Goal: Task Accomplishment & Management: Manage account settings

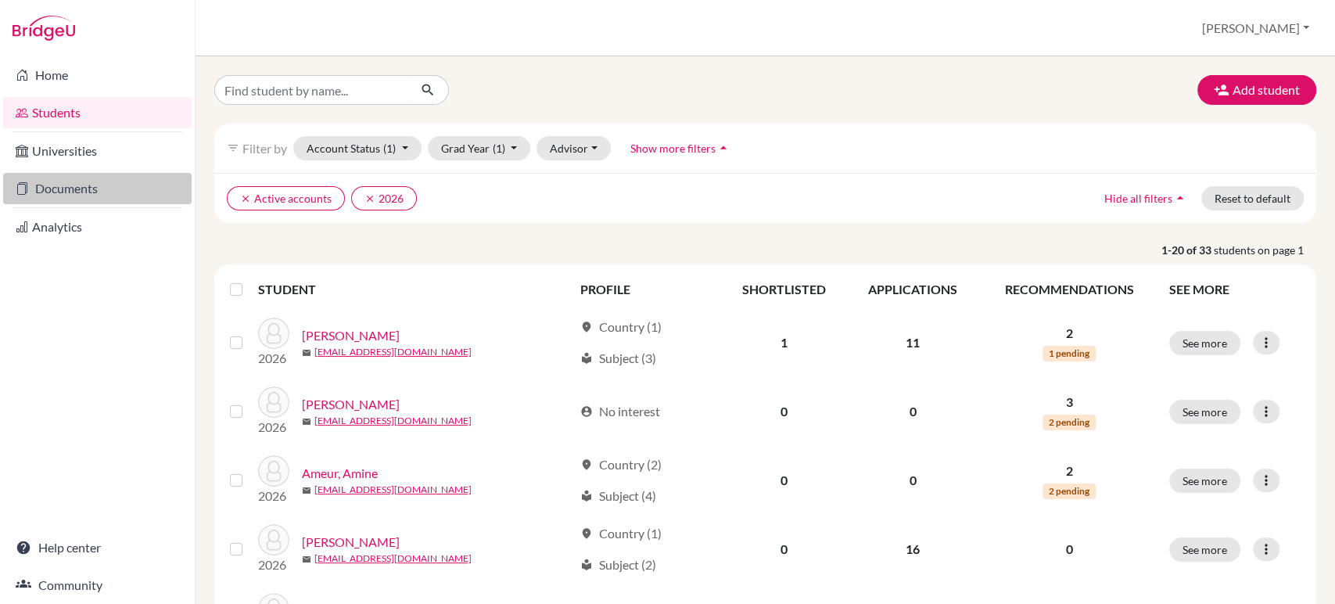
click at [95, 190] on link "Documents" at bounding box center [97, 188] width 189 height 31
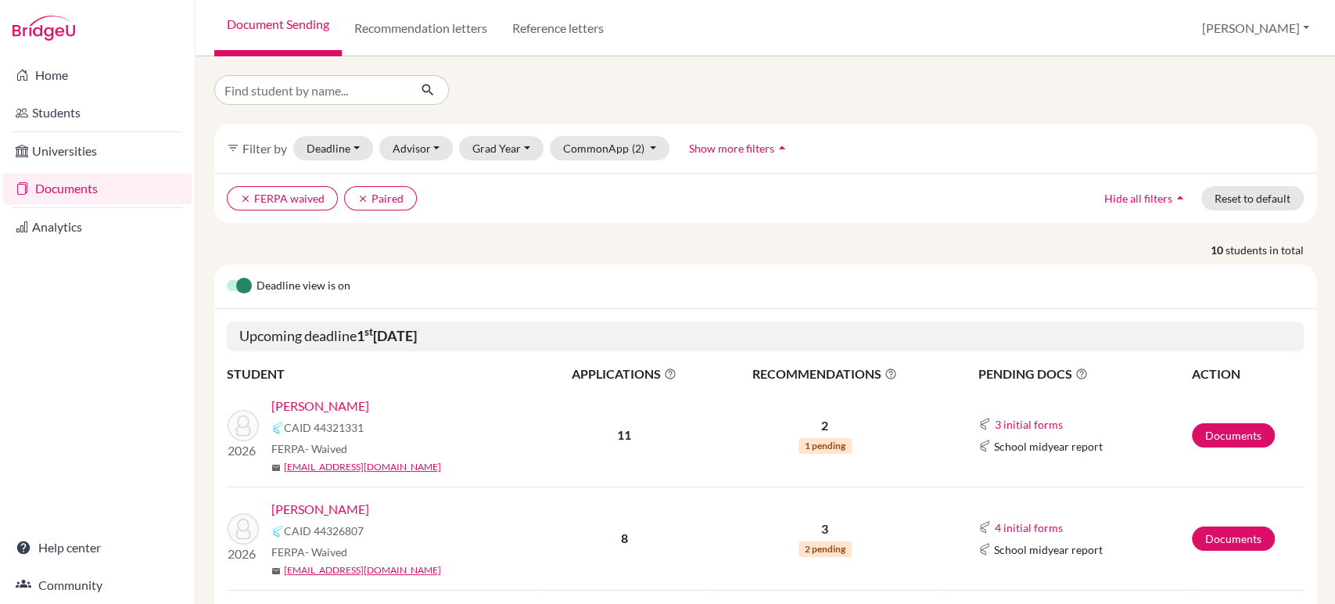
click at [306, 404] on link "[PERSON_NAME]" at bounding box center [320, 406] width 98 height 19
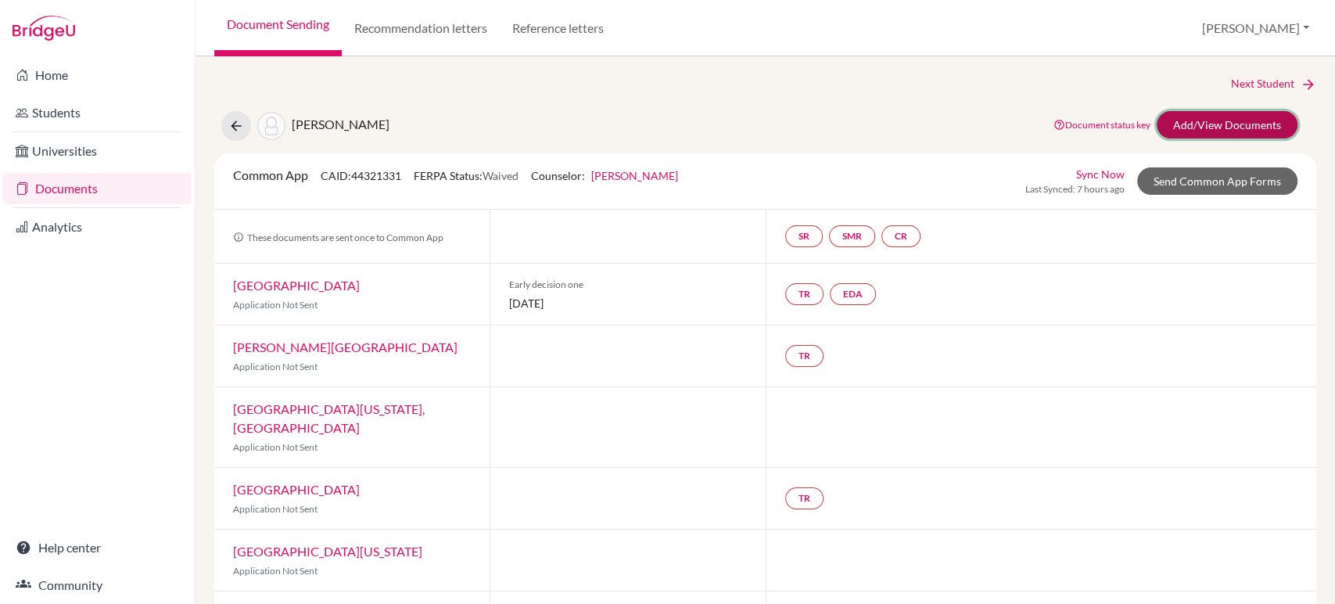
click at [1224, 128] on link "Add/View Documents" at bounding box center [1227, 124] width 141 height 27
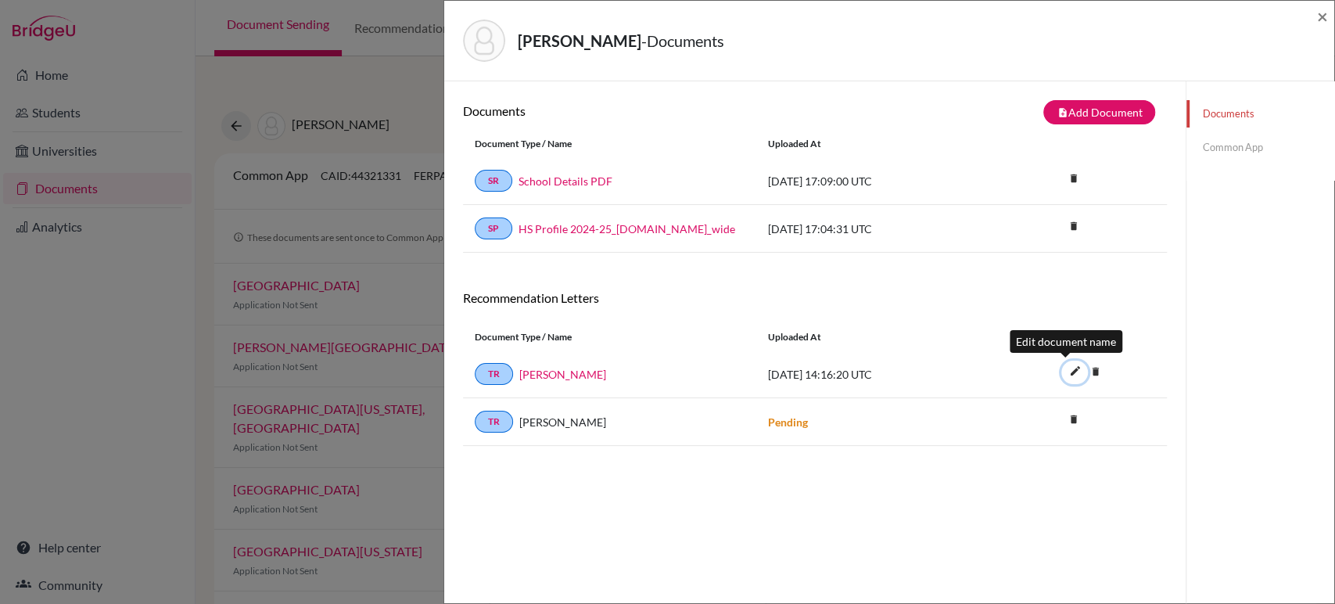
click at [1064, 372] on icon "edit" at bounding box center [1074, 370] width 25 height 25
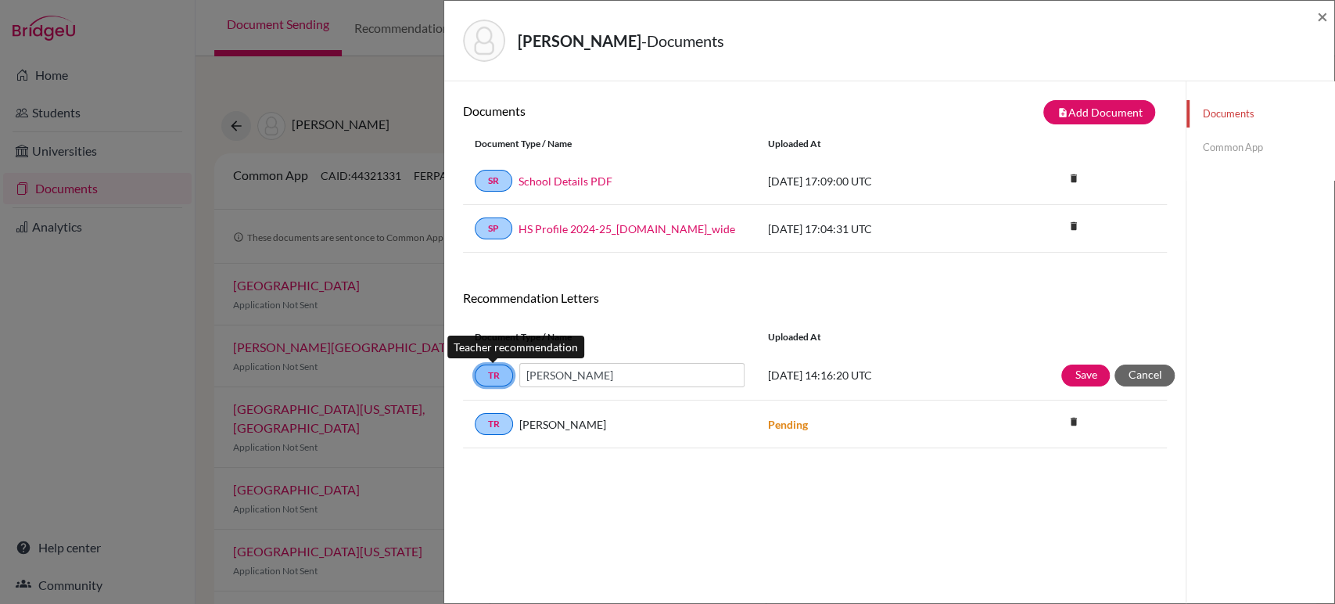
click at [491, 373] on link "TR" at bounding box center [494, 376] width 38 height 22
click at [1220, 146] on link "Common App" at bounding box center [1261, 147] width 148 height 27
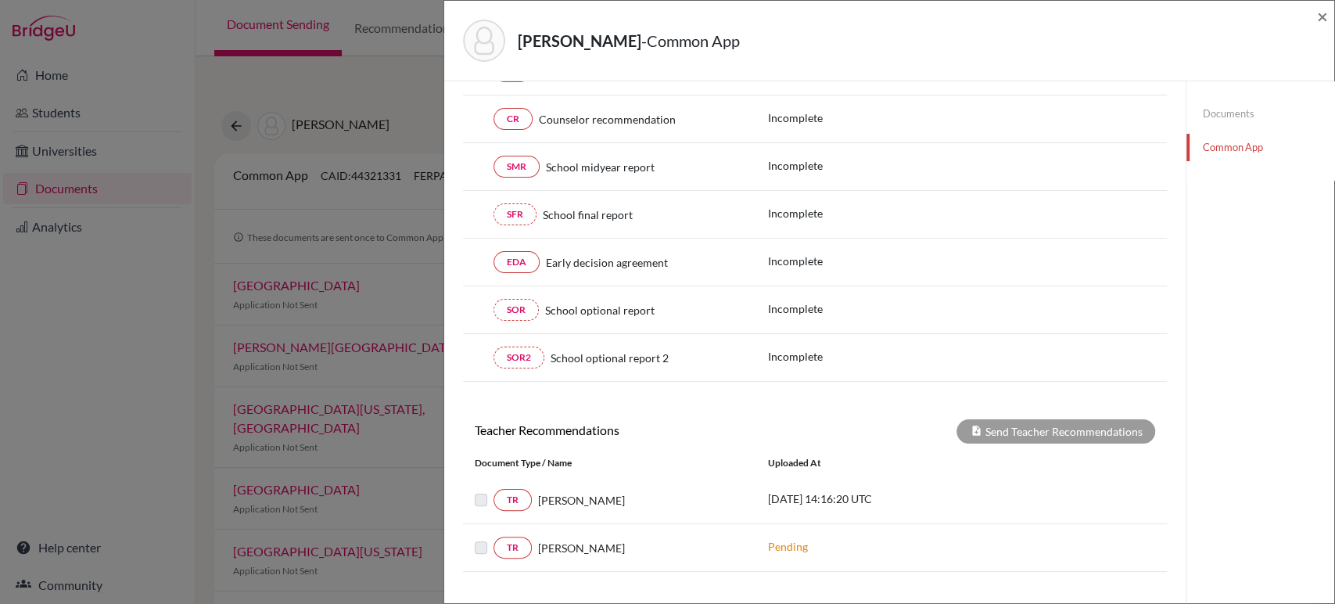
scroll to position [347, 0]
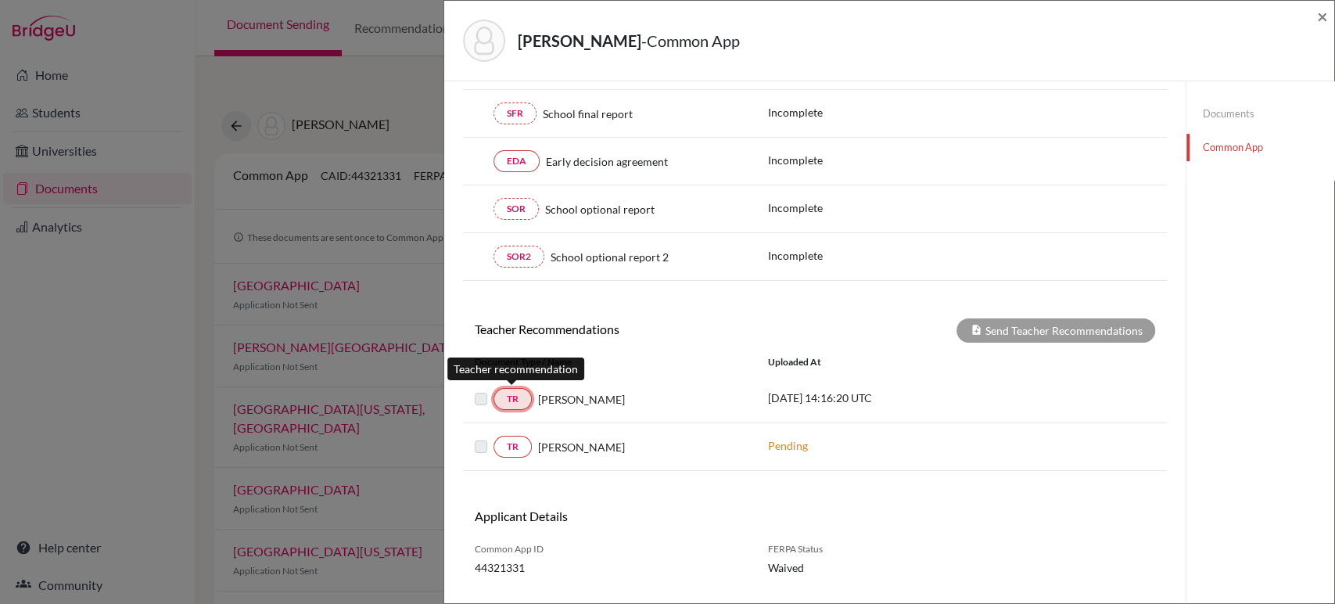
click at [521, 403] on link "TR" at bounding box center [513, 399] width 38 height 22
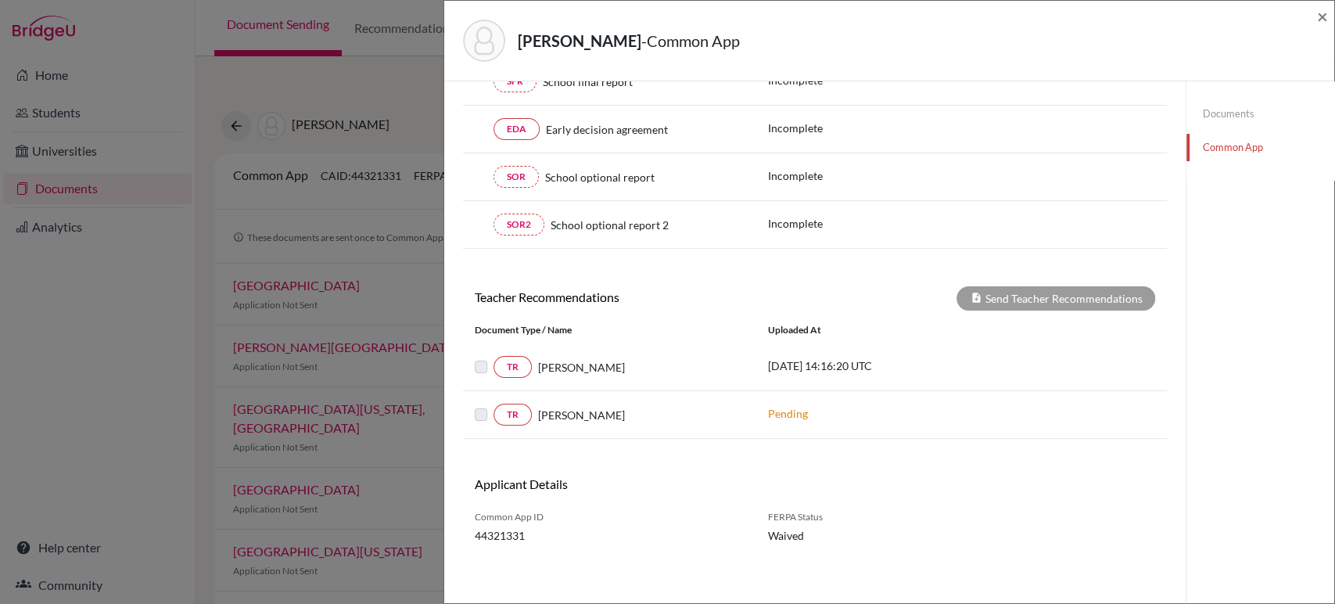
click at [1206, 117] on link "Documents" at bounding box center [1261, 113] width 148 height 27
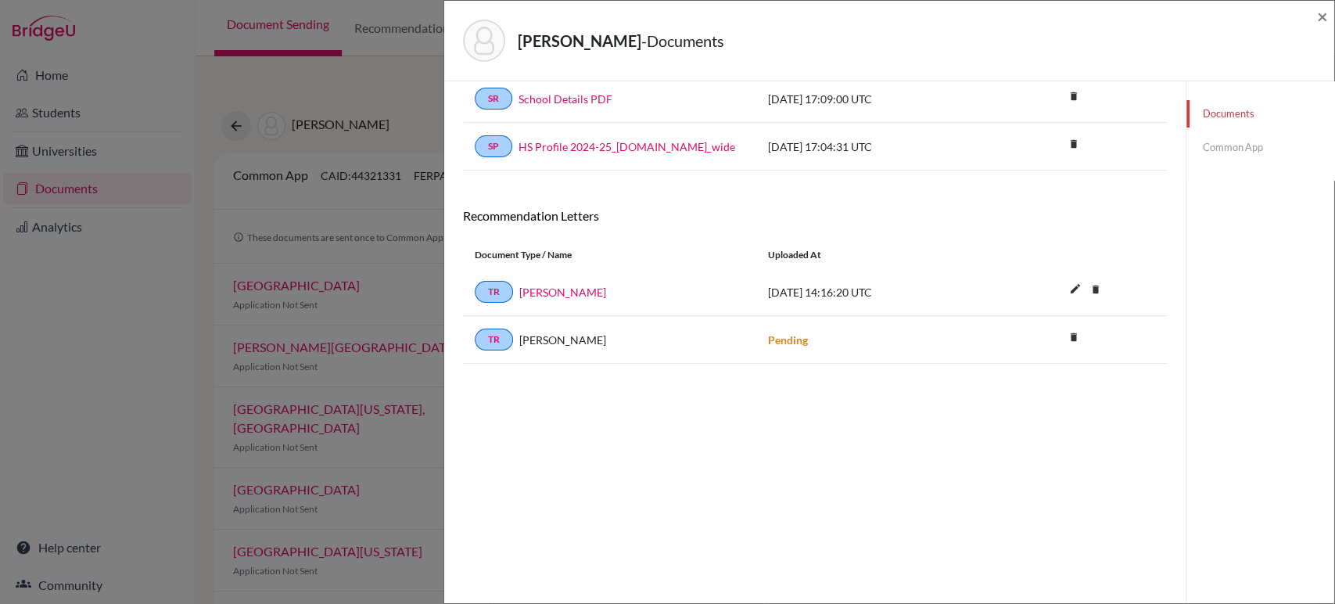
scroll to position [81, 0]
click at [1207, 151] on link "Common App" at bounding box center [1261, 147] width 148 height 27
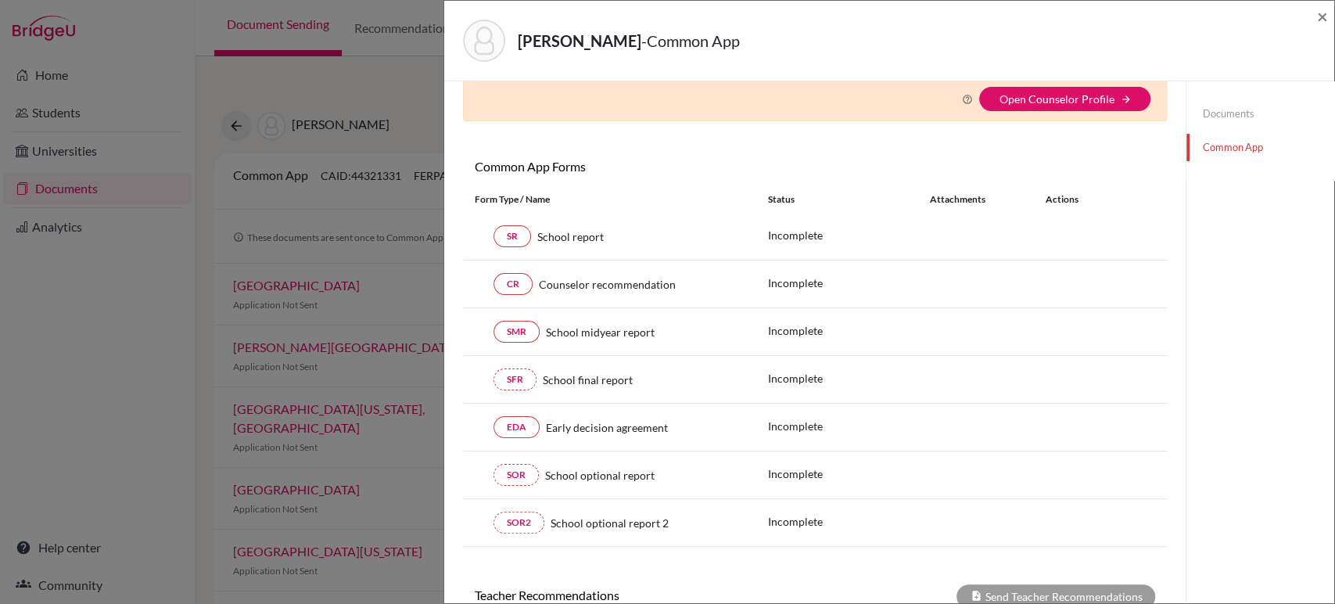
click at [1220, 117] on link "Documents" at bounding box center [1261, 113] width 148 height 27
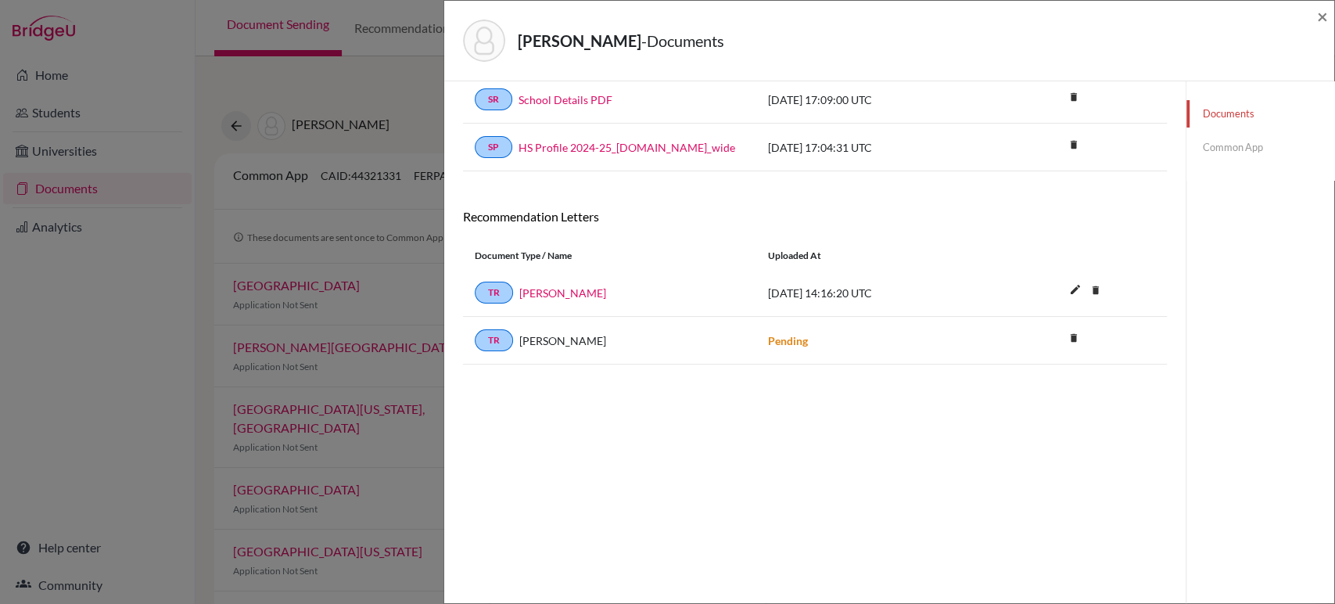
click at [1220, 148] on link "Common App" at bounding box center [1261, 147] width 148 height 27
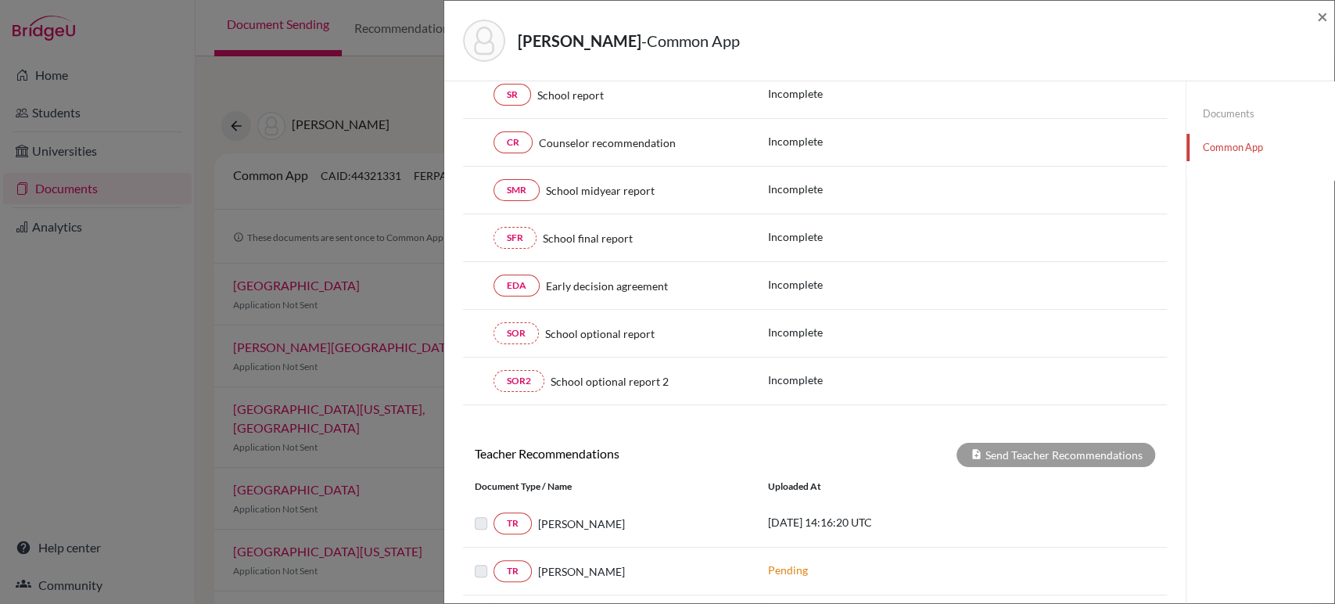
scroll to position [379, 0]
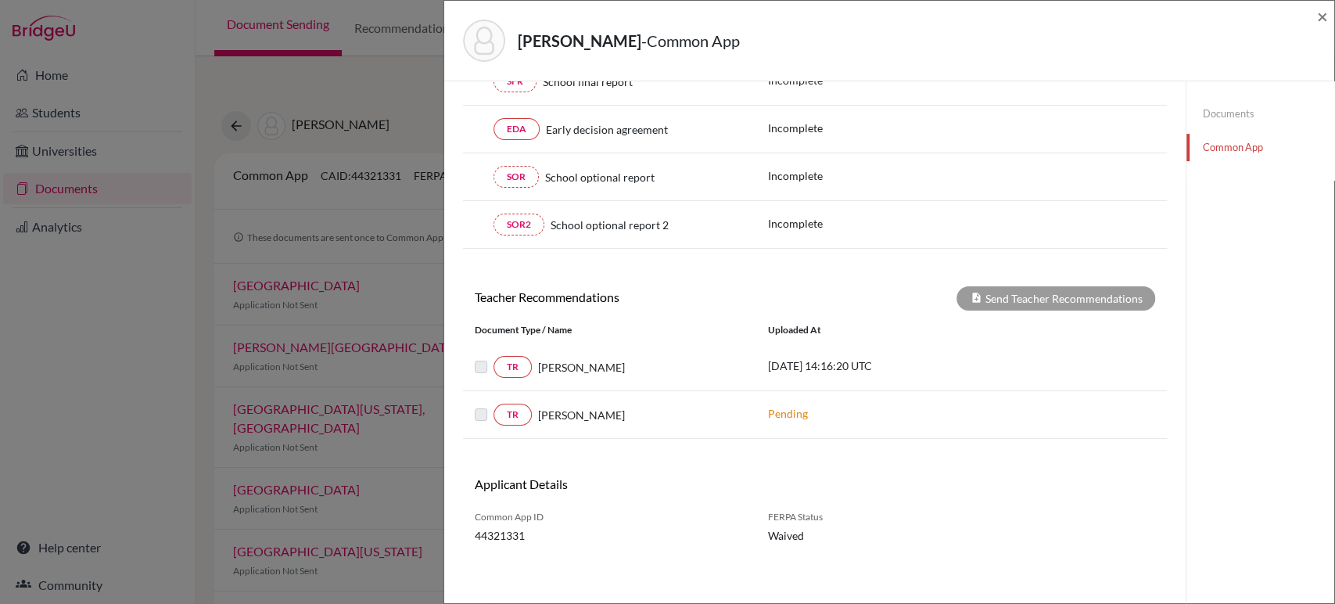
click at [818, 367] on p "2025-05-19 14:16:20 UTC" at bounding box center [873, 366] width 211 height 16
click at [519, 369] on link "TR" at bounding box center [513, 367] width 38 height 22
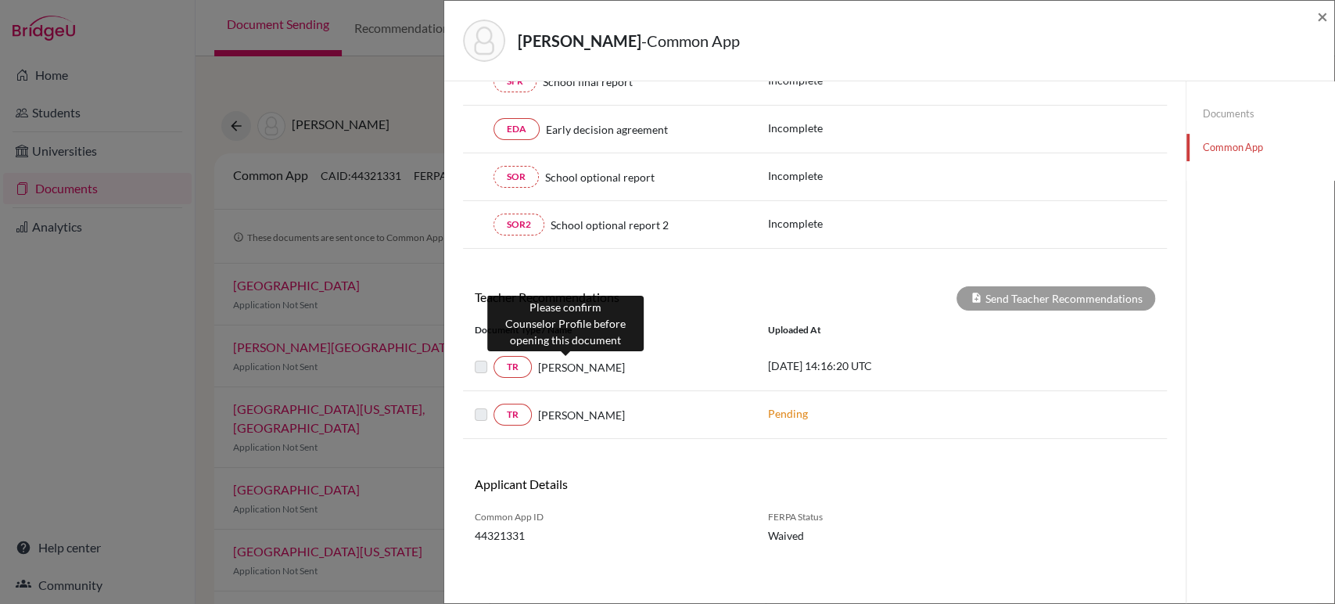
click at [547, 368] on span "Mr. Kunzler" at bounding box center [581, 367] width 87 height 16
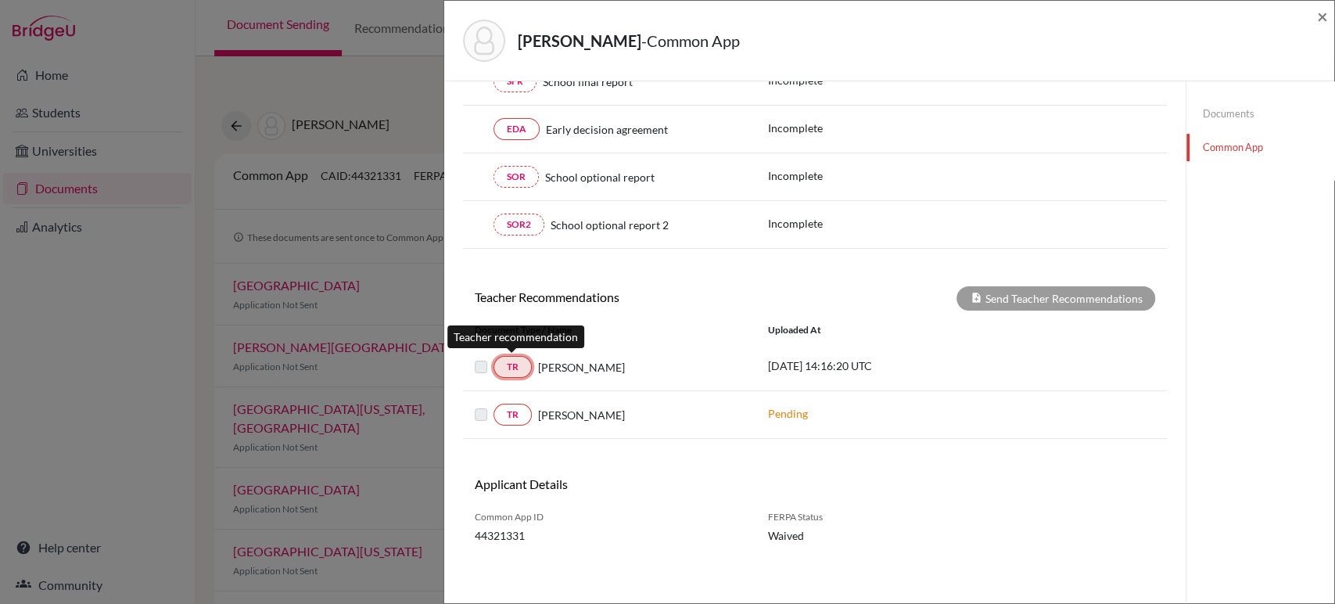
click at [513, 366] on link "TR" at bounding box center [513, 367] width 38 height 22
click at [513, 365] on link "TR" at bounding box center [513, 367] width 38 height 22
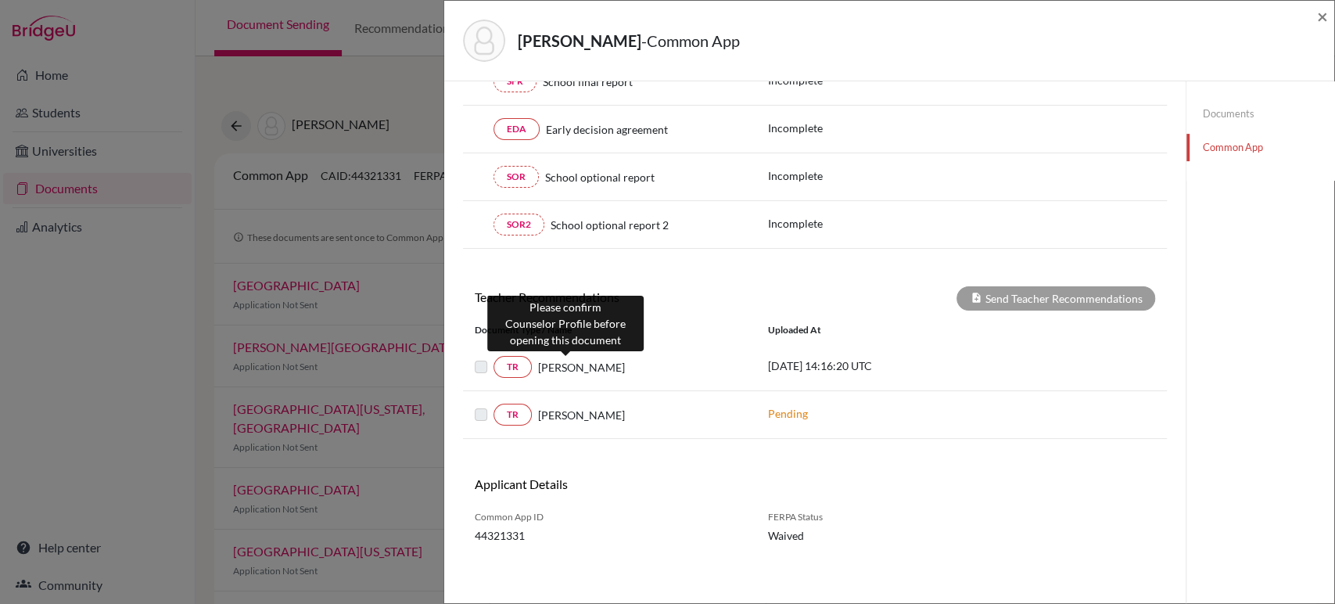
click at [538, 362] on span "Mr. Kunzler" at bounding box center [581, 367] width 87 height 16
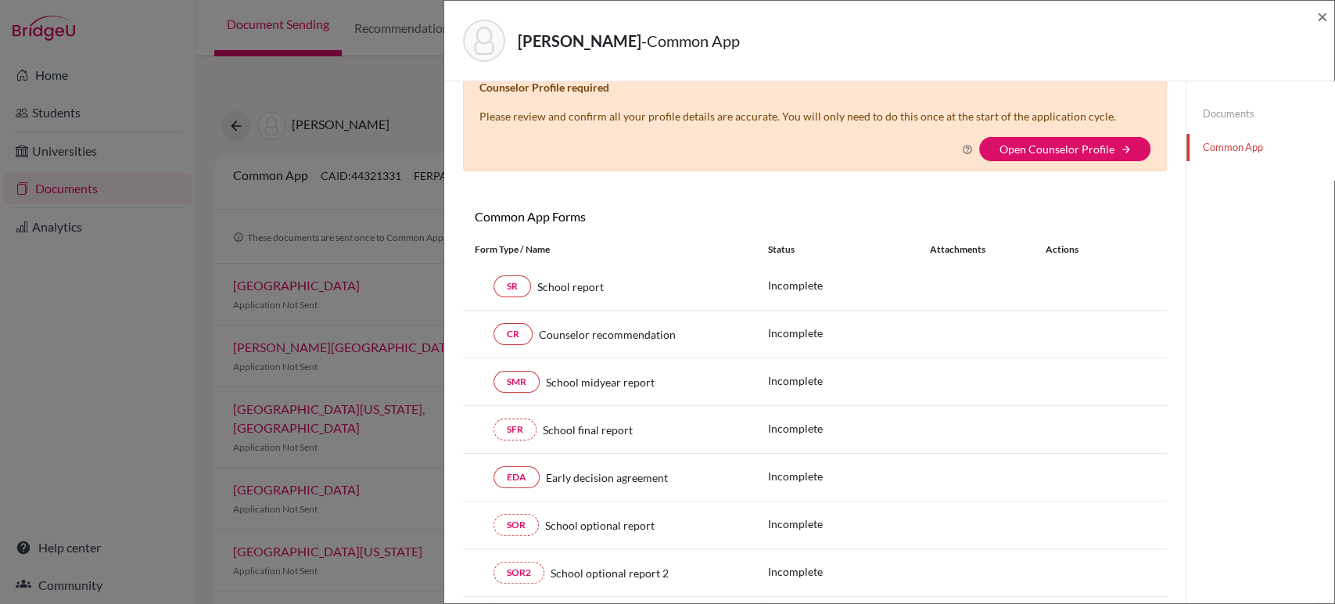
scroll to position [0, 0]
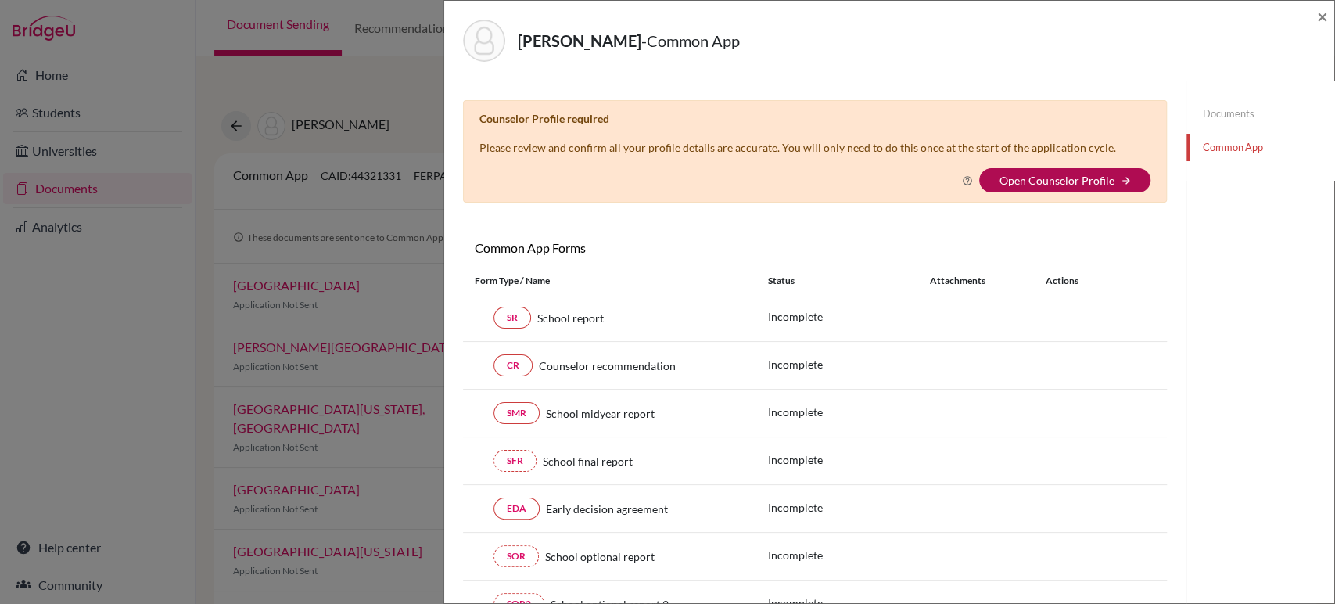
click at [1051, 181] on link "Open Counselor Profile" at bounding box center [1056, 180] width 115 height 13
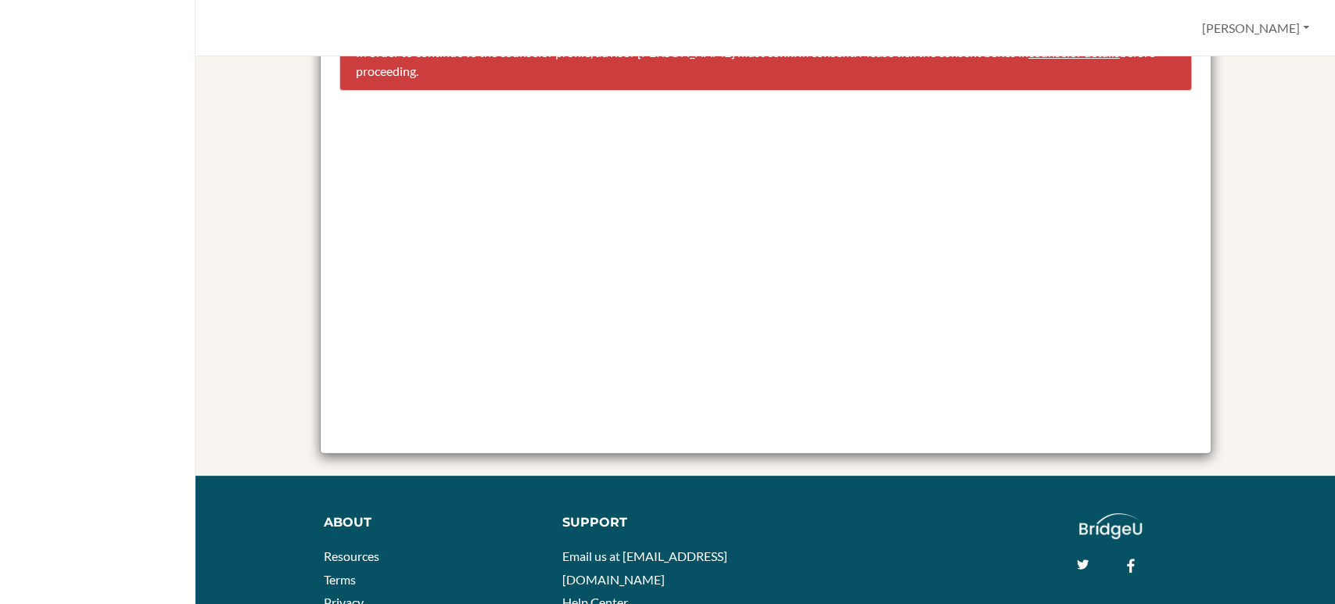
scroll to position [13, 0]
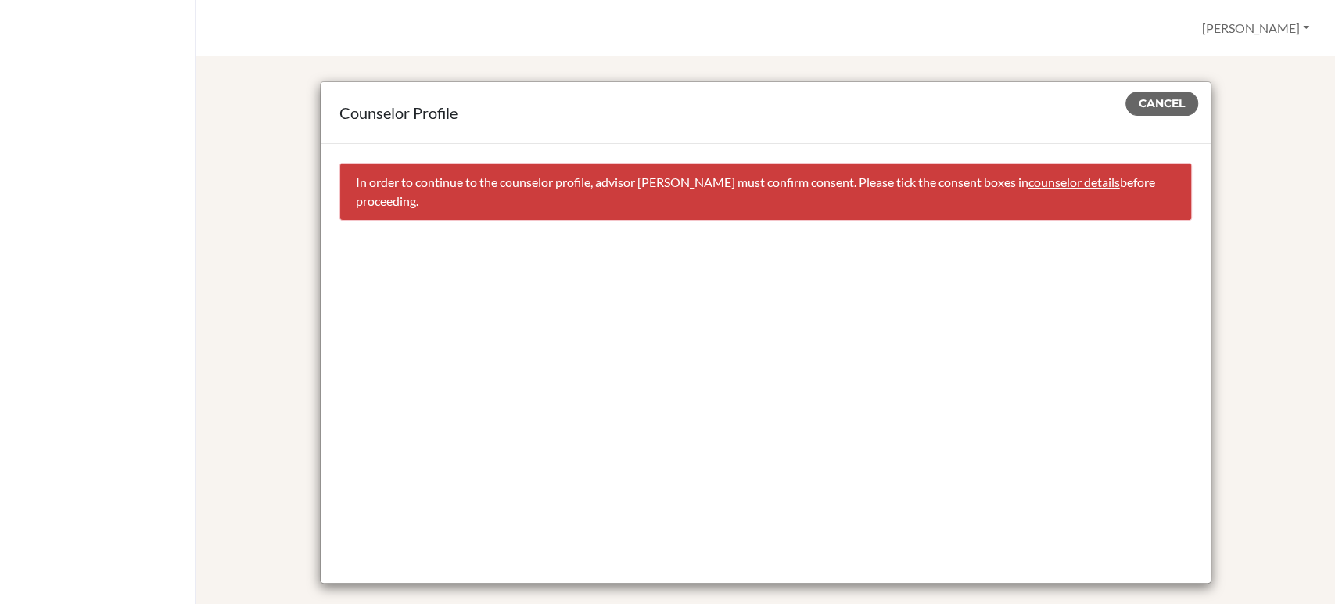
click at [615, 344] on div "Cancel In order to continue to the counselor profile, advisor James Barekman mu…" at bounding box center [766, 363] width 890 height 439
click at [615, 345] on div "Cancel In order to continue to the counselor profile, advisor James Barekman mu…" at bounding box center [766, 363] width 890 height 439
click at [1069, 178] on link "counselor details" at bounding box center [1075, 181] width 92 height 15
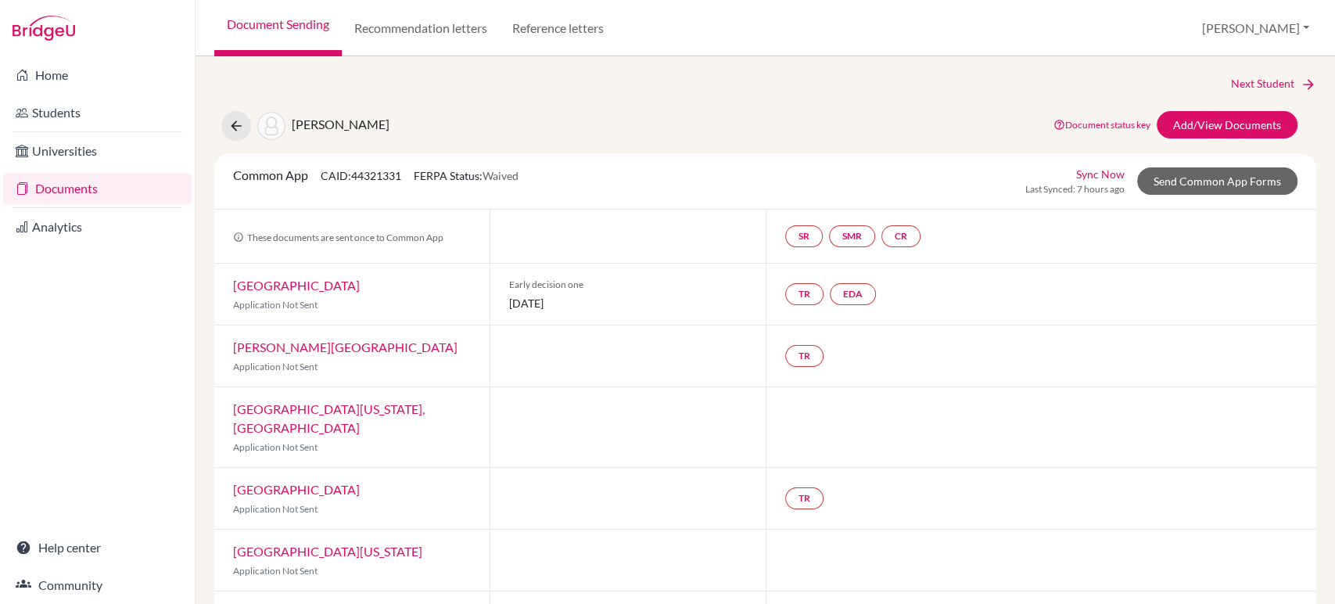
select select "454566"
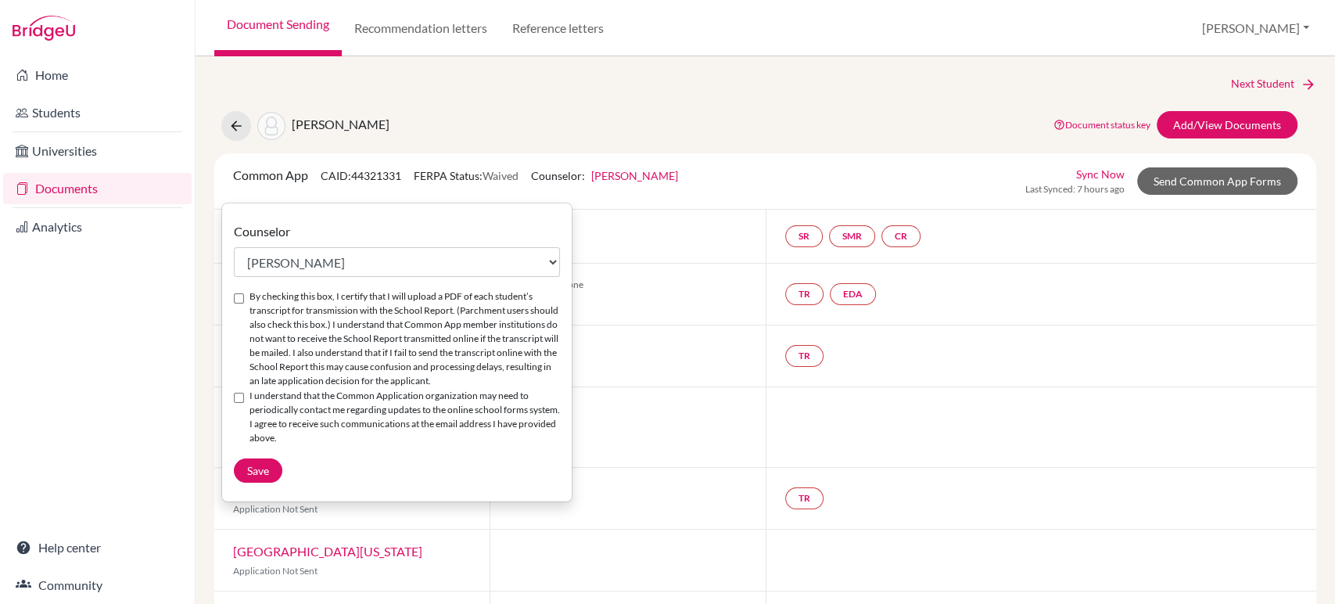
click at [242, 299] on input "By checking this box, I certify that I will upload a PDF of each student’s tran…" at bounding box center [239, 298] width 10 height 10
checkbox input "true"
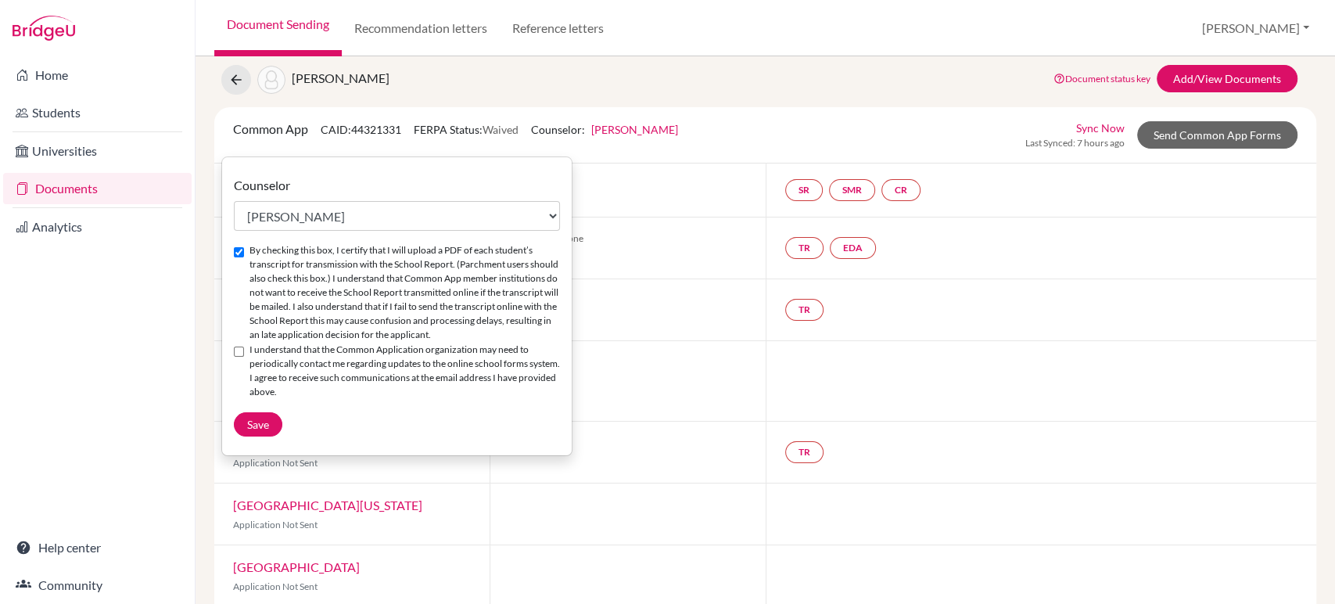
scroll to position [87, 0]
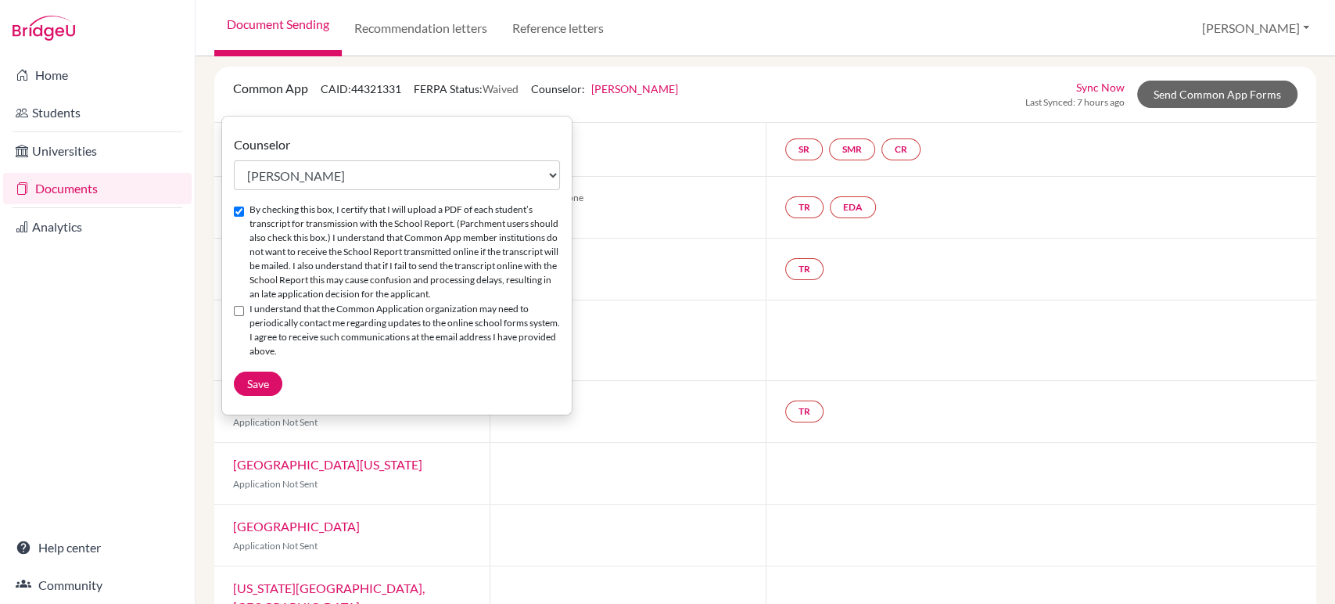
click at [239, 311] on input "I understand that the Common Application organization may need to periodically …" at bounding box center [239, 311] width 10 height 10
checkbox input "true"
click at [257, 382] on span "Save" at bounding box center [258, 383] width 22 height 13
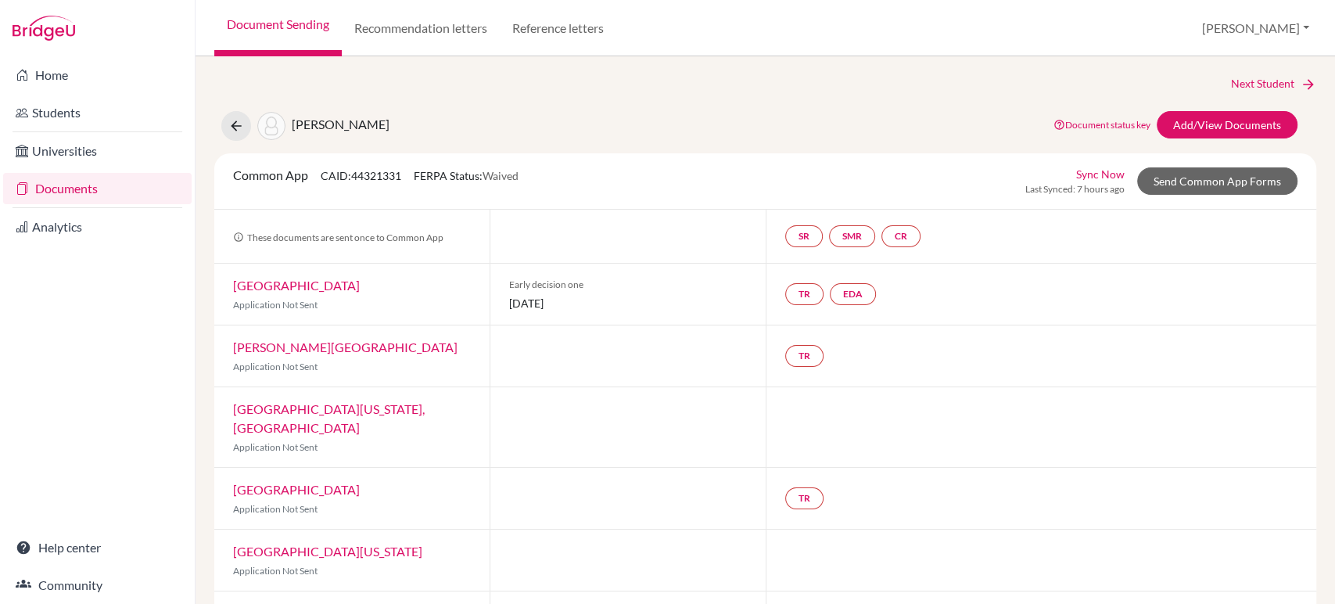
checkbox input "true"
select select "454566"
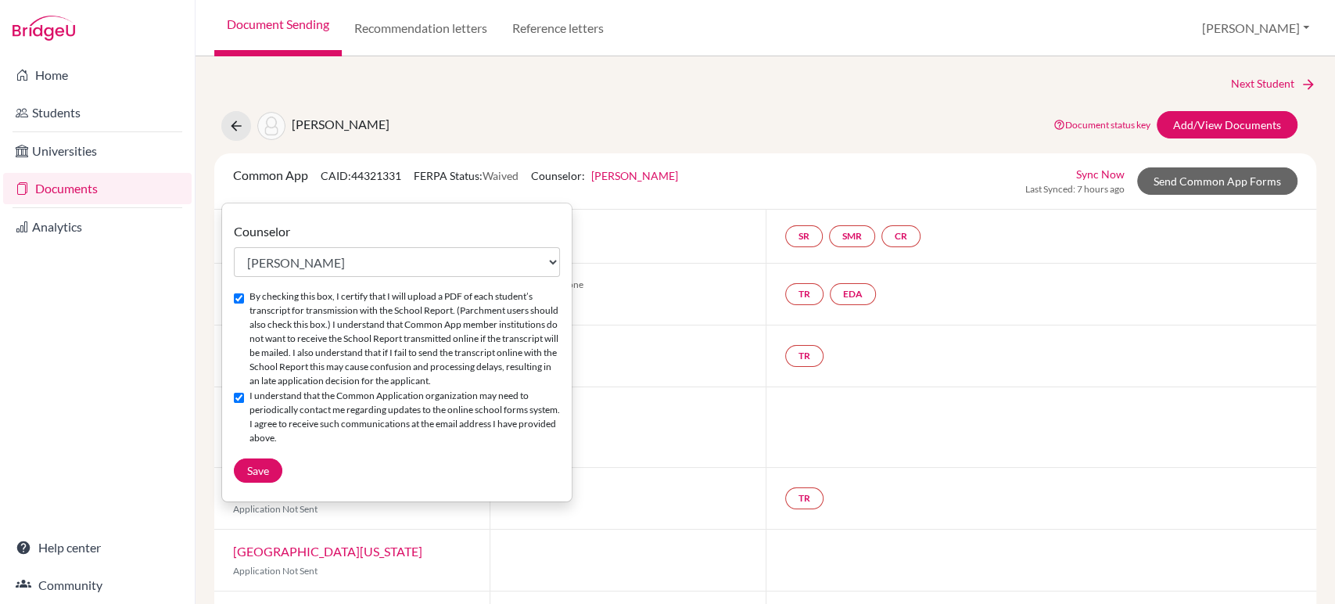
click at [1082, 171] on link "Sync Now" at bounding box center [1100, 174] width 49 height 16
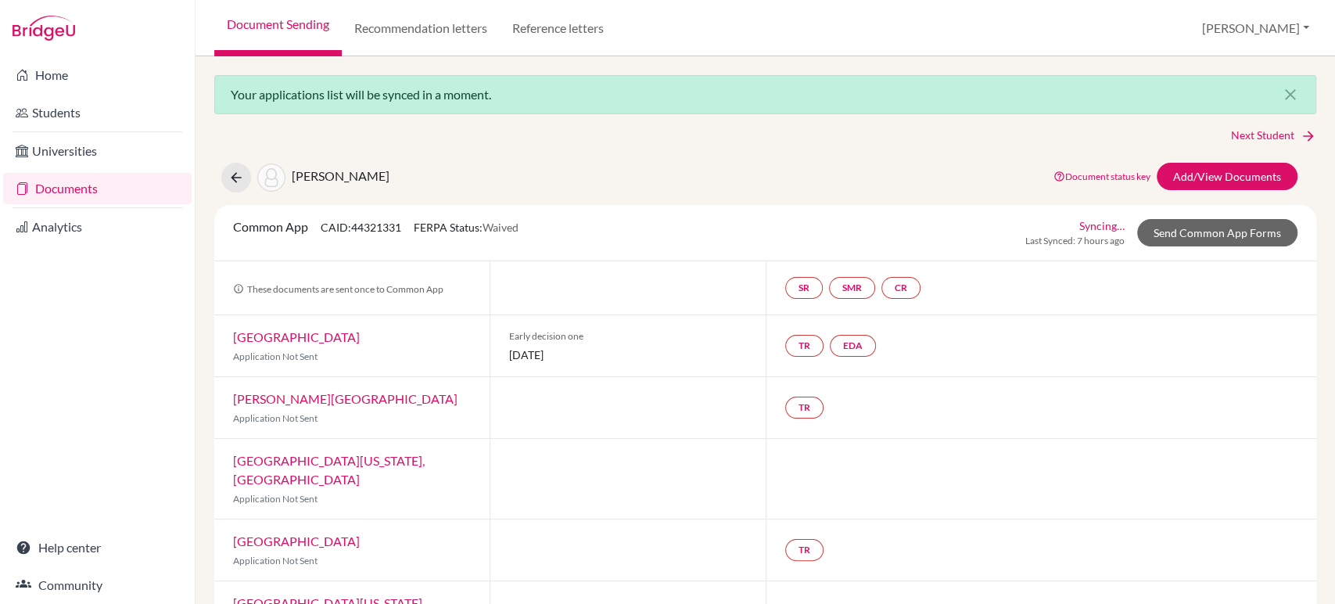
select select "454566"
checkbox input "true"
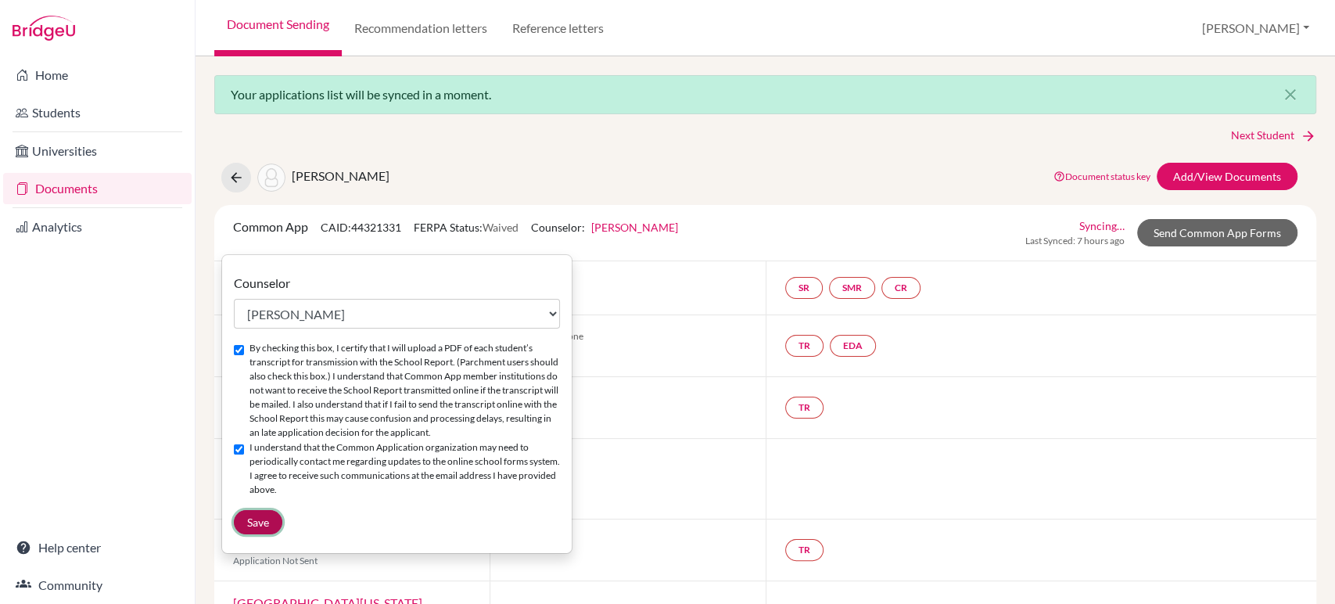
click at [260, 519] on span "Save" at bounding box center [258, 522] width 22 height 13
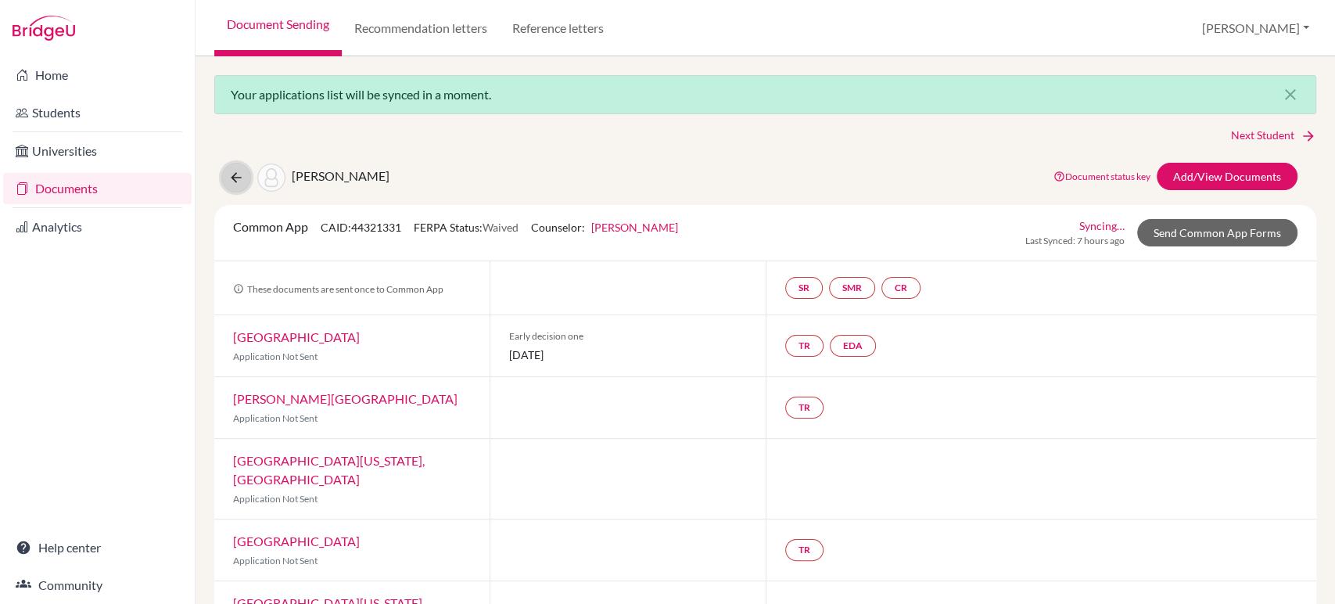
click at [238, 178] on icon at bounding box center [236, 178] width 16 height 16
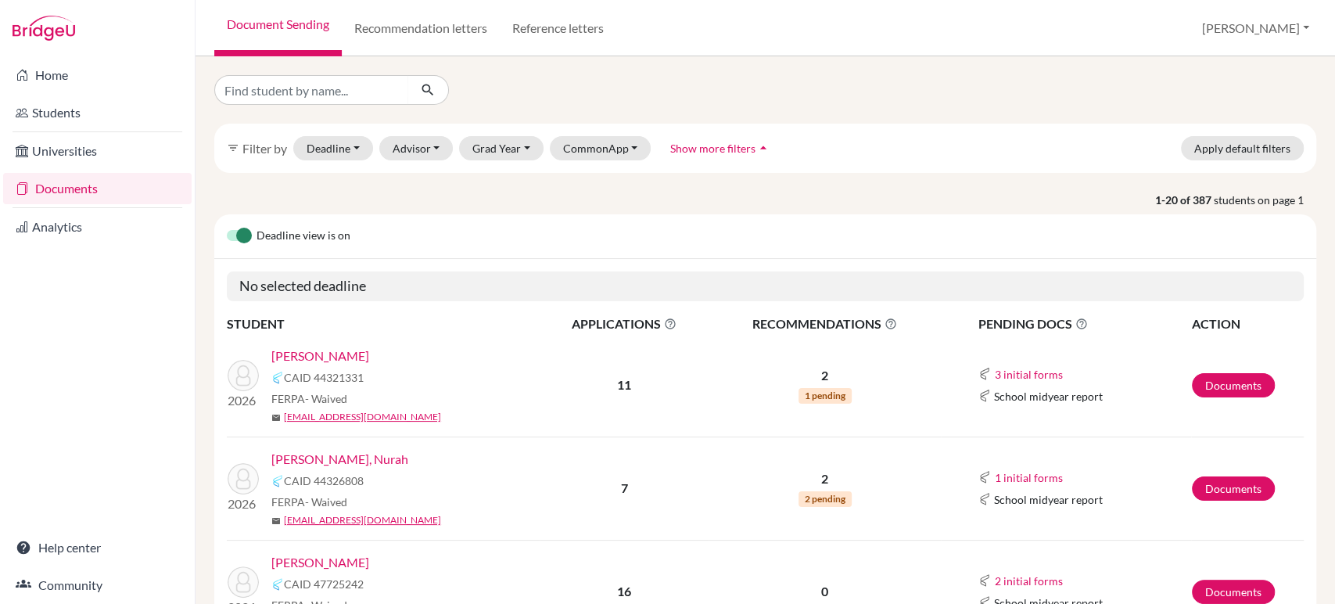
click link "[PERSON_NAME]"
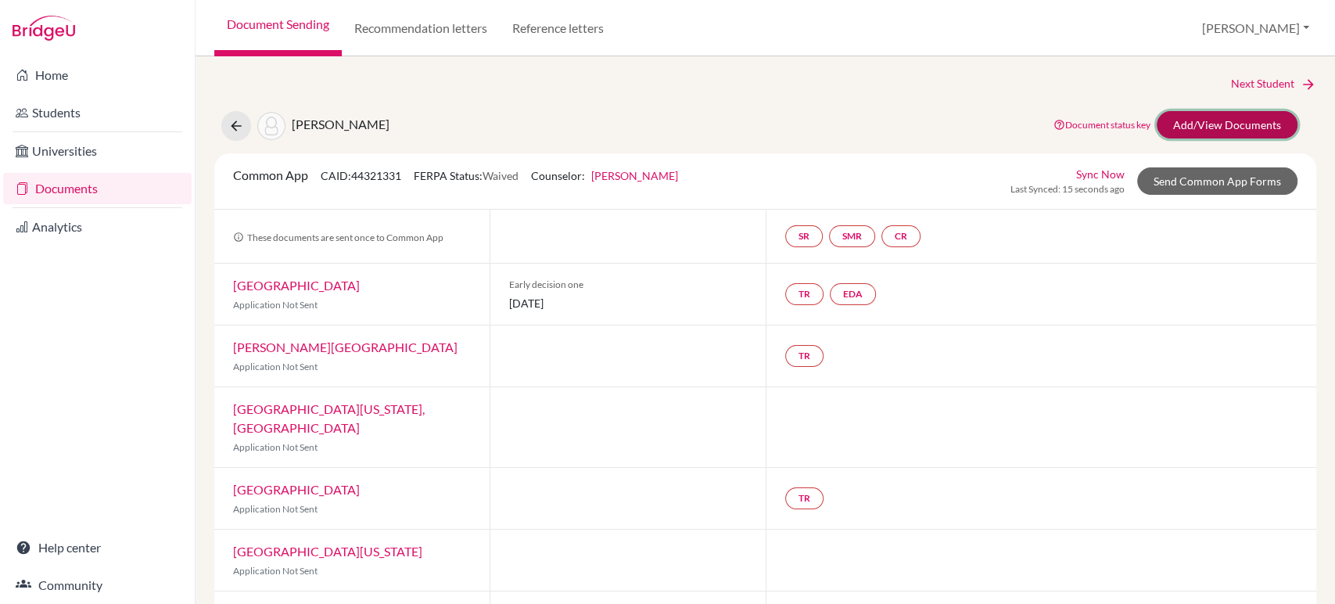
click at [1221, 128] on link "Add/View Documents" at bounding box center [1227, 124] width 141 height 27
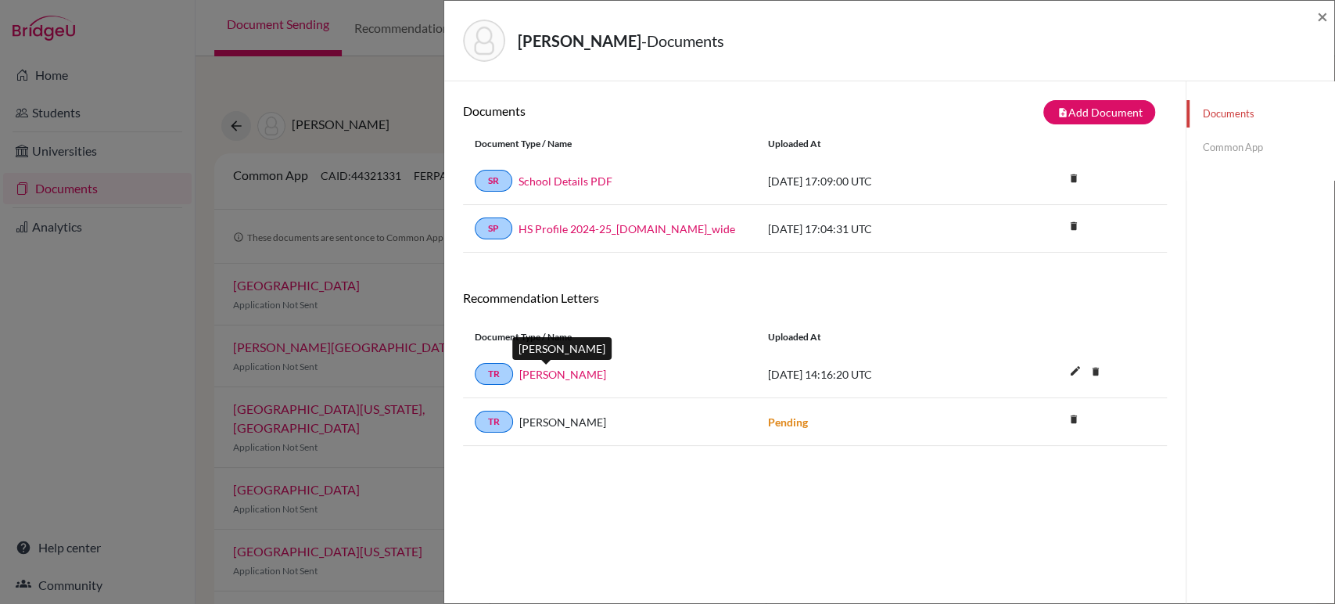
click at [552, 374] on link "[PERSON_NAME]" at bounding box center [562, 374] width 87 height 16
click at [1223, 146] on link "Common App" at bounding box center [1261, 147] width 148 height 27
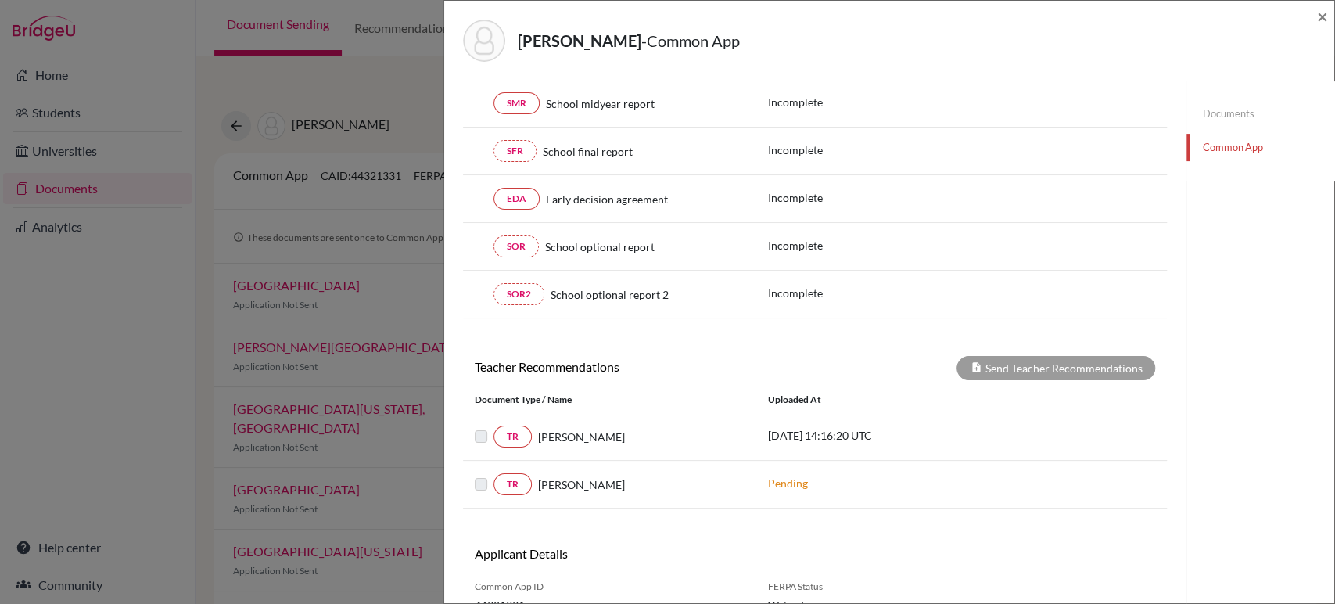
scroll to position [347, 0]
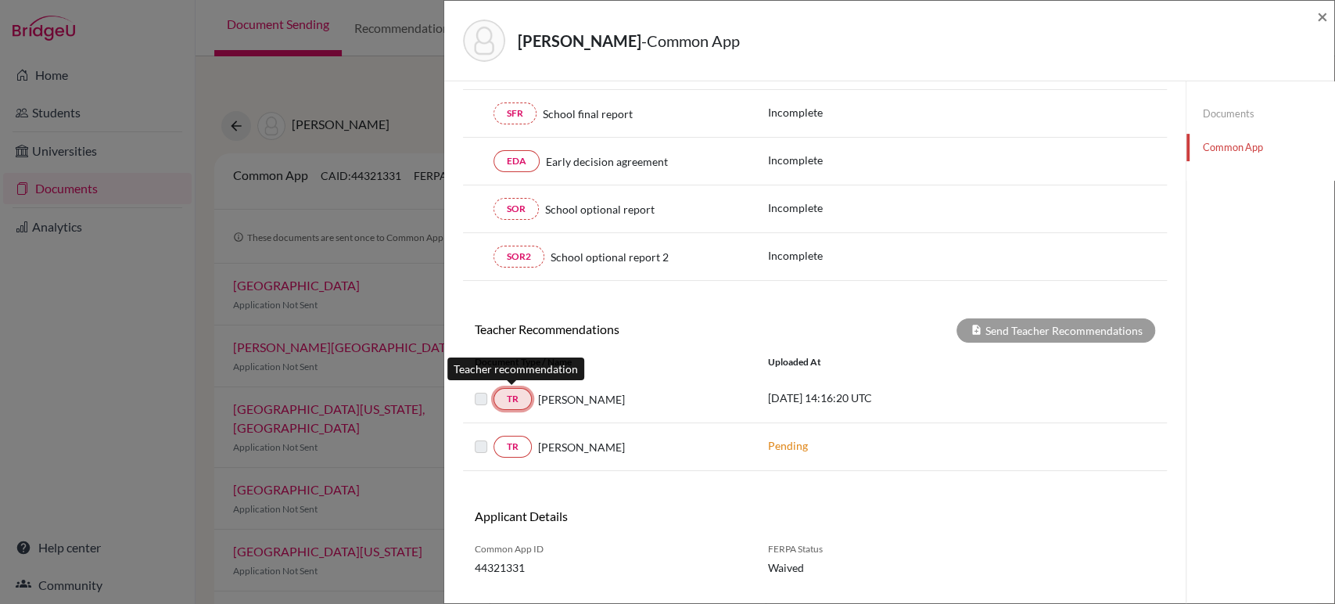
click at [513, 393] on link "TR" at bounding box center [513, 399] width 38 height 22
click at [519, 392] on link "TR" at bounding box center [513, 399] width 38 height 22
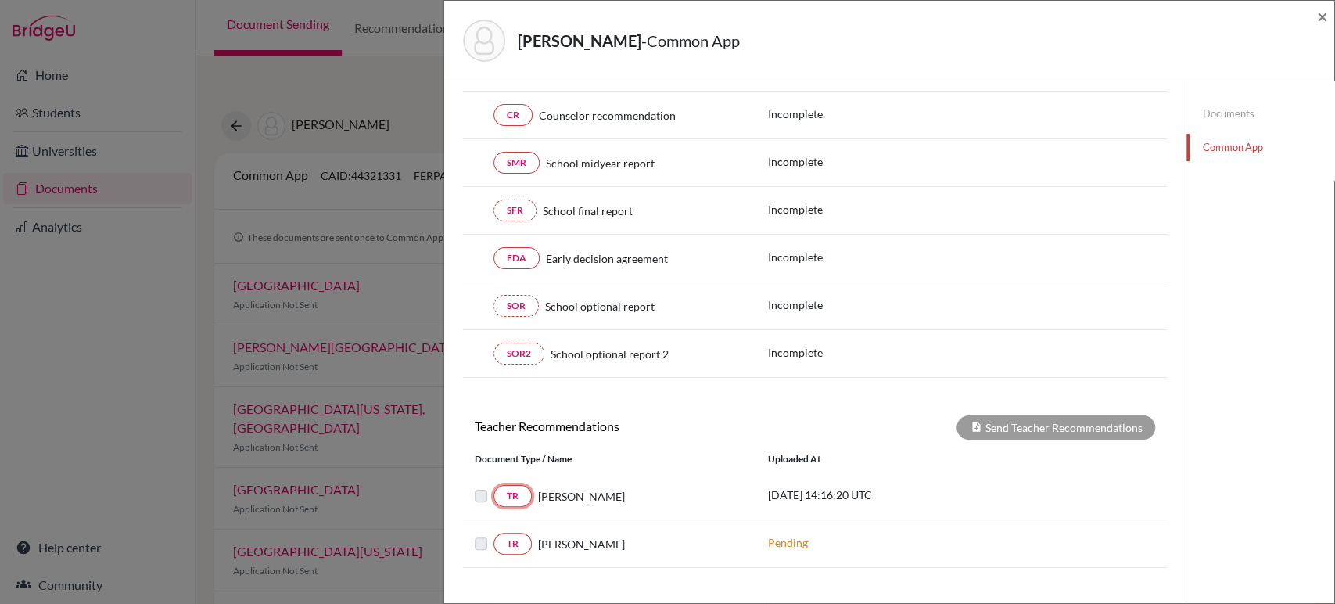
scroll to position [0, 0]
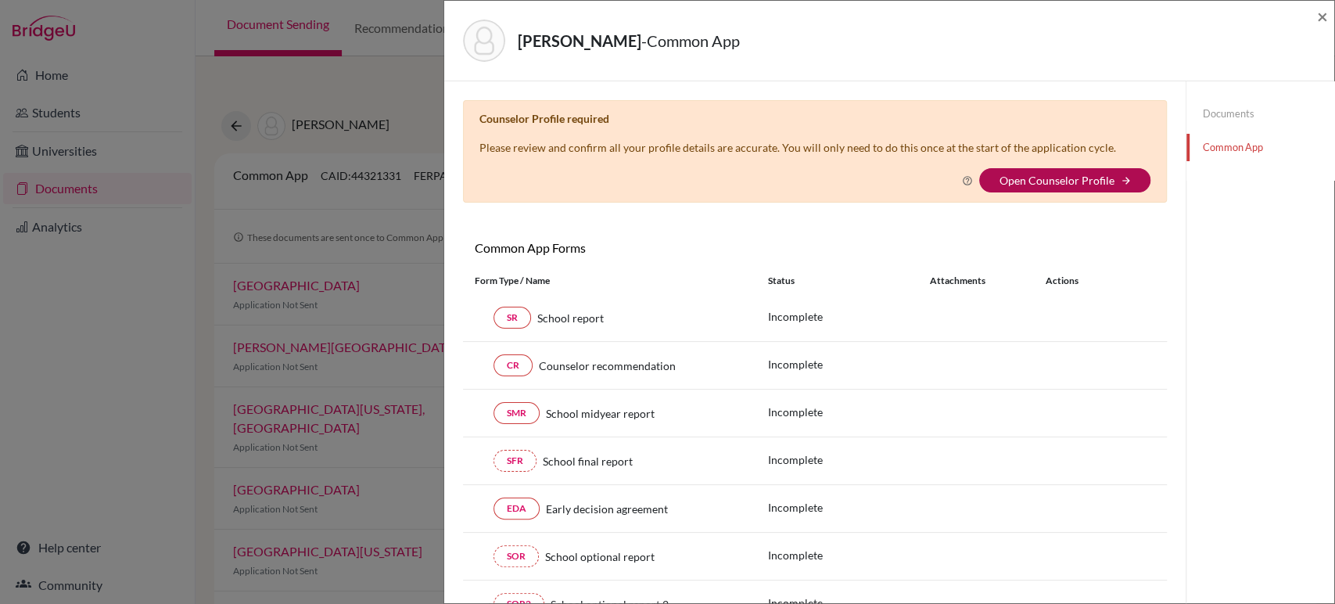
click at [1028, 174] on link "Open Counselor Profile" at bounding box center [1056, 180] width 115 height 13
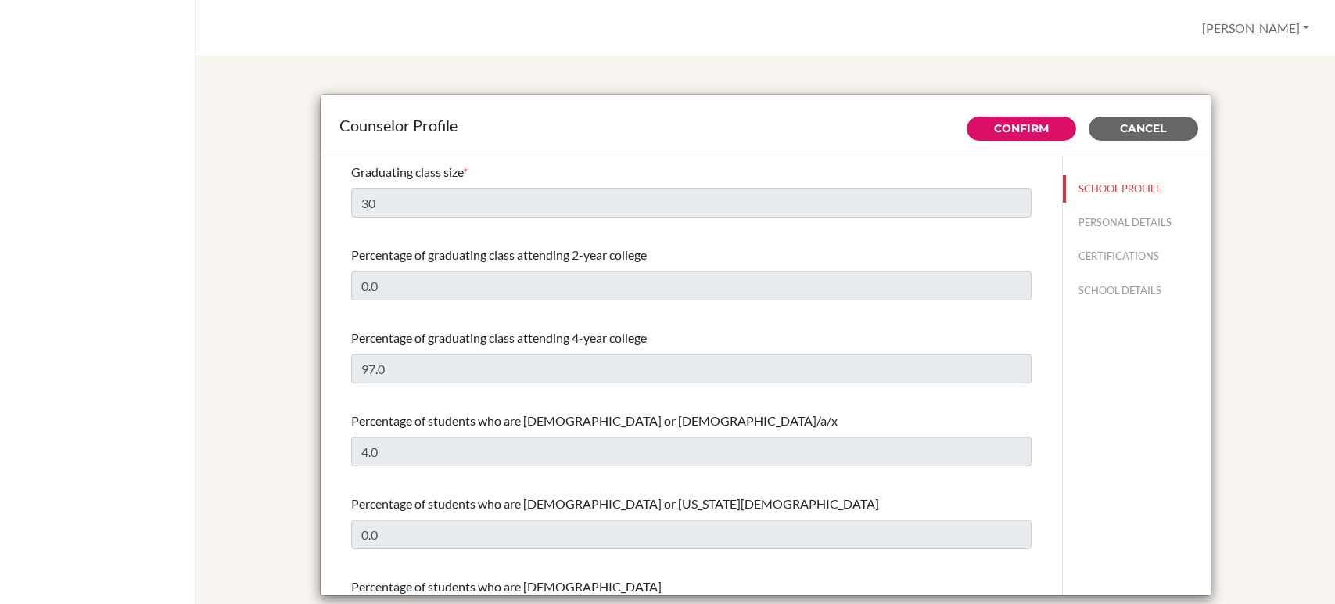
select select "0"
select select "326375"
click at [1094, 221] on button "PERSONAL DETAILS" at bounding box center [1137, 222] width 148 height 27
type input "[PERSON_NAME]"
type input "Barekman"
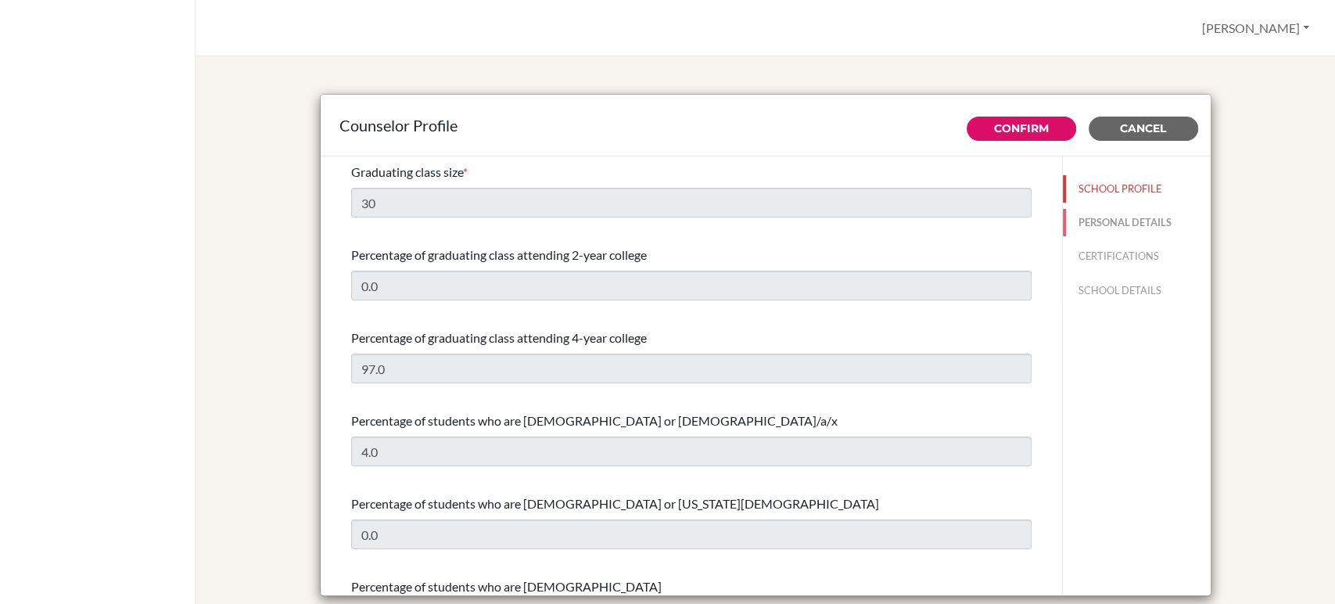
type input "Advisor"
type input "212.537-761-476"
type input "[EMAIL_ADDRESS][DOMAIN_NAME]"
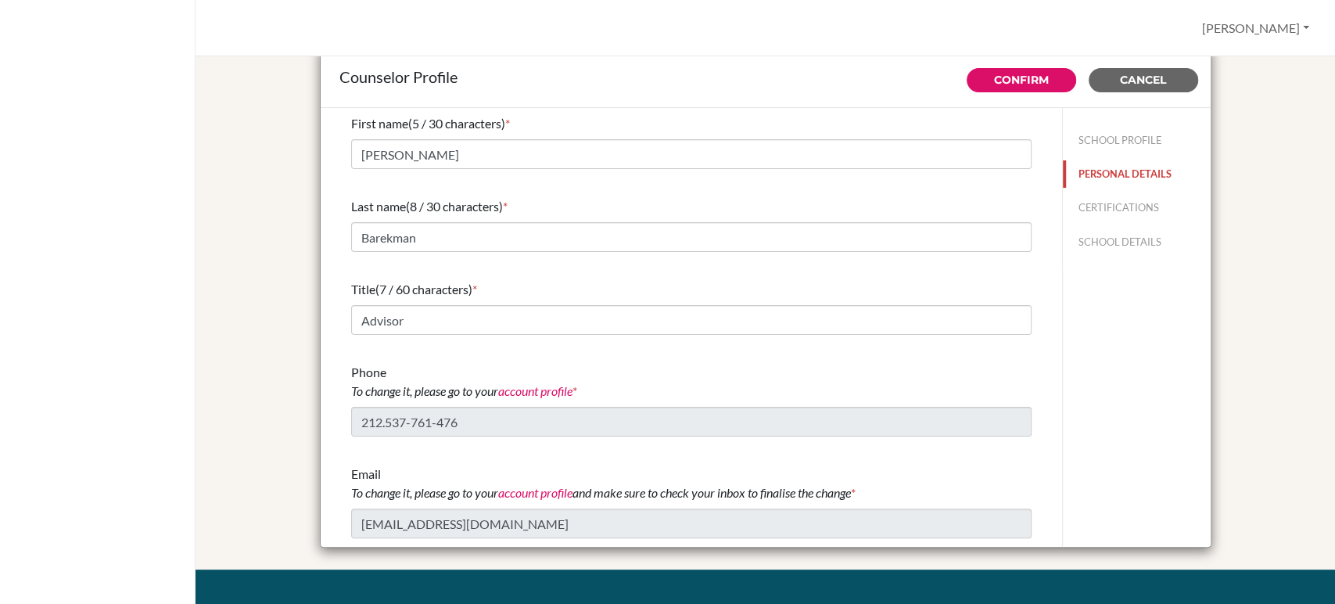
scroll to position [87, 0]
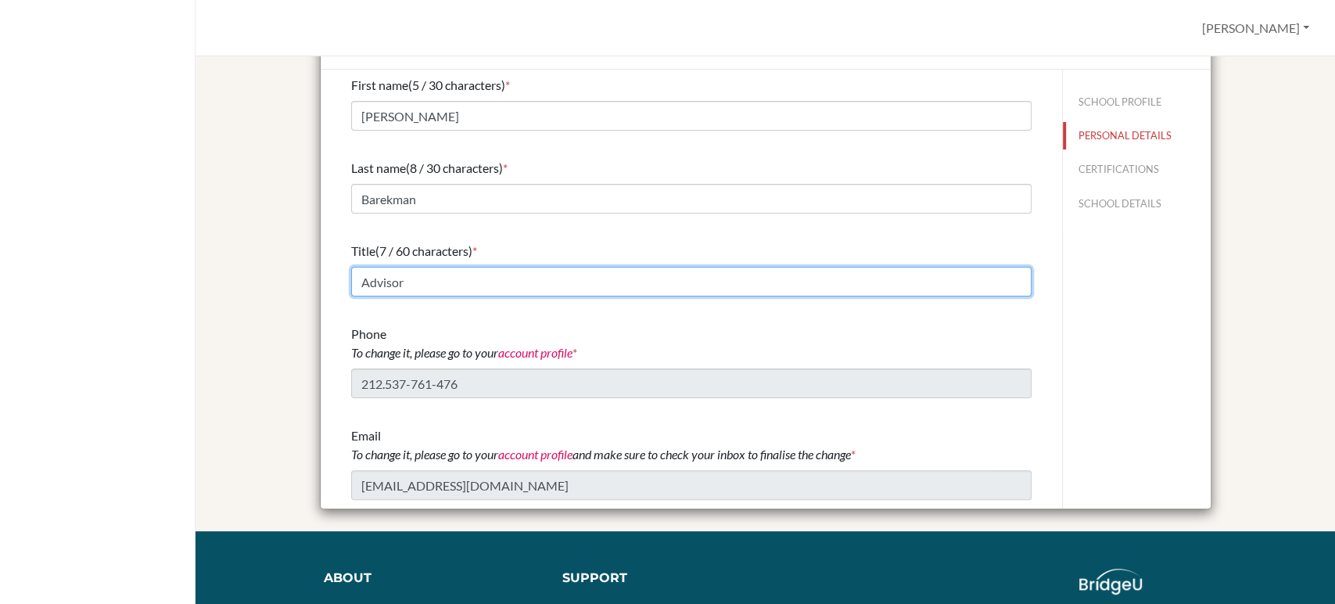
drag, startPoint x: 447, startPoint y: 283, endPoint x: 328, endPoint y: 281, distance: 118.9
click at [332, 281] on div "First name (5 / 30 characters) * James Last name (8 / 30 characters) * Barekman…" at bounding box center [691, 288] width 718 height 437
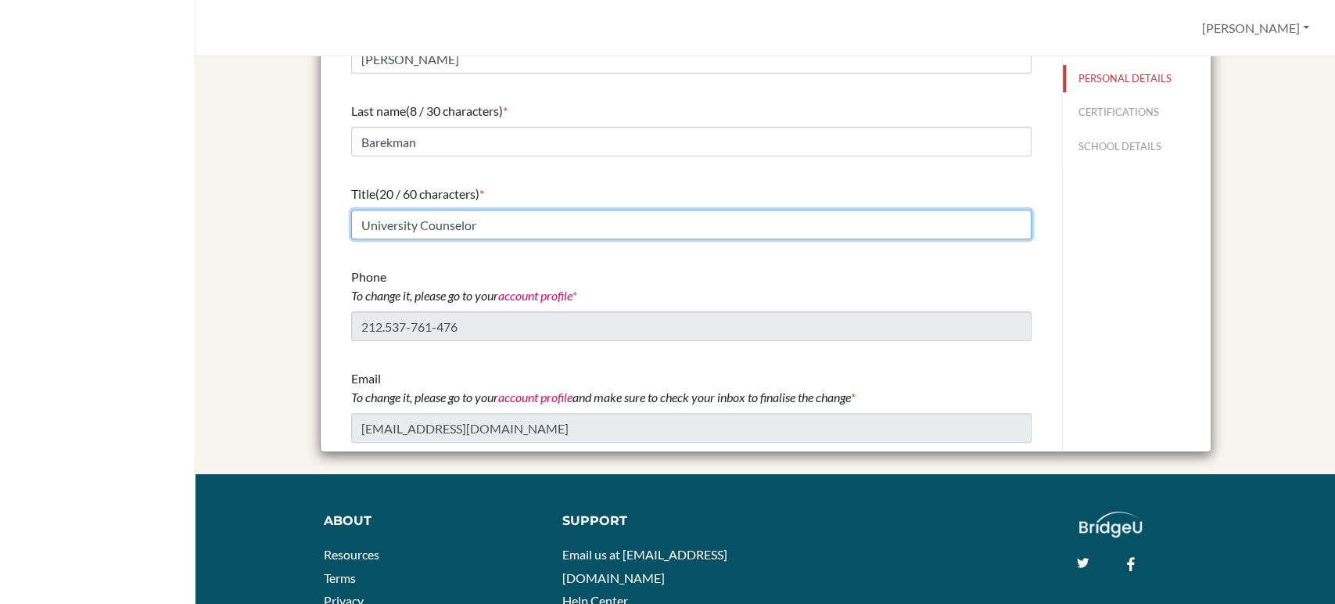
scroll to position [174, 0]
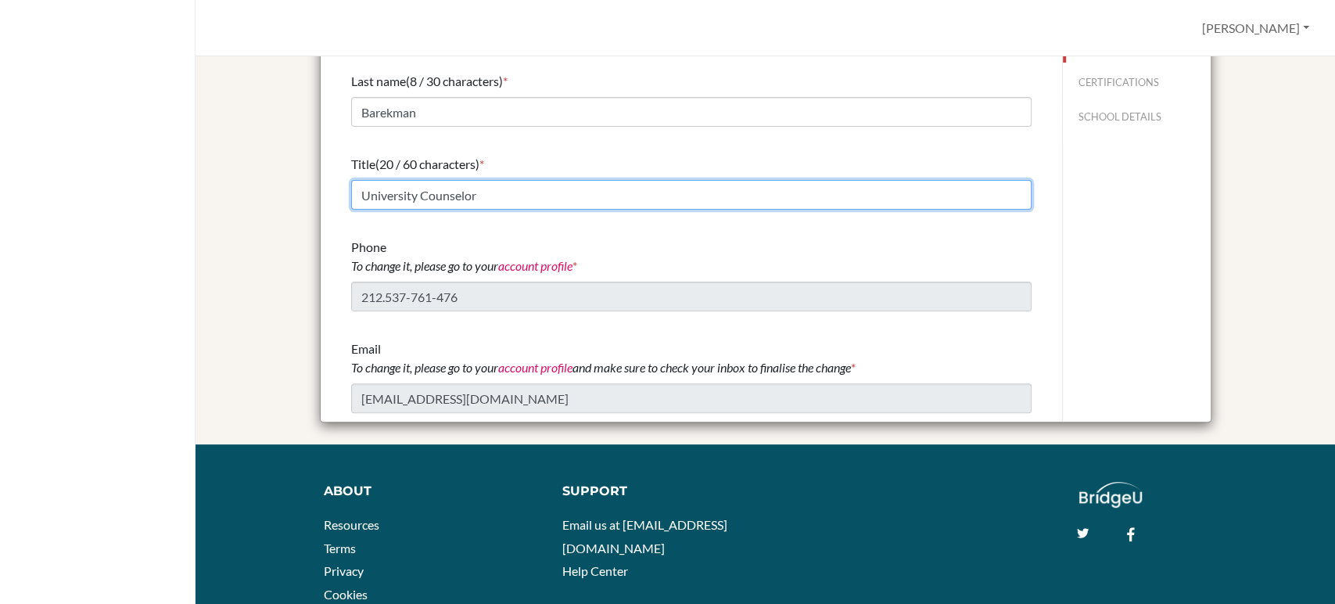
type input "University Counselor"
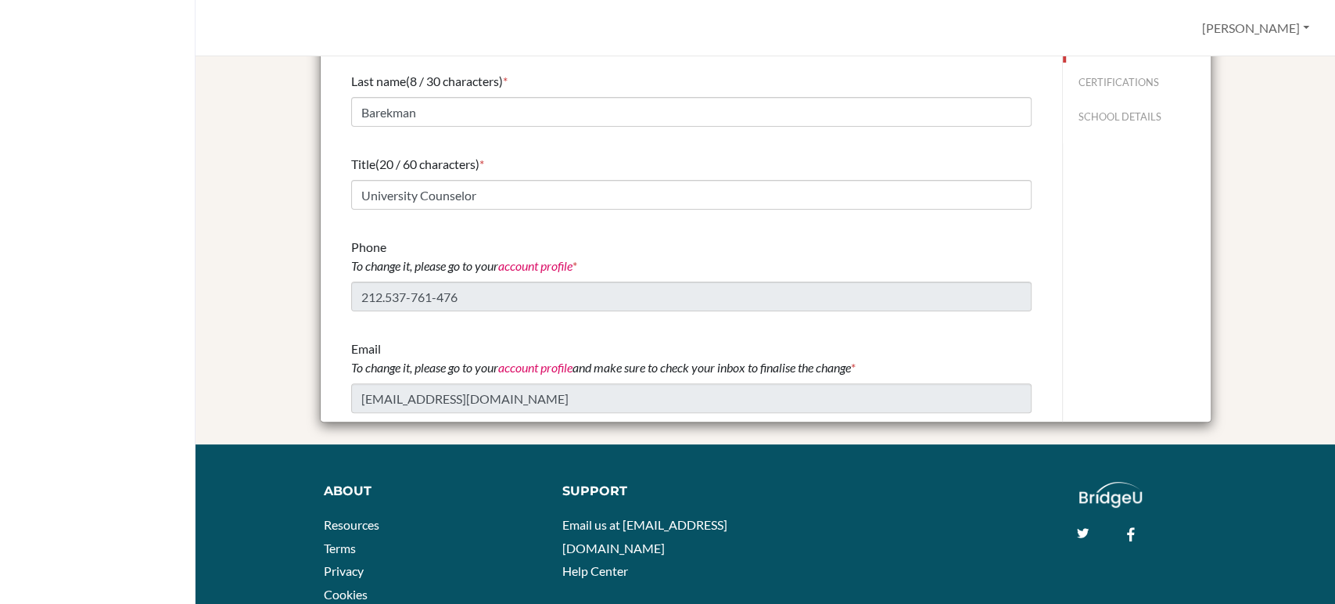
click at [555, 267] on link "account profile" at bounding box center [535, 265] width 74 height 15
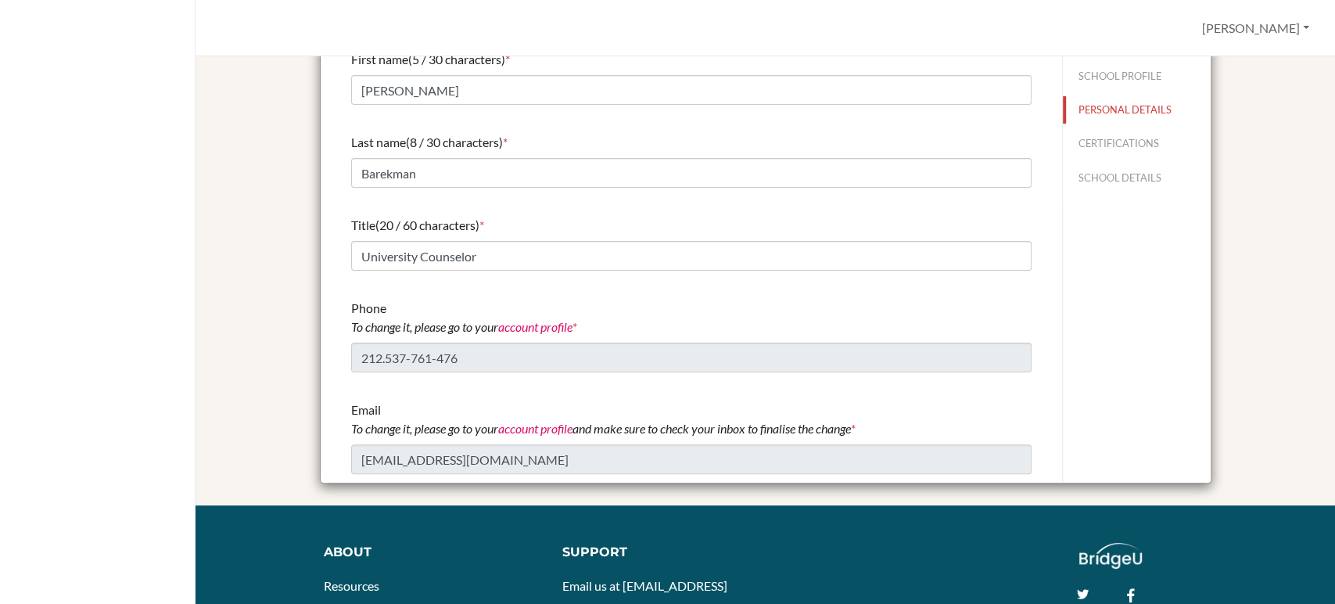
scroll to position [0, 0]
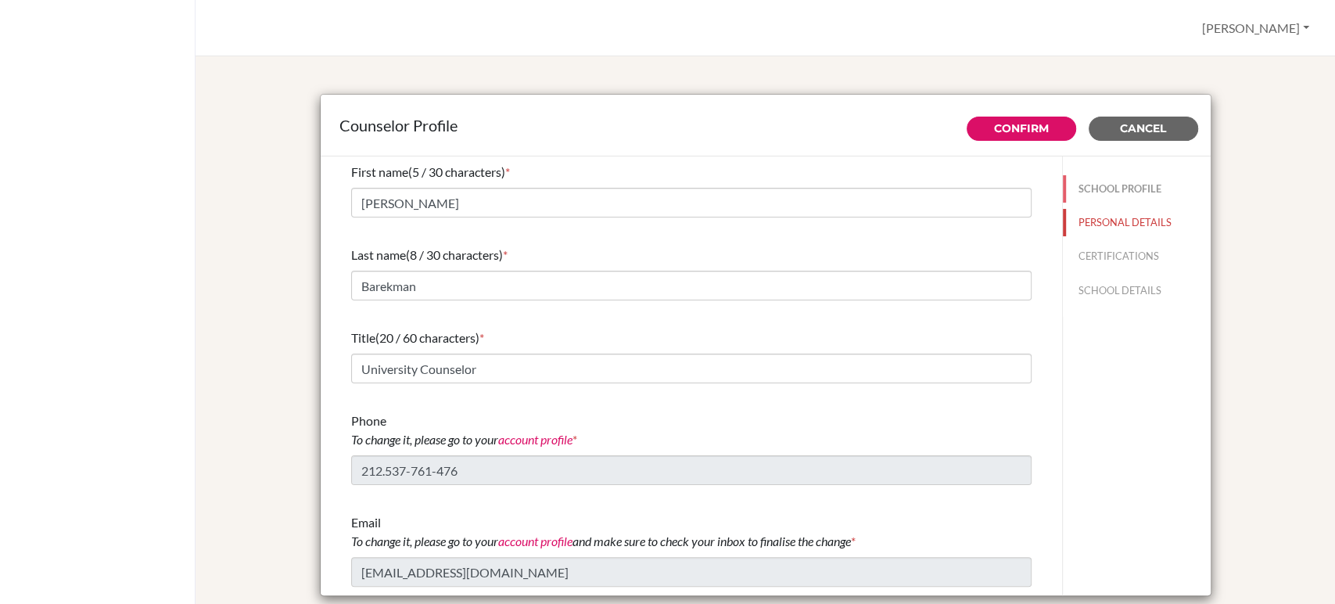
click at [1108, 188] on button "SCHOOL PROFILE" at bounding box center [1137, 188] width 148 height 27
type input "30"
type input "0.0"
type input "97.0"
type input "4.0"
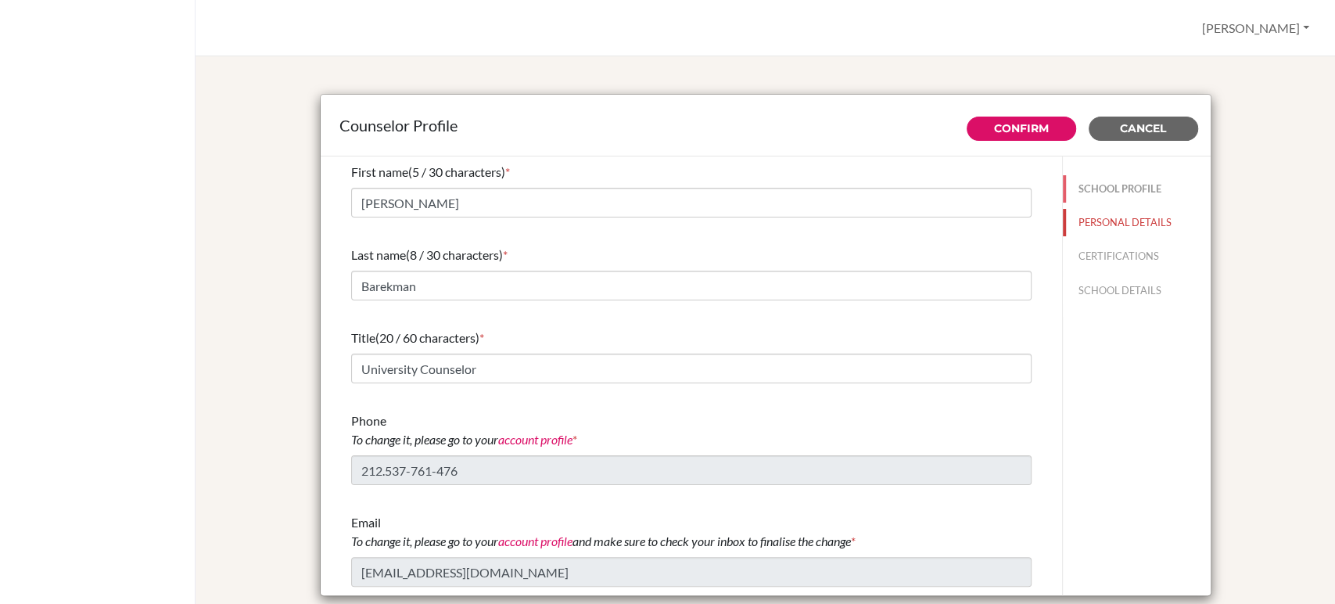
type input "0.0"
select select "0"
select select "326375"
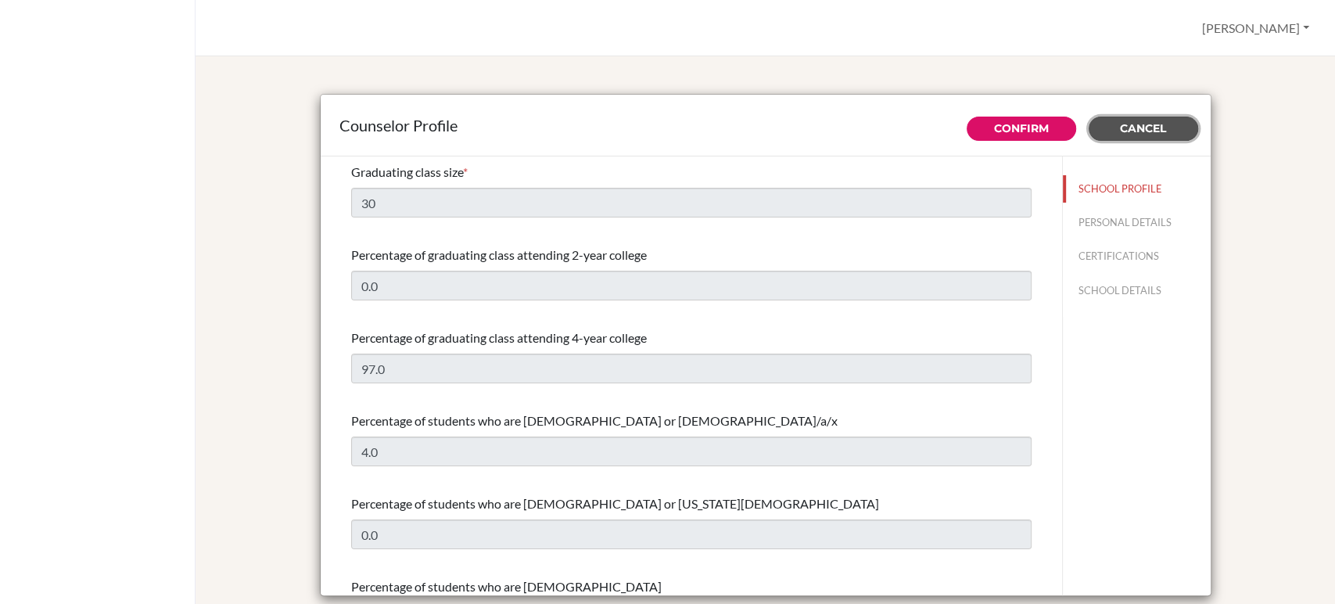
click at [1169, 130] on button "Cancel" at bounding box center [1144, 129] width 110 height 24
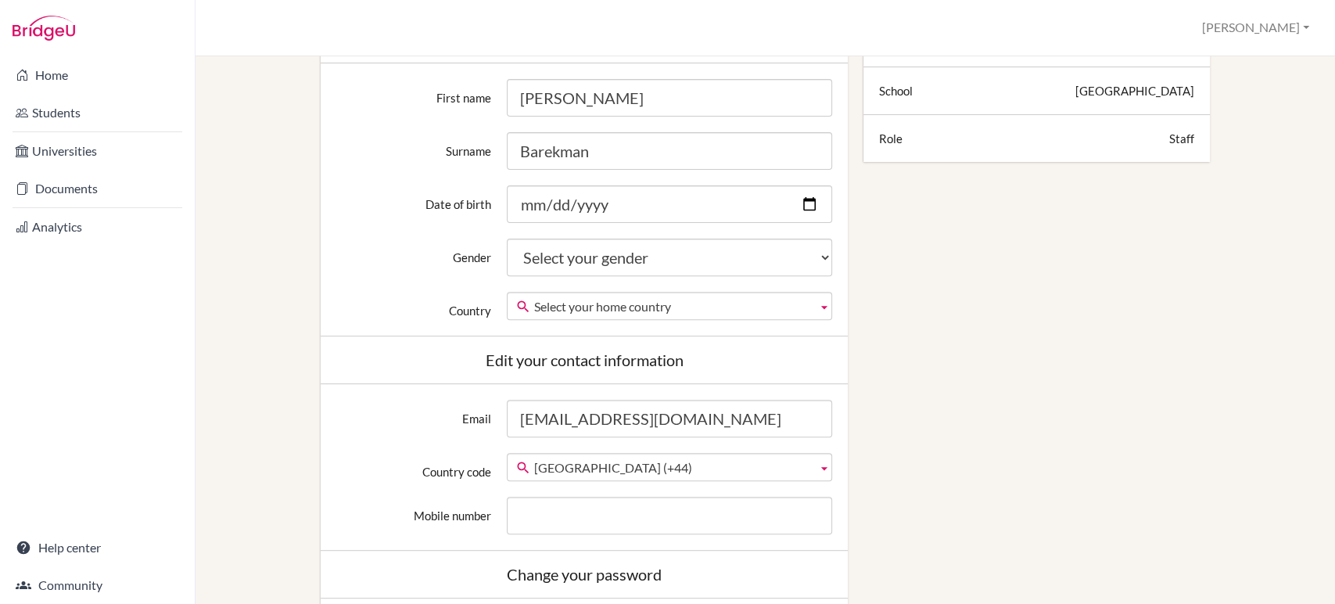
scroll to position [261, 0]
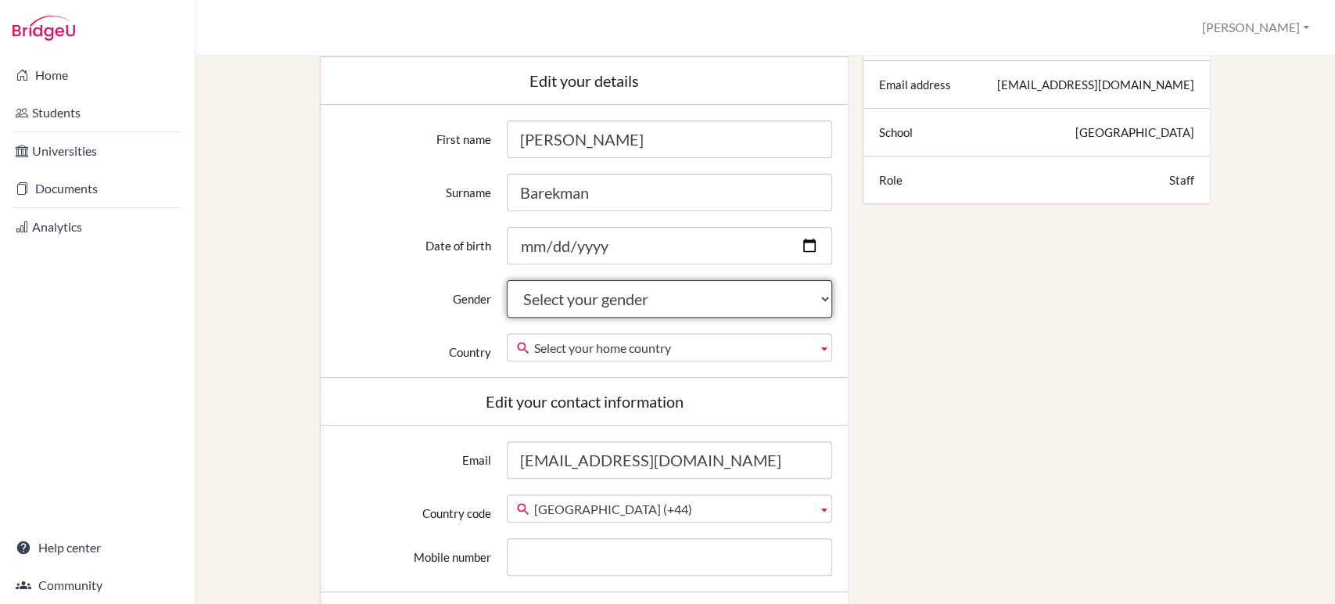
click at [757, 299] on select "Select your gender [DEMOGRAPHIC_DATA] [DEMOGRAPHIC_DATA] Neither" at bounding box center [669, 299] width 325 height 38
select select "[DEMOGRAPHIC_DATA]"
click at [507, 280] on select "Select your gender [DEMOGRAPHIC_DATA] [DEMOGRAPHIC_DATA] Neither" at bounding box center [669, 299] width 325 height 38
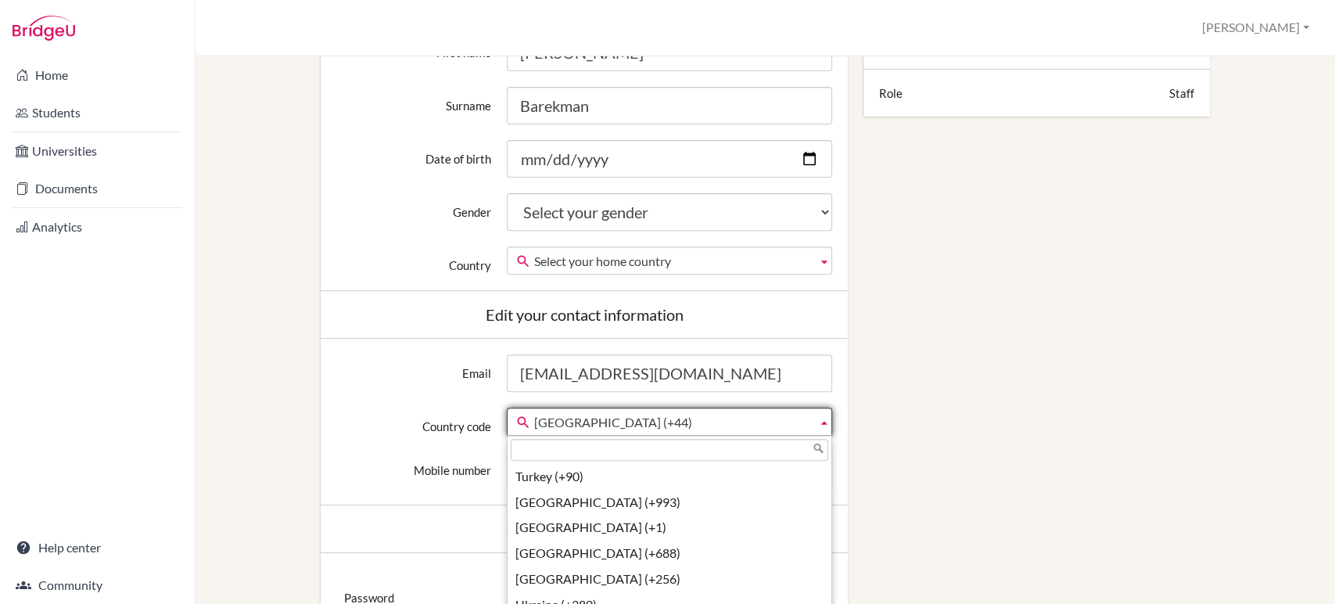
click at [818, 424] on b at bounding box center [825, 421] width 14 height 27
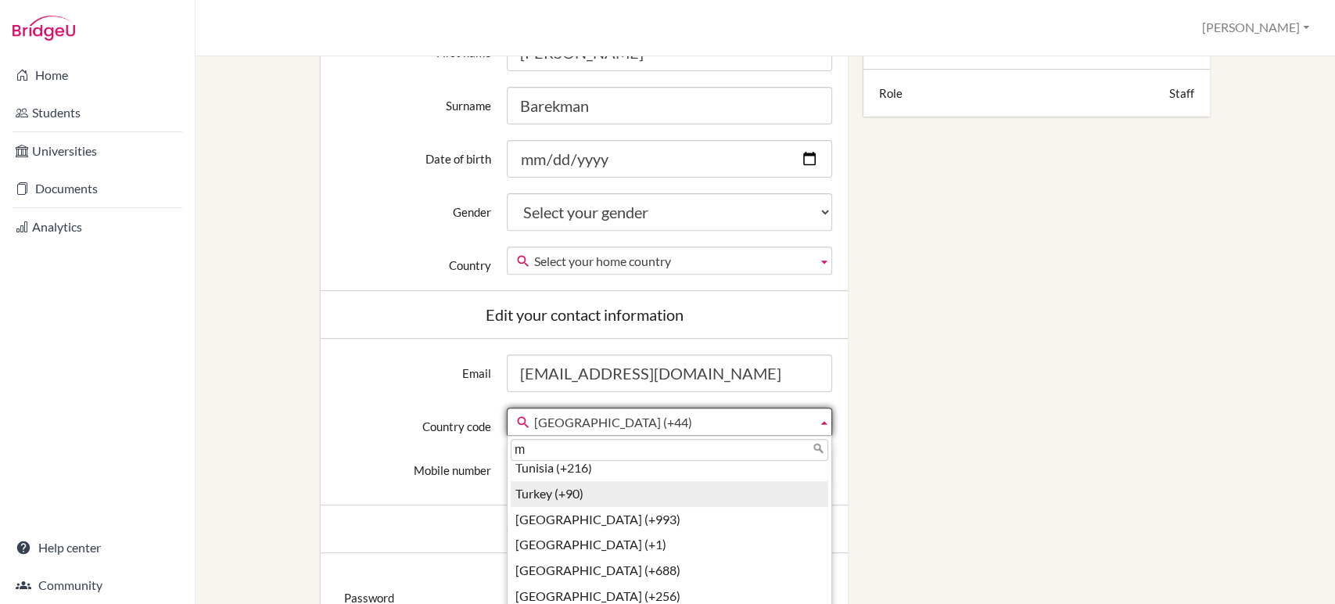
scroll to position [0, 0]
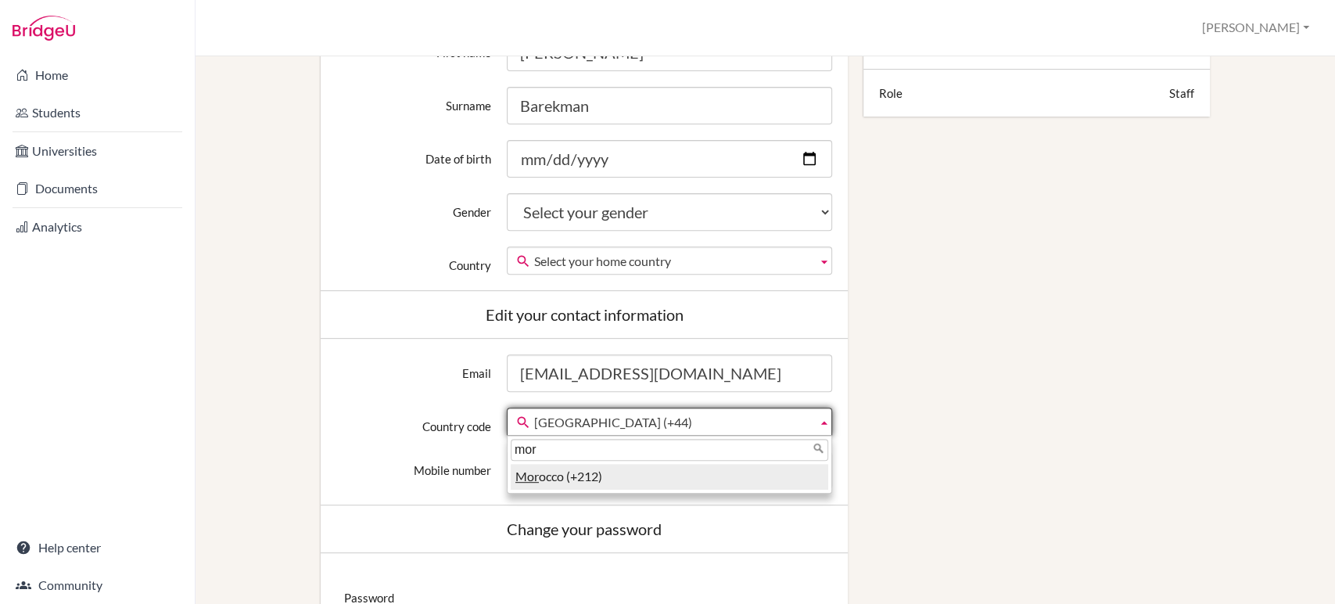
type input "mor"
click at [649, 471] on li "Mor occo (+212)" at bounding box center [670, 477] width 318 height 26
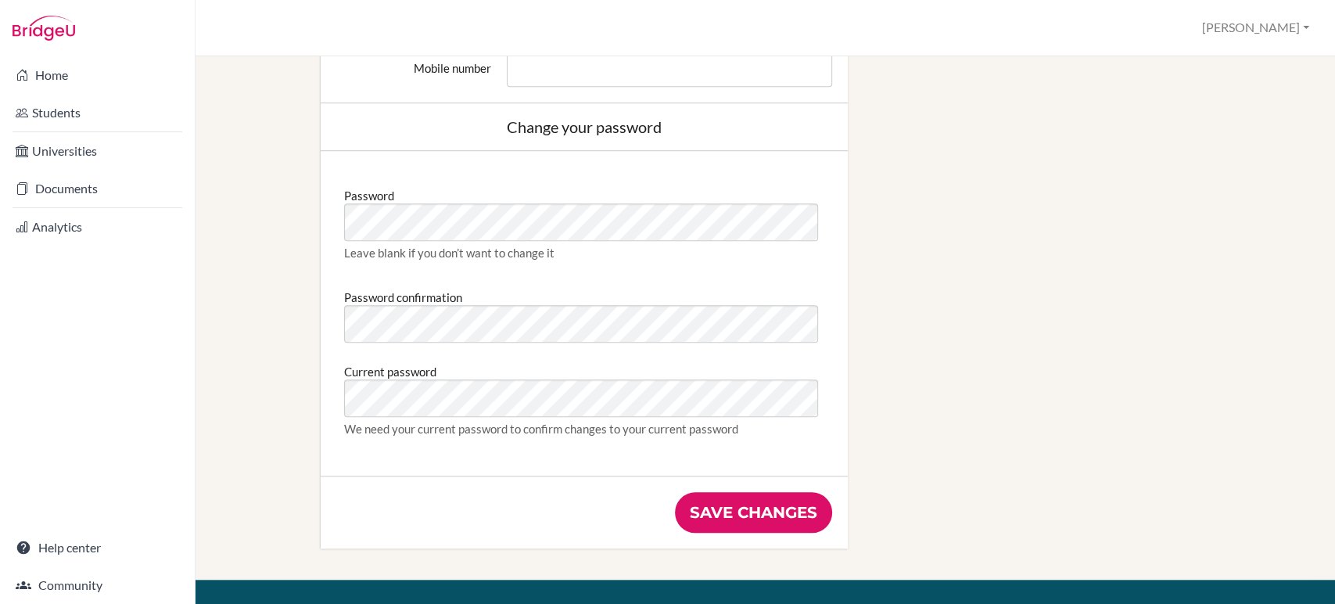
scroll to position [521, 0]
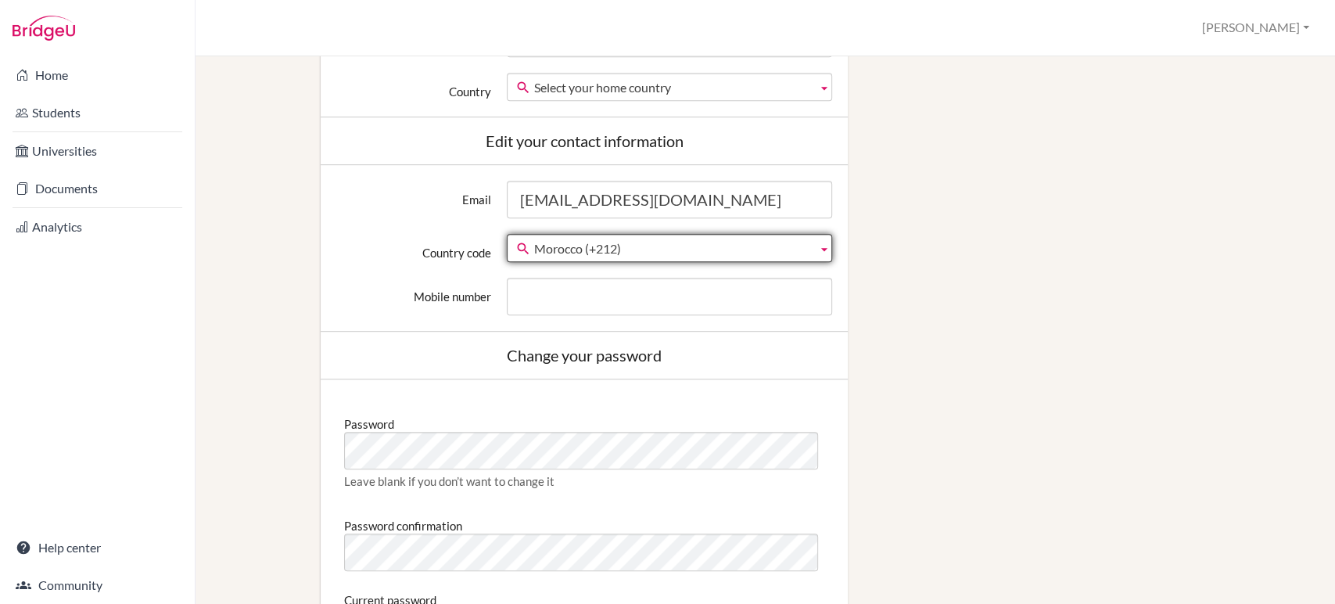
click at [798, 246] on span "Morocco (+212)" at bounding box center [672, 249] width 277 height 28
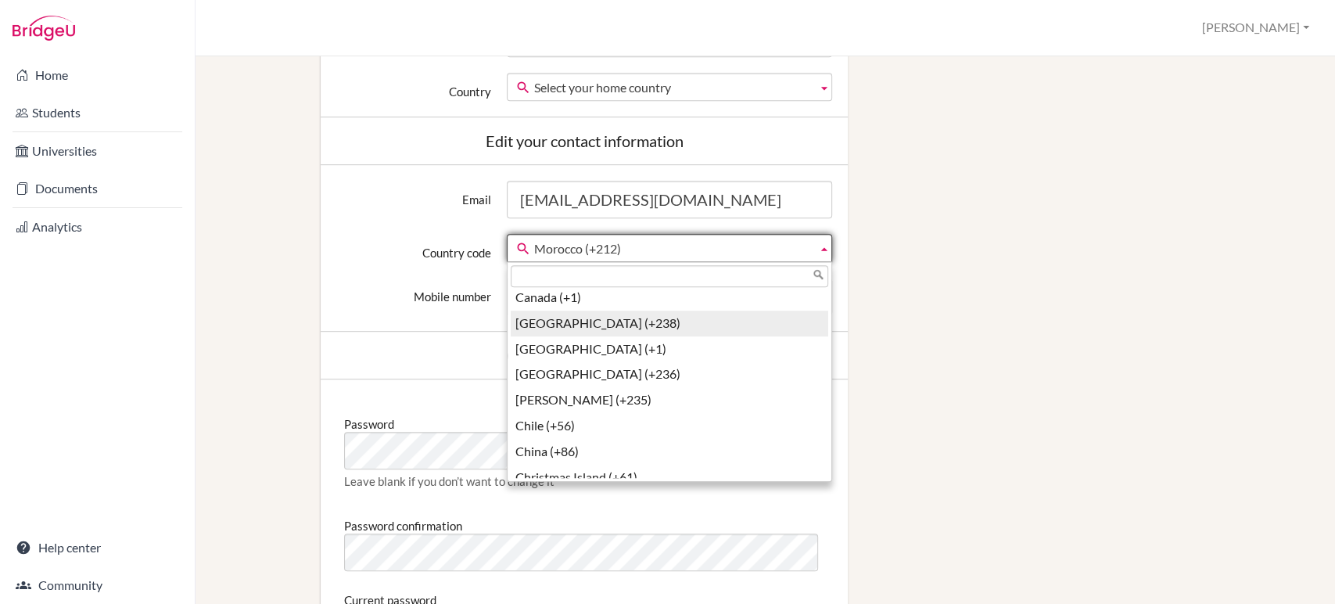
scroll to position [895, 0]
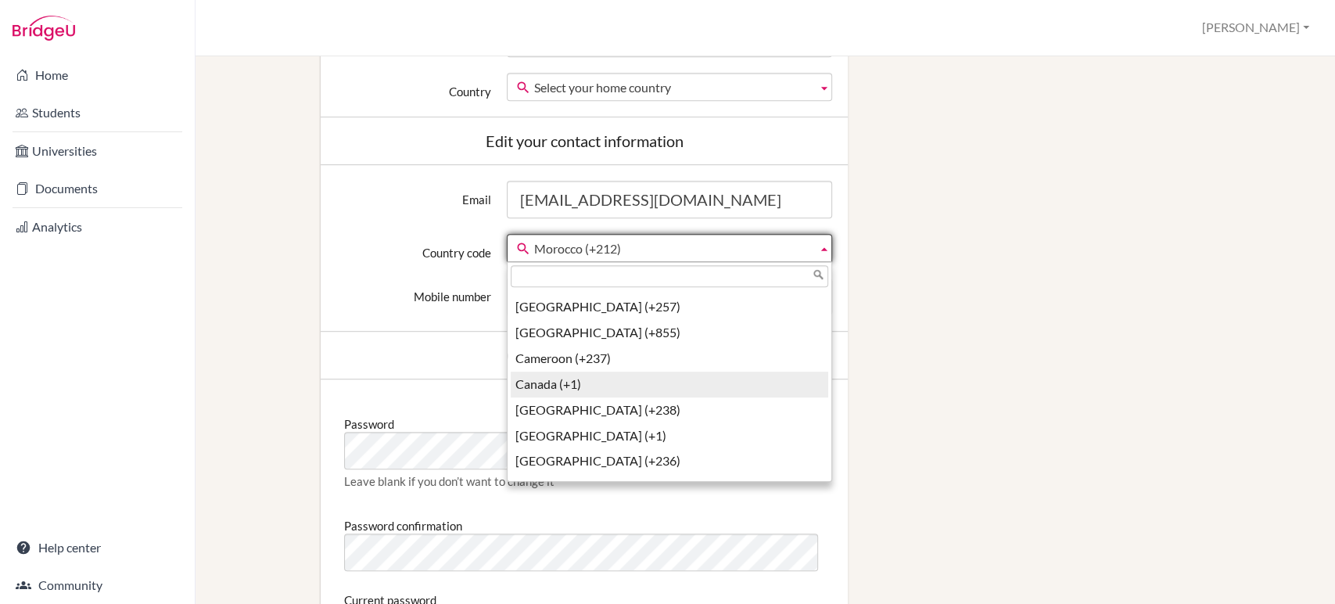
click at [638, 381] on li "Canada (+1)" at bounding box center [670, 385] width 318 height 26
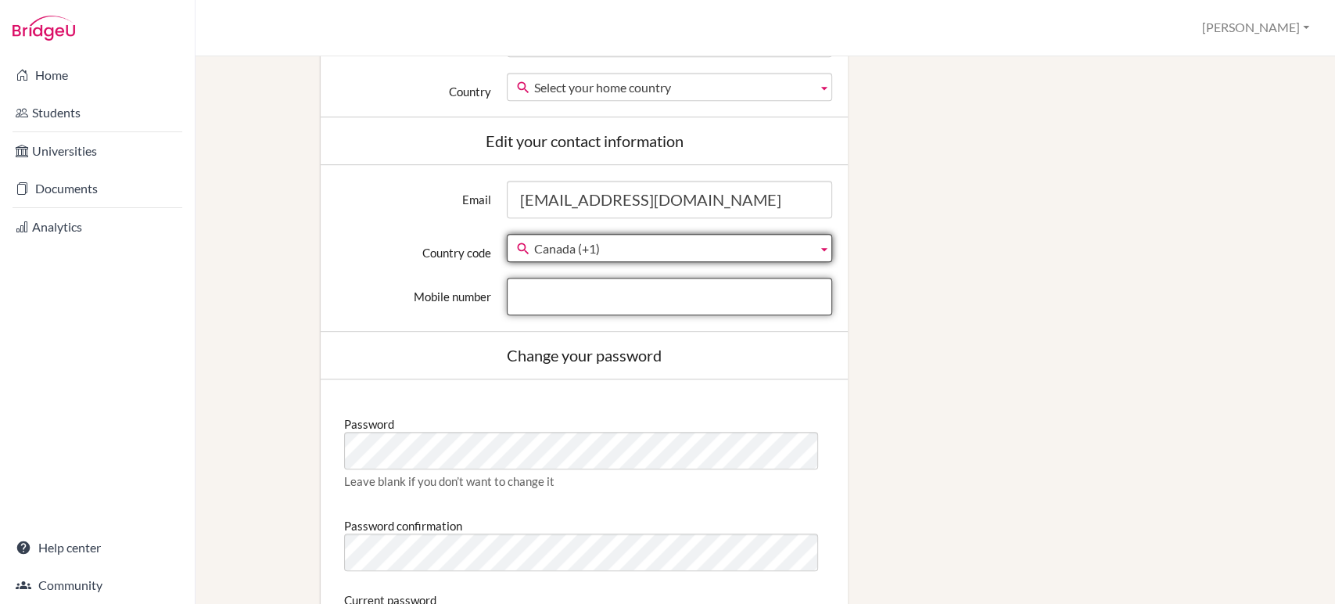
click at [570, 301] on input "Mobile number" at bounding box center [669, 297] width 325 height 38
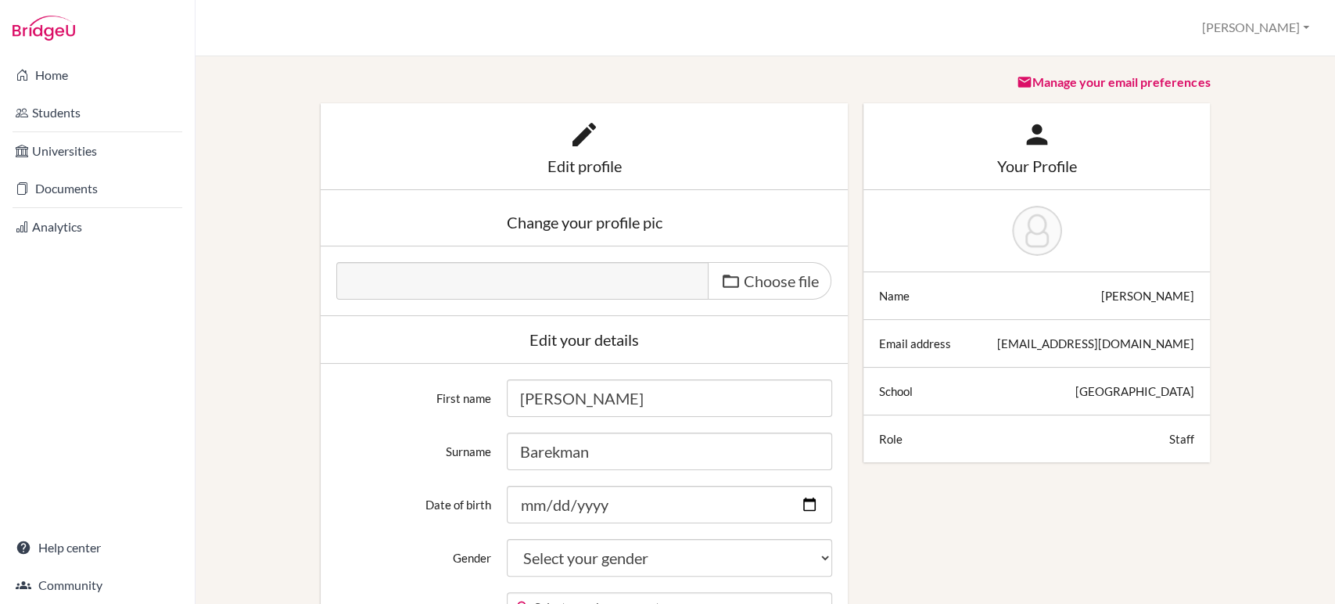
scroll to position [0, 0]
type input "[PHONE_NUMBER]"
click at [733, 276] on label "Choose file" at bounding box center [770, 283] width 124 height 38
click at [576, 276] on input "Choose file" at bounding box center [455, 273] width 239 height 18
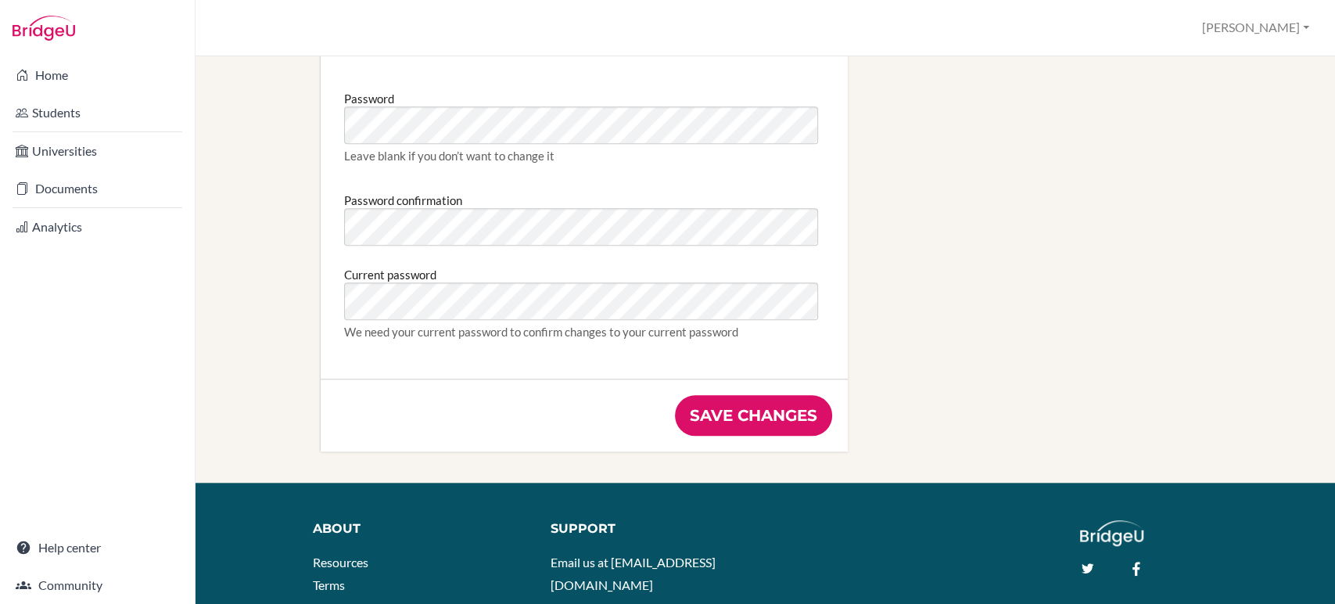
scroll to position [956, 0]
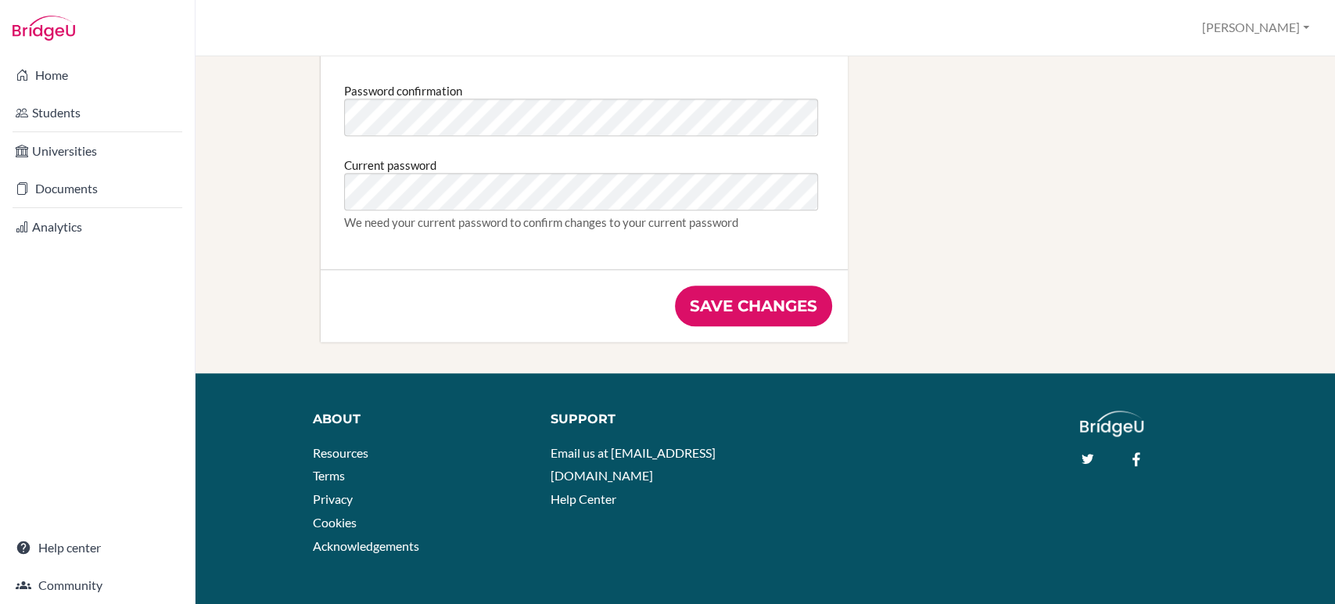
click at [724, 302] on input "Save changes" at bounding box center [753, 306] width 157 height 41
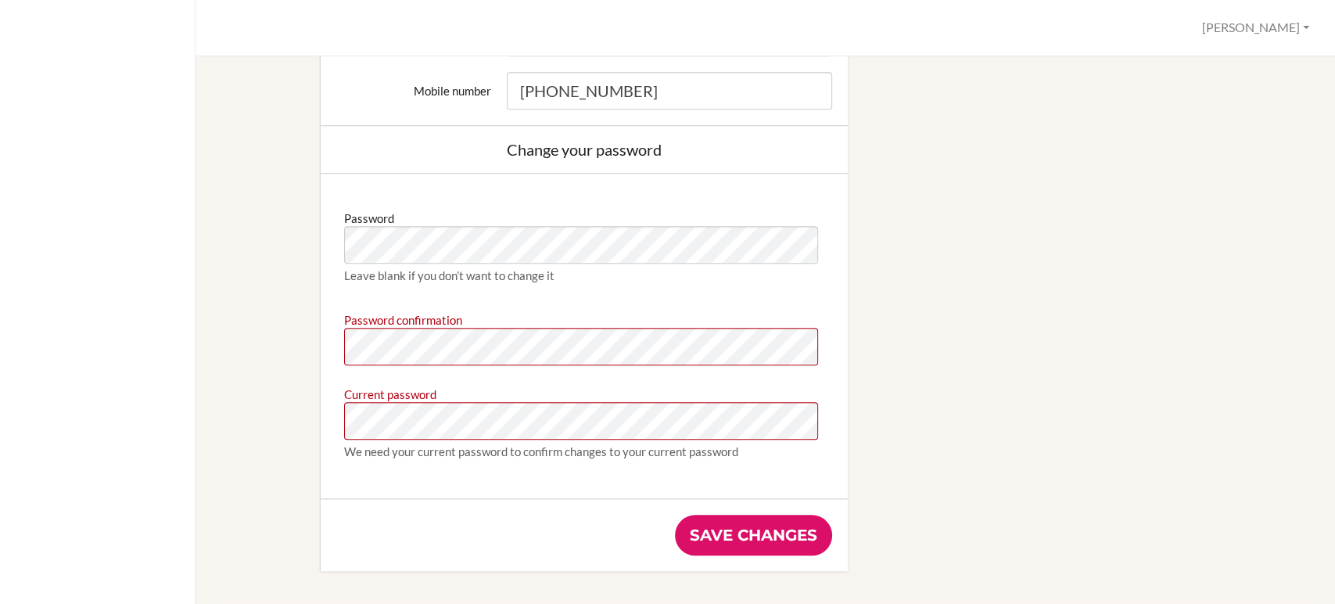
scroll to position [869, 0]
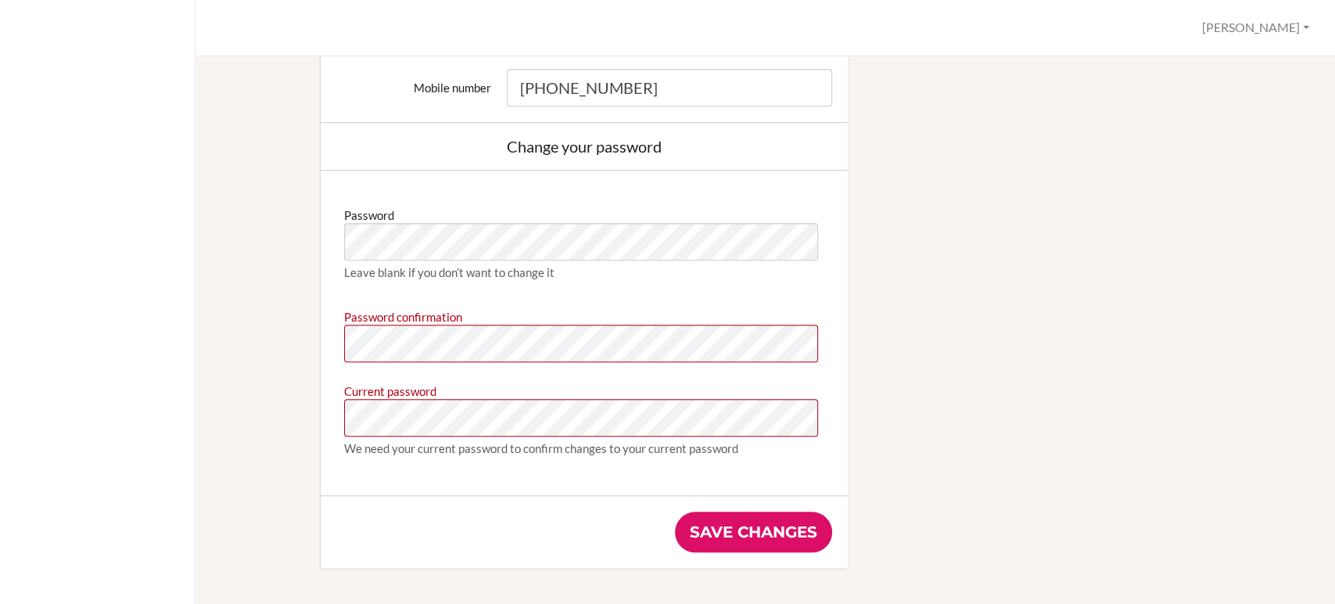
click at [764, 537] on input "Save changes" at bounding box center [753, 532] width 157 height 41
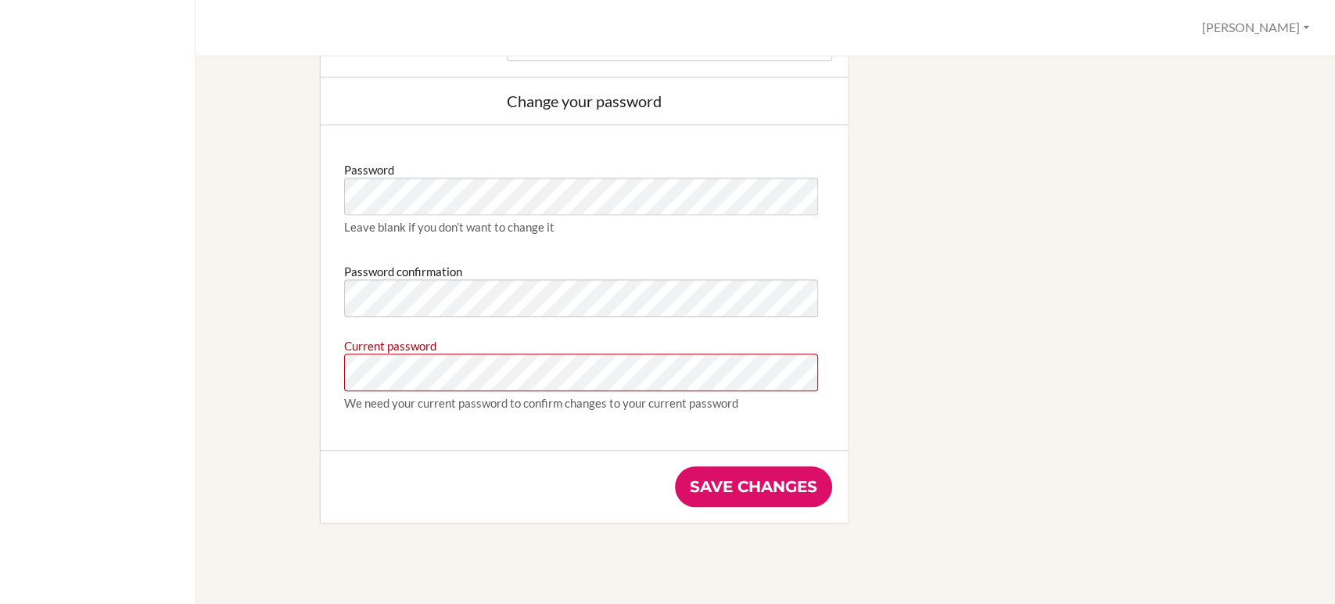
scroll to position [956, 0]
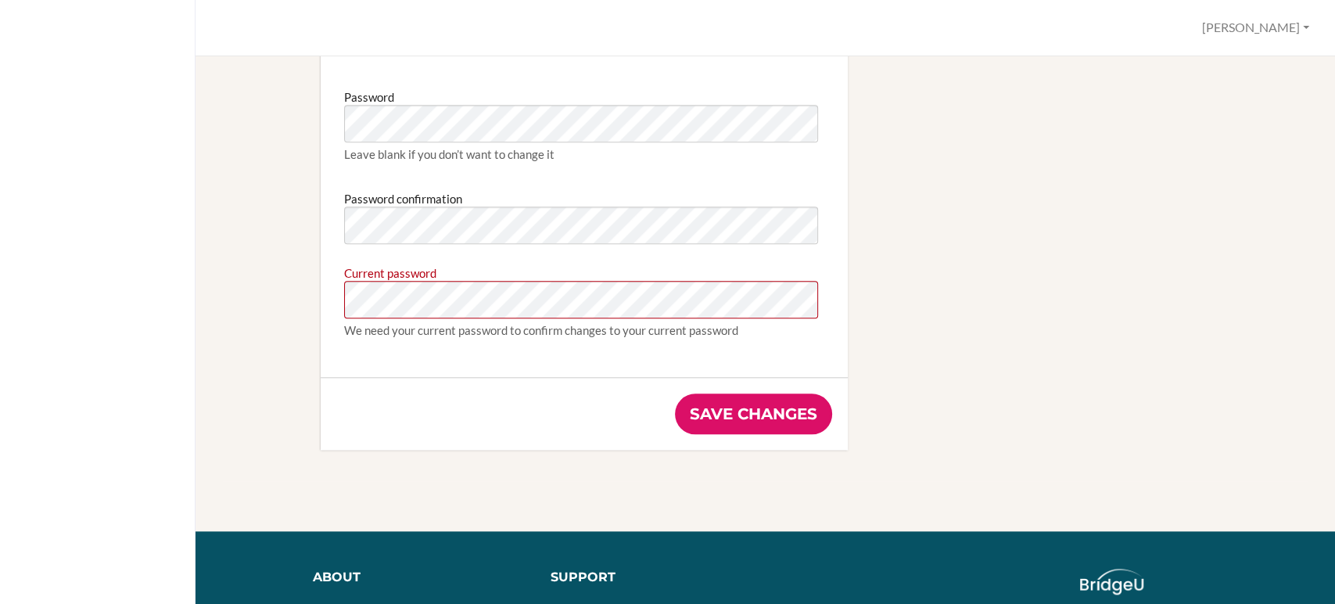
drag, startPoint x: 1077, startPoint y: 222, endPoint x: 1058, endPoint y: 222, distance: 19.6
click at [766, 409] on input "Save changes" at bounding box center [753, 414] width 157 height 41
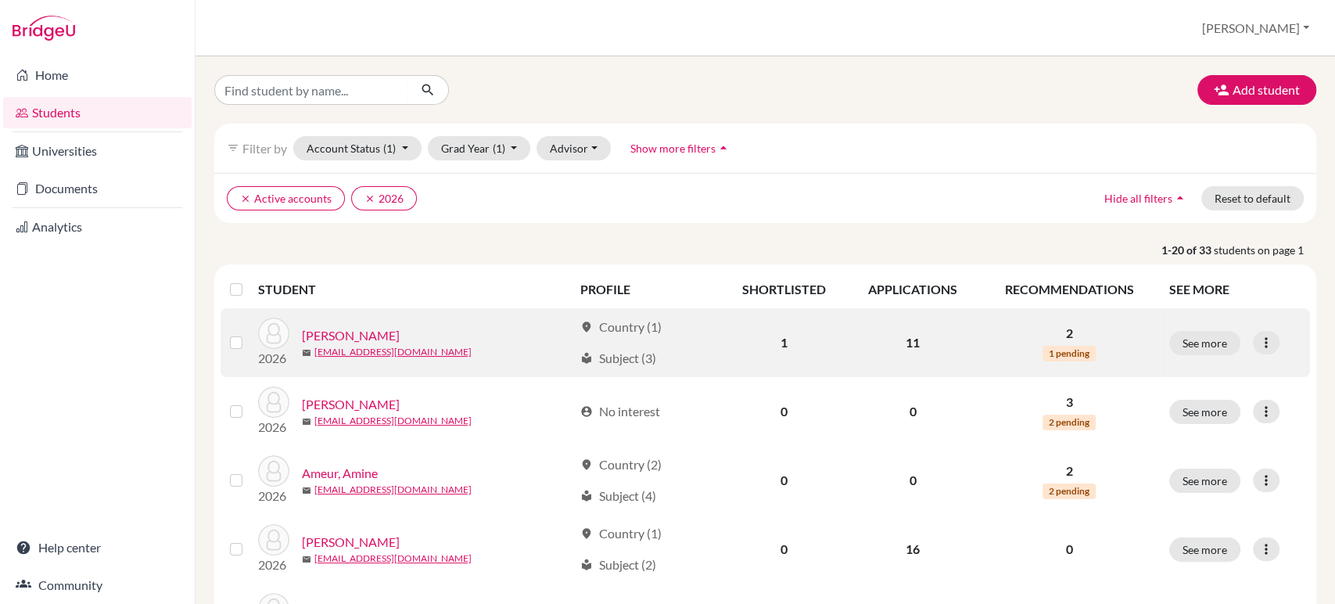
click at [339, 330] on link "[PERSON_NAME]" at bounding box center [351, 335] width 98 height 19
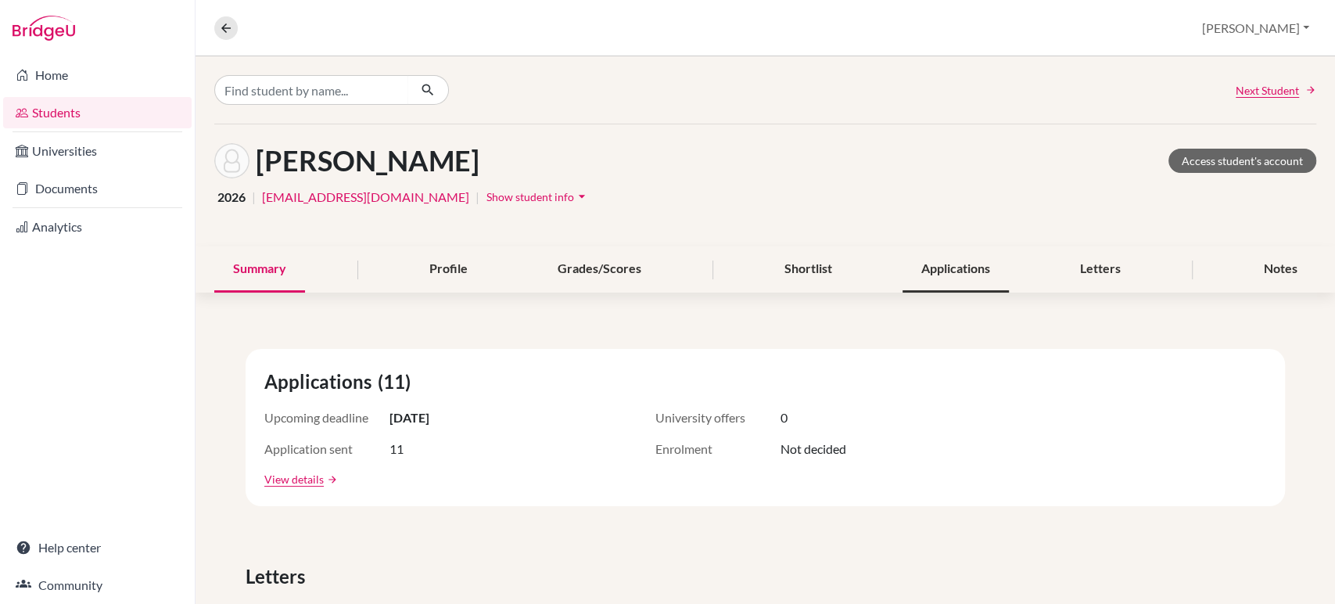
click at [961, 266] on div "Applications" at bounding box center [956, 269] width 106 height 46
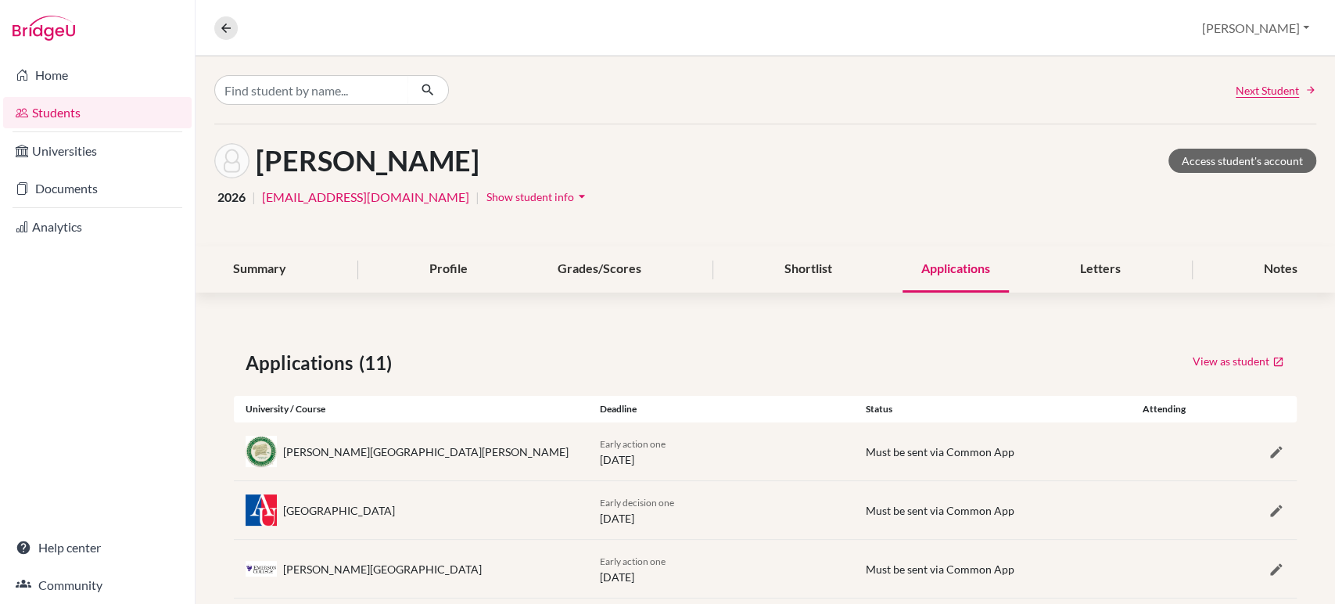
click at [976, 264] on div "Applications" at bounding box center [956, 269] width 106 height 46
click at [63, 189] on link "Documents" at bounding box center [97, 188] width 189 height 31
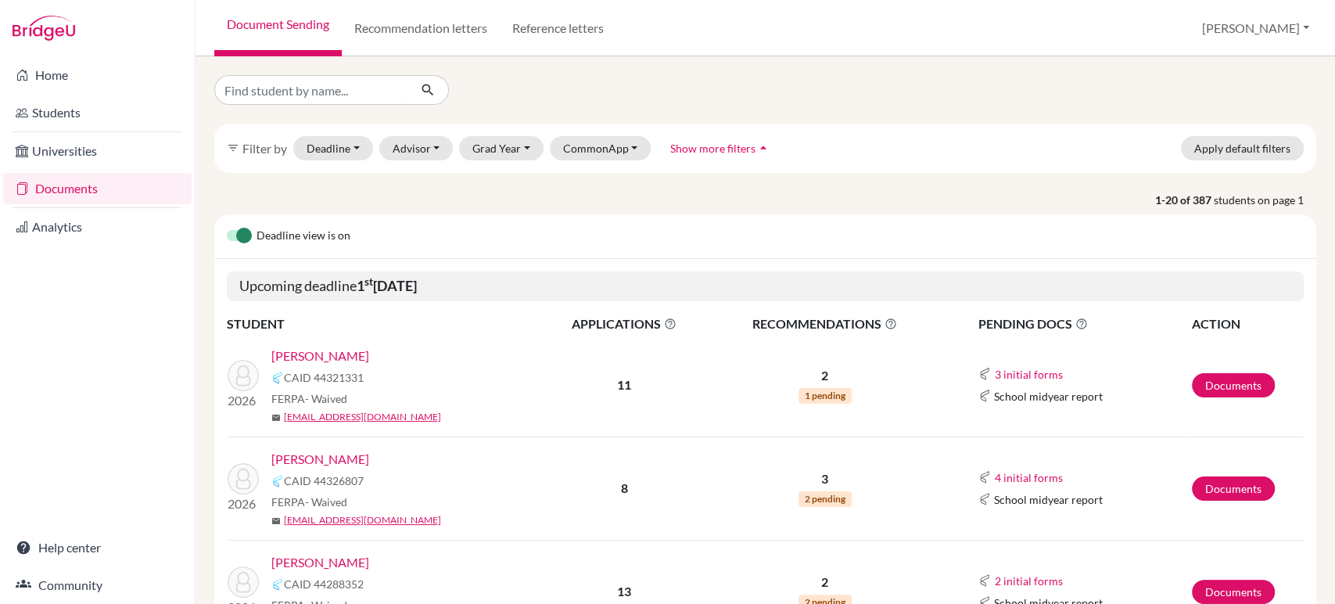
click at [322, 354] on link "[PERSON_NAME]" at bounding box center [320, 356] width 98 height 19
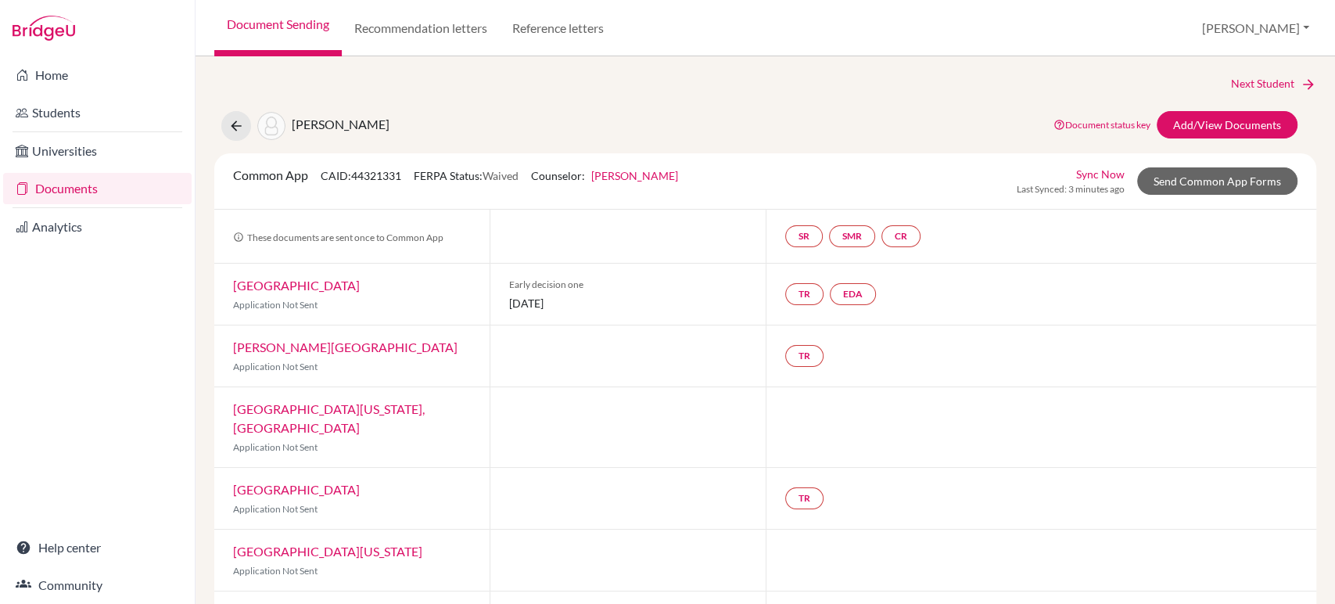
click at [1218, 138] on div "Document status key TR Requirement. Document not uploaded yet. TR Document uplo…" at bounding box center [1173, 126] width 274 height 30
click at [1216, 130] on link "Add/View Documents" at bounding box center [1227, 124] width 141 height 27
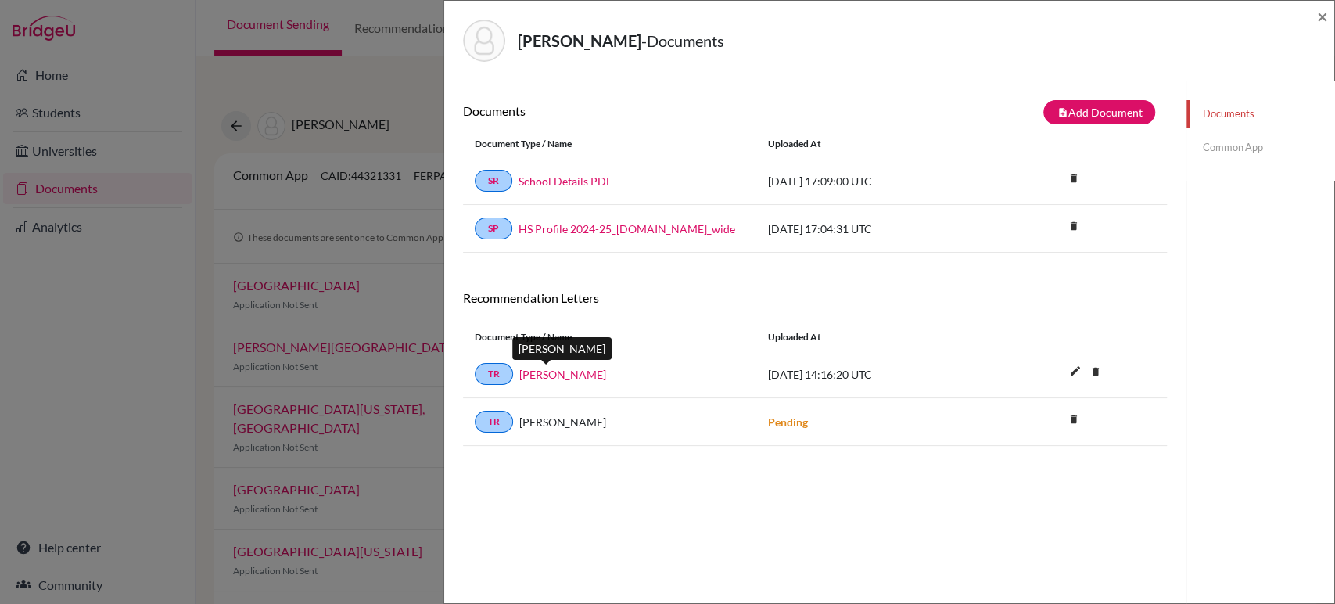
click at [552, 376] on link "[PERSON_NAME]" at bounding box center [562, 374] width 87 height 16
click at [1222, 149] on link "Common App" at bounding box center [1261, 147] width 148 height 27
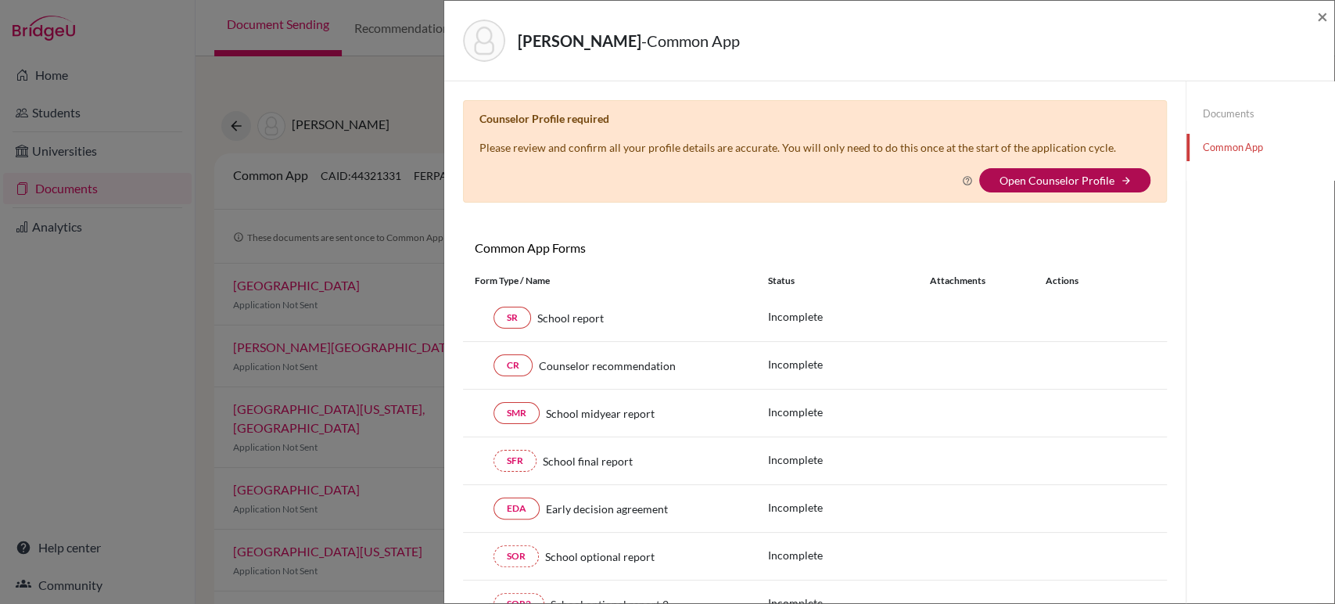
click at [1064, 174] on link "Open Counselor Profile" at bounding box center [1056, 180] width 115 height 13
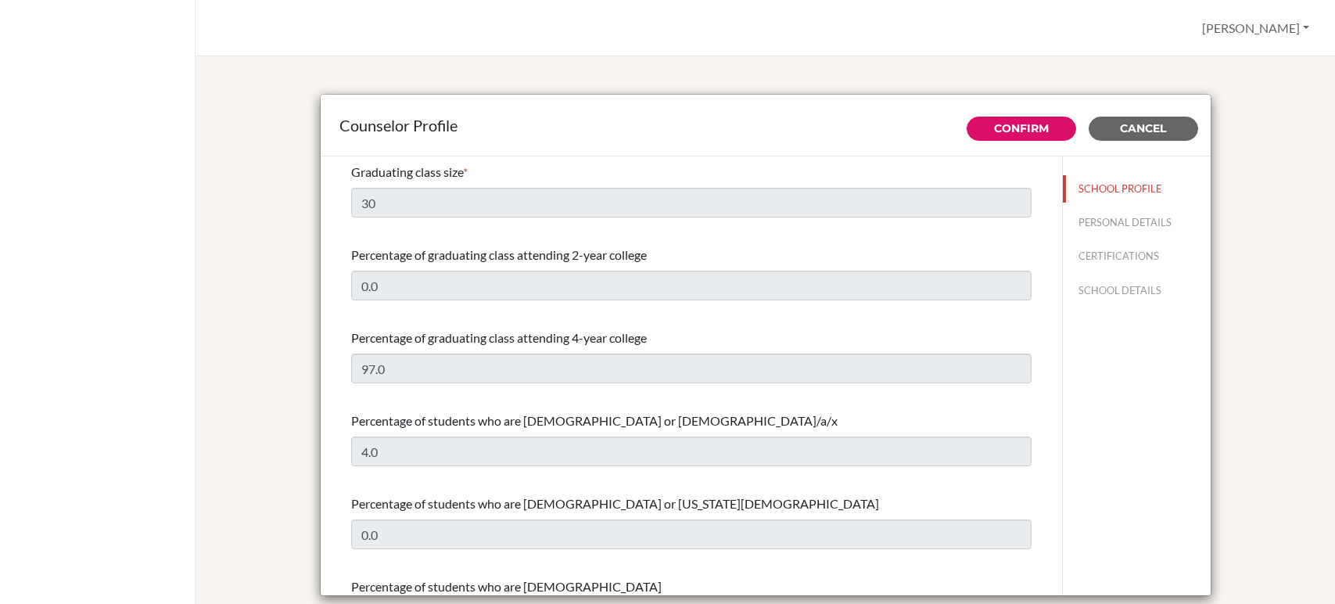
select select "0"
select select "326375"
click at [1139, 126] on span "Cancel" at bounding box center [1143, 128] width 46 height 14
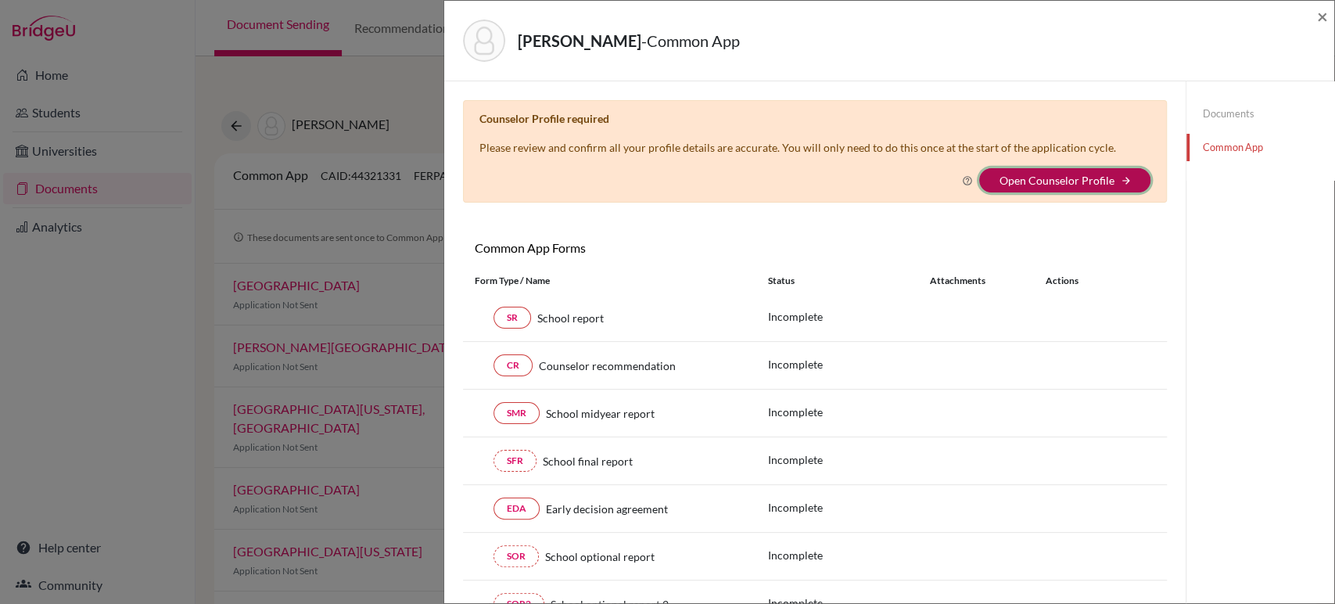
click at [1041, 189] on button "Open Counselor Profile arrow_forward" at bounding box center [1064, 180] width 171 height 24
click at [1042, 174] on link "Open Counselor Profile" at bounding box center [1056, 180] width 115 height 13
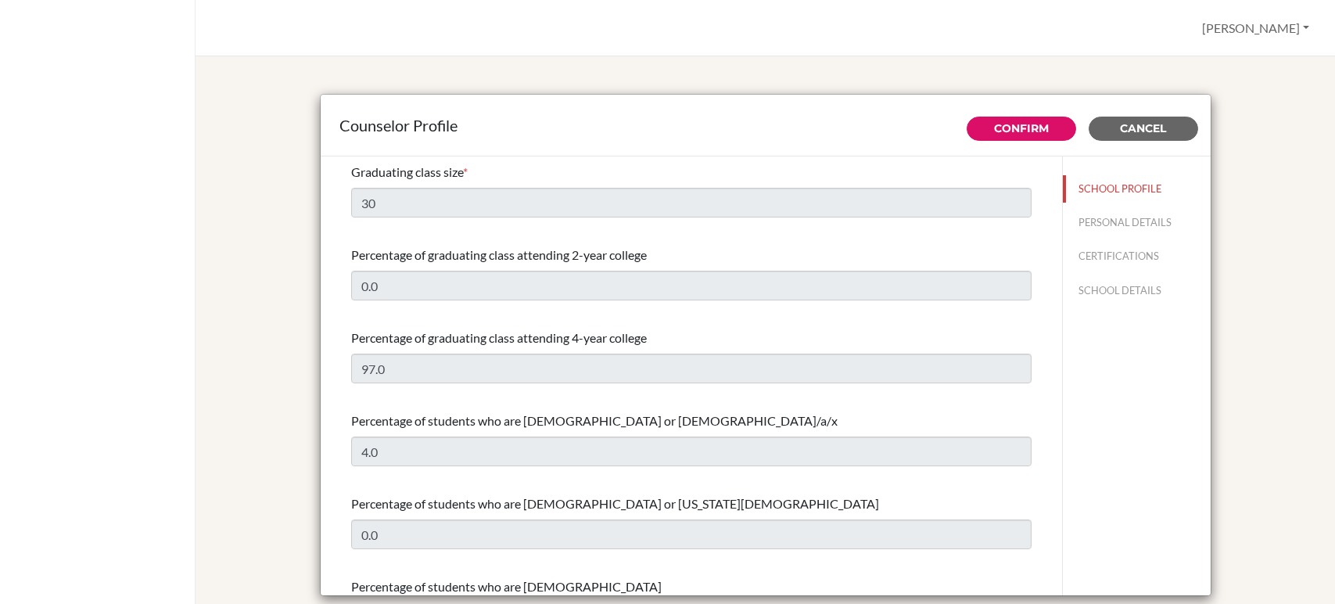
select select "0"
select select "326375"
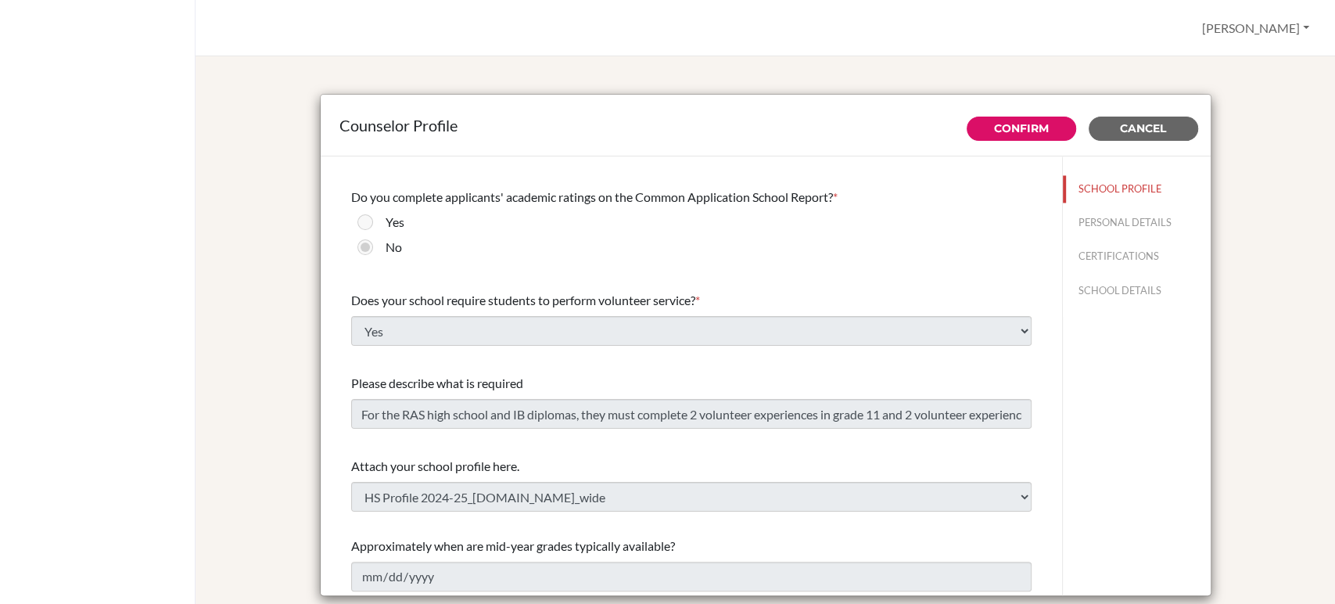
scroll to position [1678, 0]
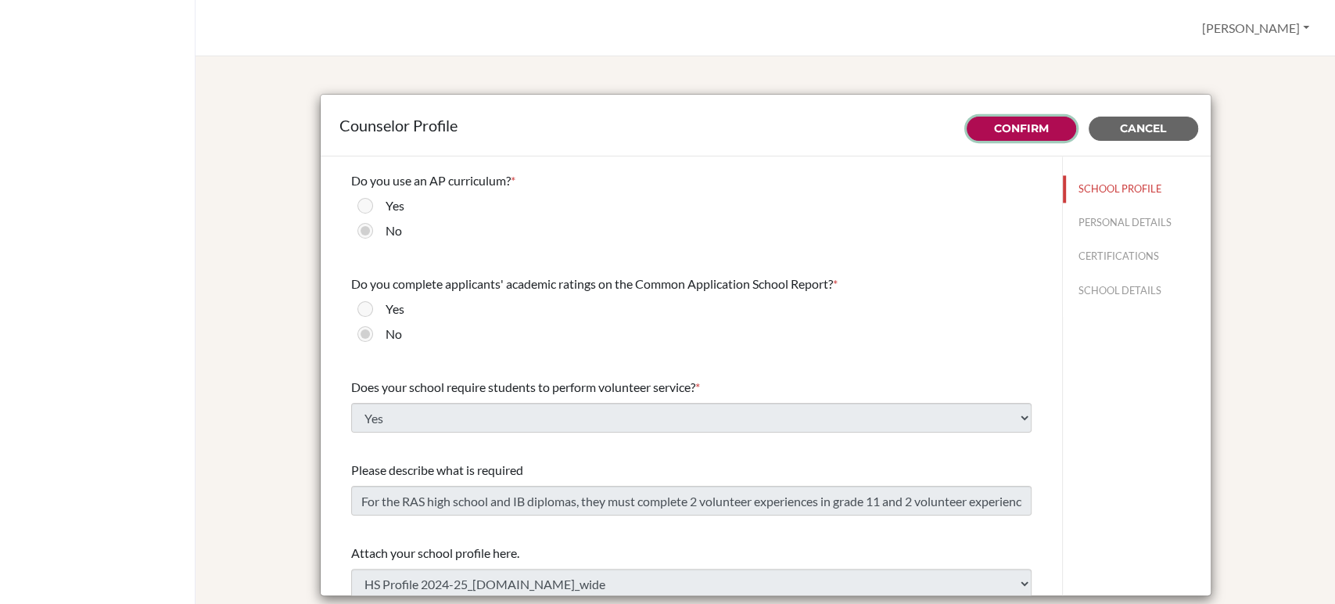
click at [1021, 126] on link "Confirm" at bounding box center [1021, 128] width 55 height 14
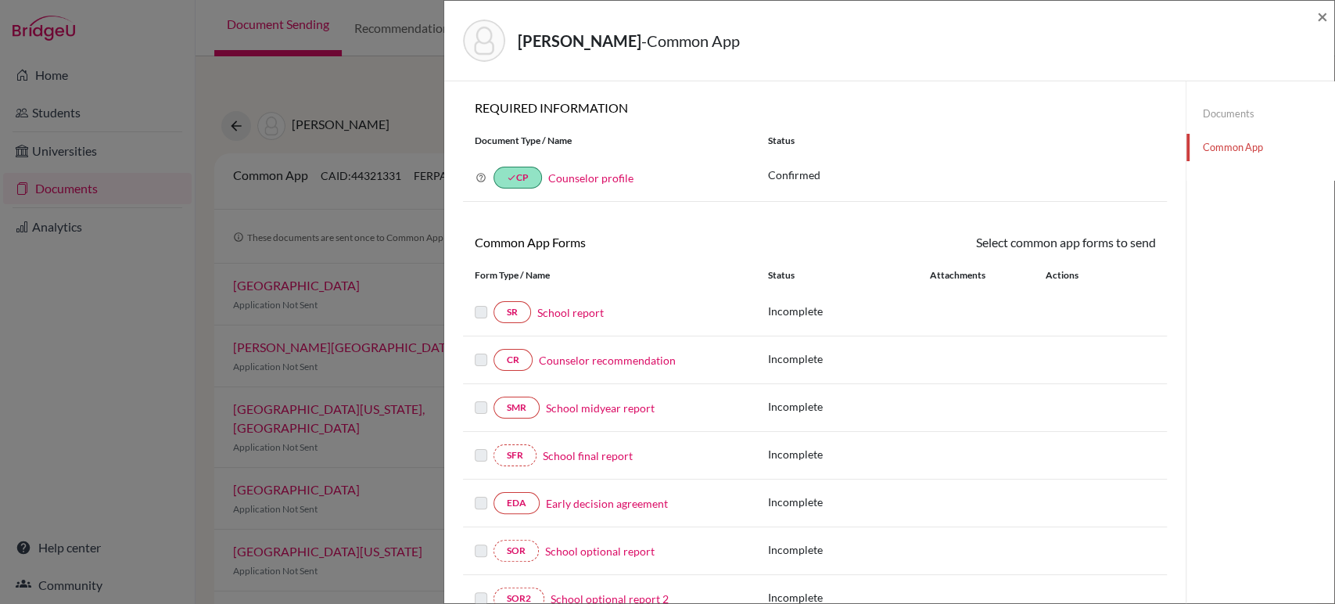
click at [601, 175] on link "Counselor profile" at bounding box center [590, 177] width 85 height 13
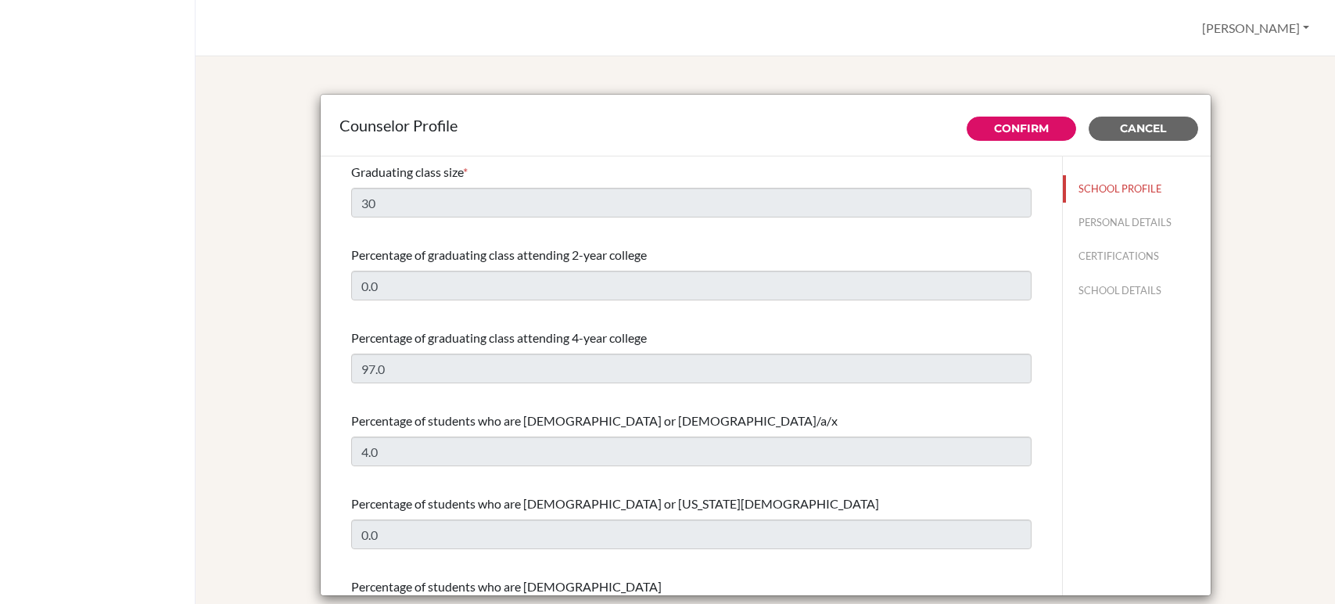
select select "0"
select select "326375"
click at [1136, 127] on span "Cancel" at bounding box center [1143, 128] width 46 height 14
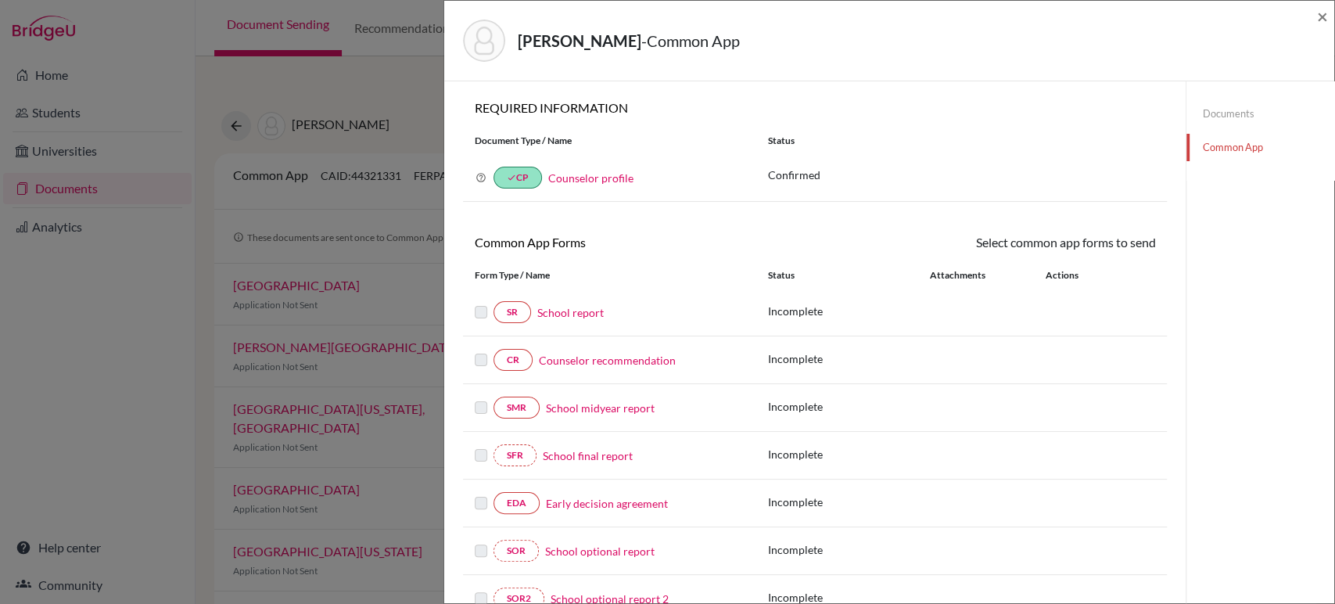
click at [482, 174] on icon at bounding box center [481, 177] width 11 height 11
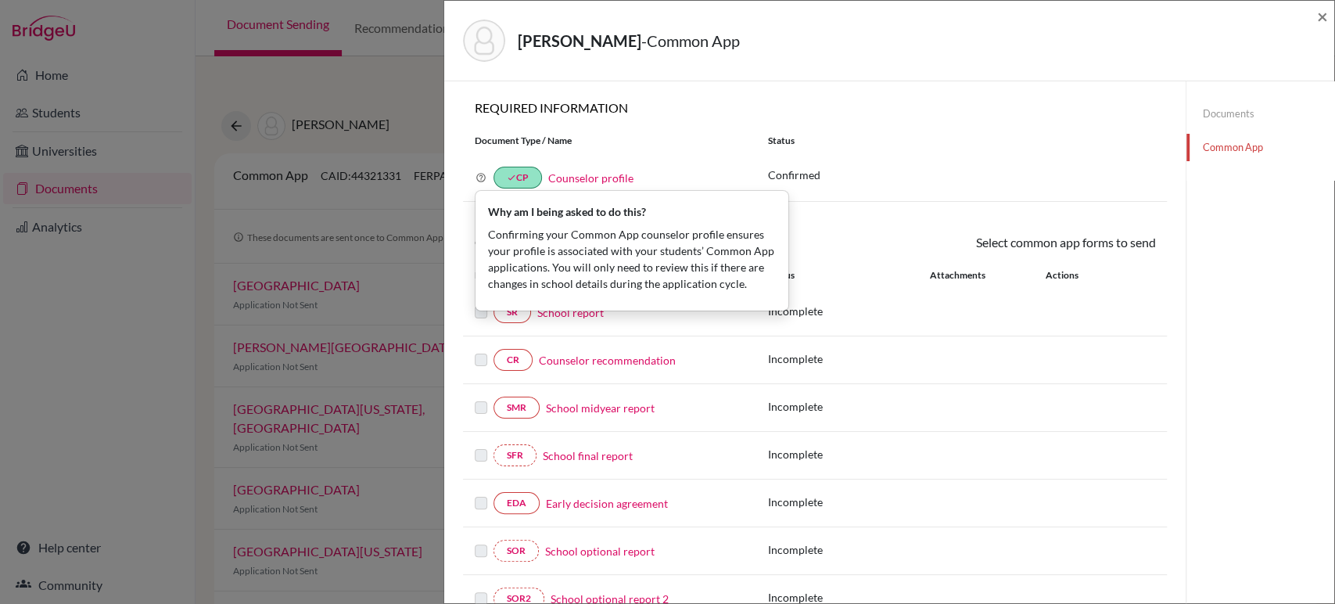
click at [618, 178] on link "Counselor profile" at bounding box center [590, 177] width 85 height 13
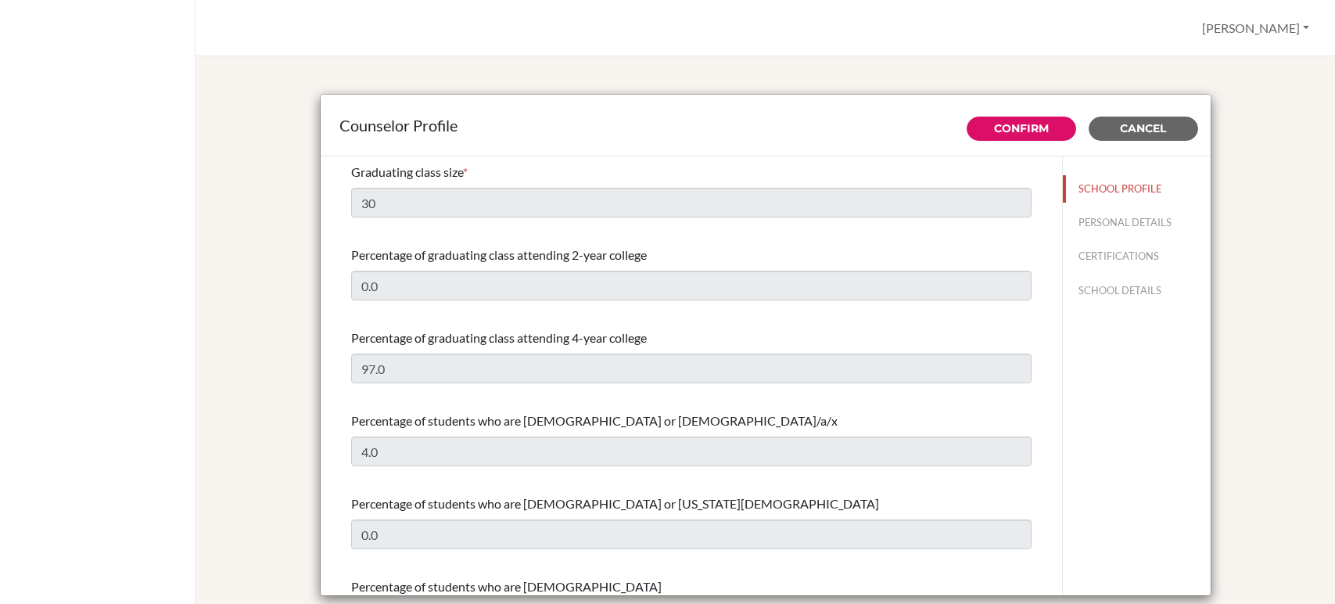
select select "0"
select select "326375"
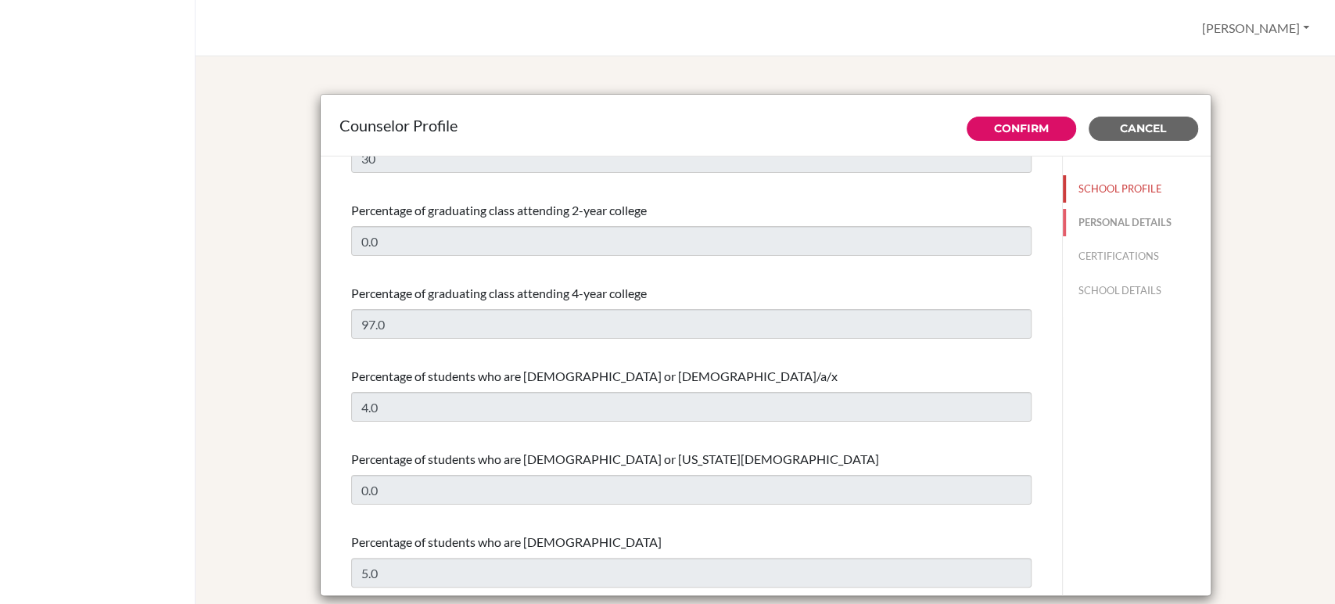
scroll to position [87, 0]
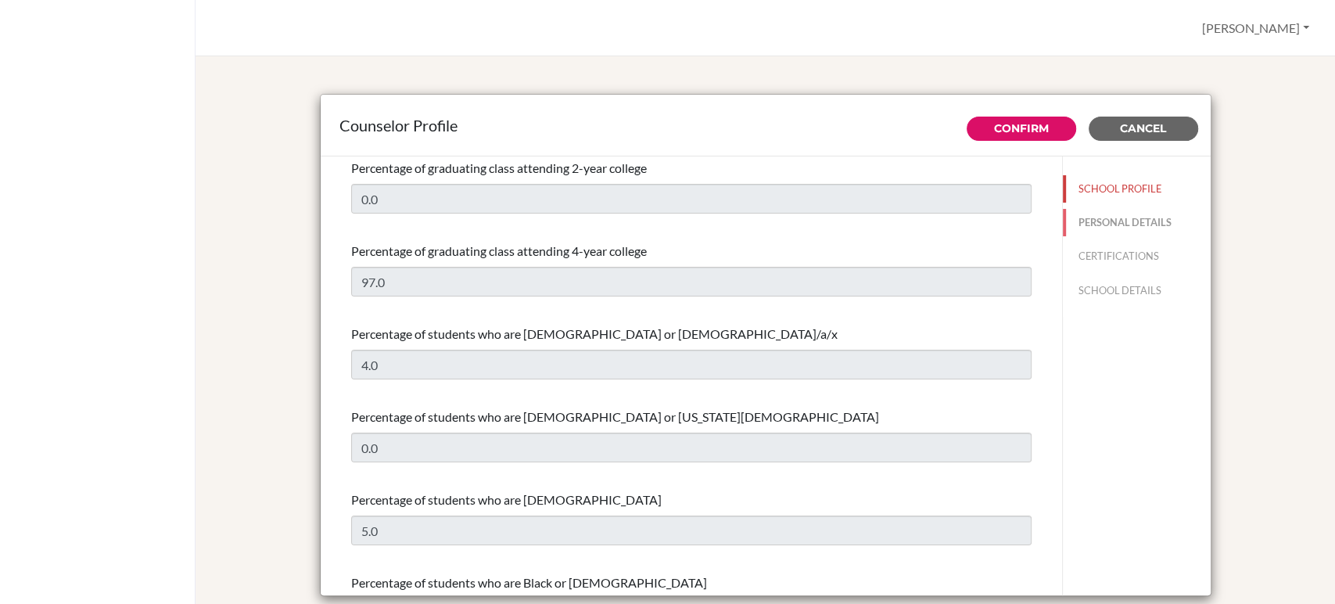
click at [1149, 225] on button "PERSONAL DETAILS" at bounding box center [1137, 222] width 148 height 27
type input "[PERSON_NAME]"
type input "Barekman"
type input "Advisor"
type input "1.368-889-8663"
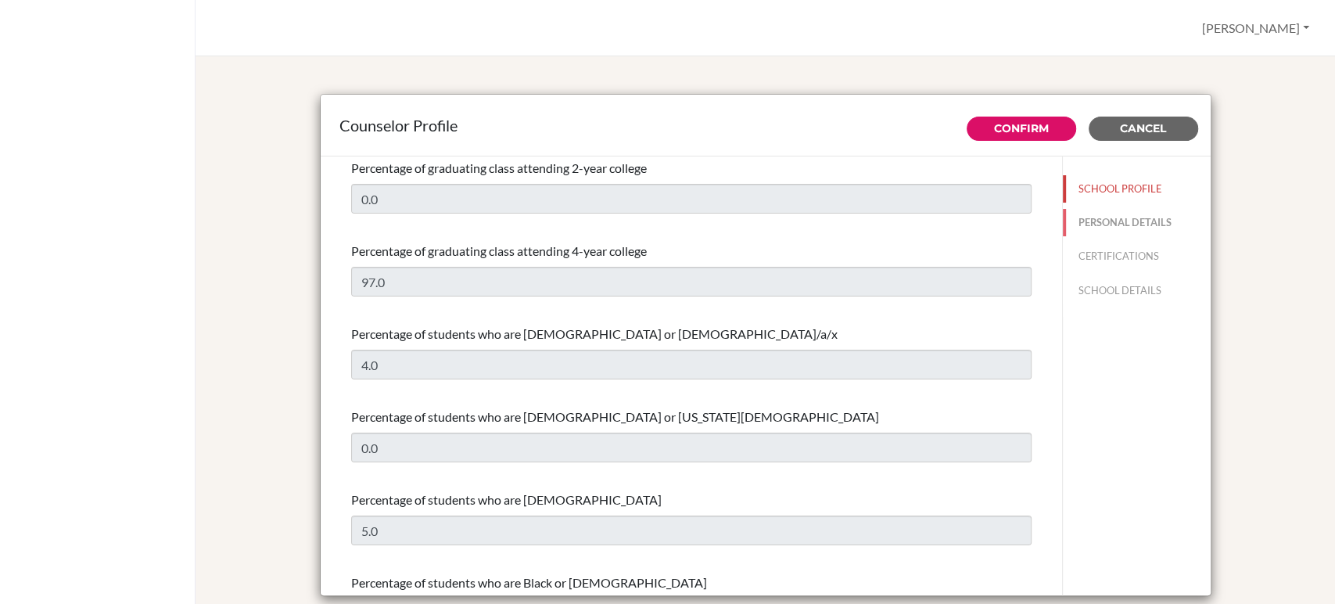
type input "[EMAIL_ADDRESS][DOMAIN_NAME]"
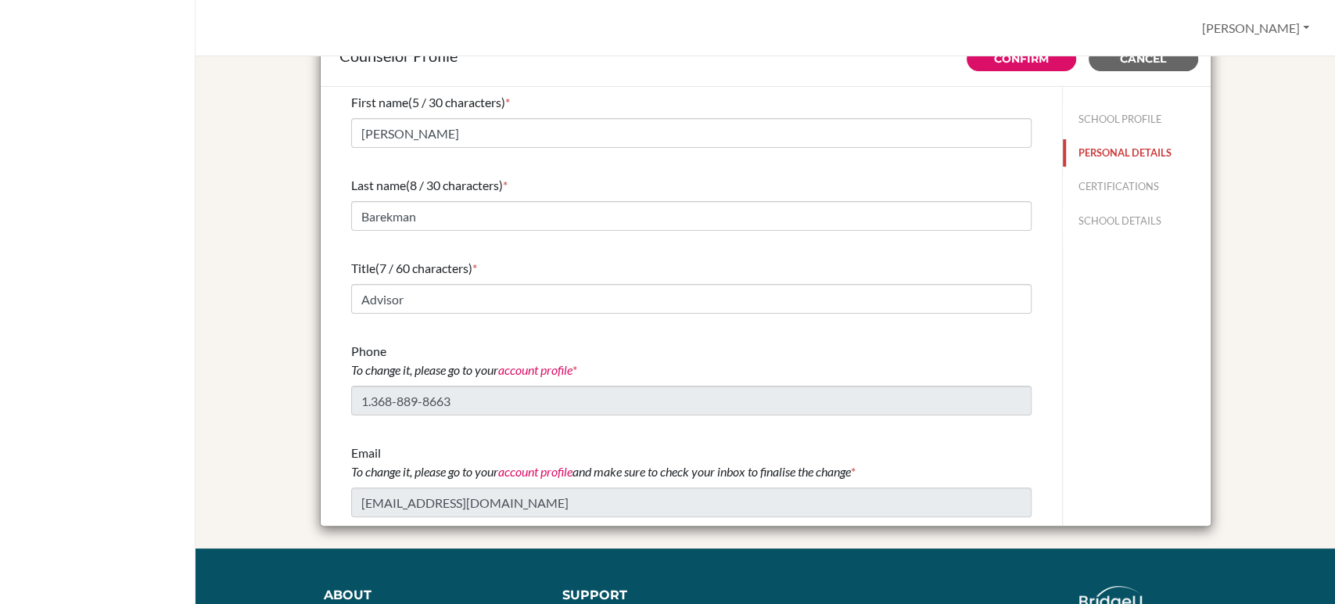
scroll to position [0, 0]
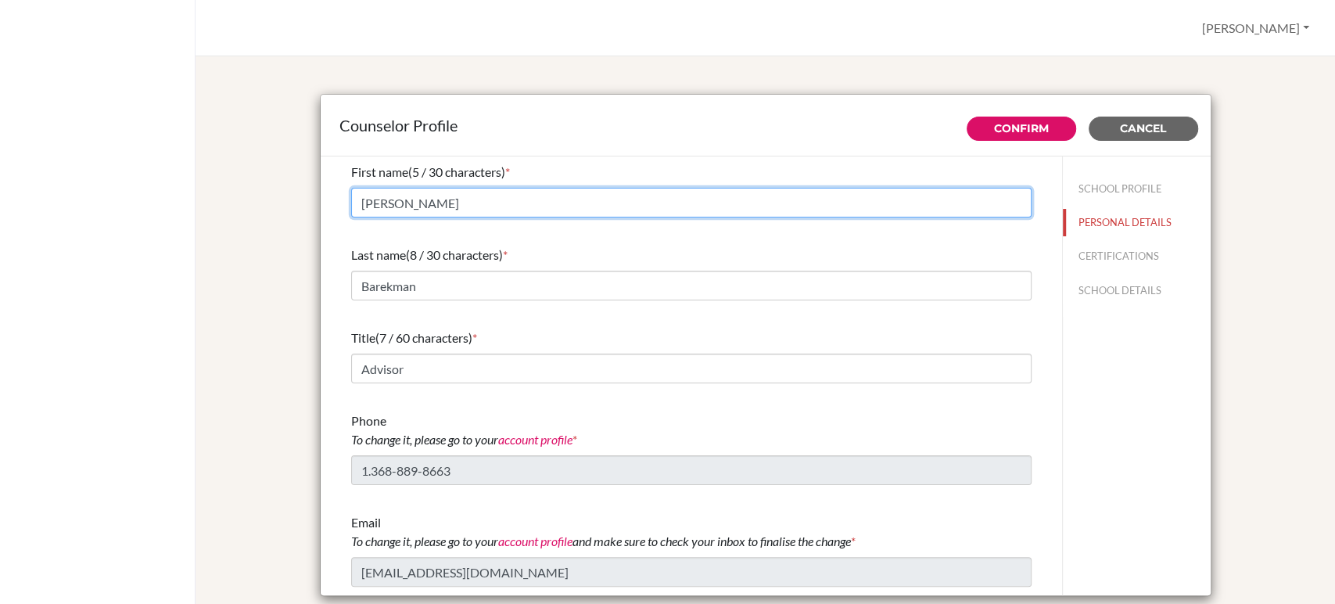
click at [513, 196] on input "[PERSON_NAME]" at bounding box center [691, 203] width 681 height 30
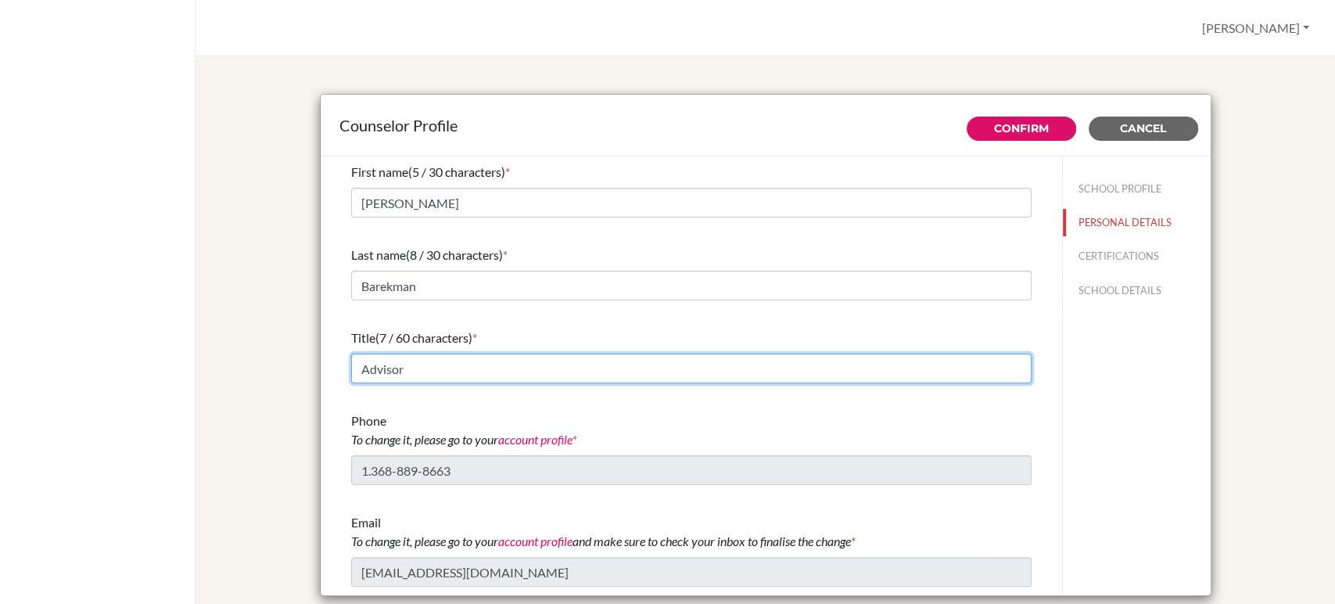
drag, startPoint x: 414, startPoint y: 367, endPoint x: 285, endPoint y: 378, distance: 129.5
click at [290, 376] on div "Counselor Profile Confirm Cancel First name (5 / 30 characters) * James Last na…" at bounding box center [765, 346] width 1102 height 543
type input "University Counselor"
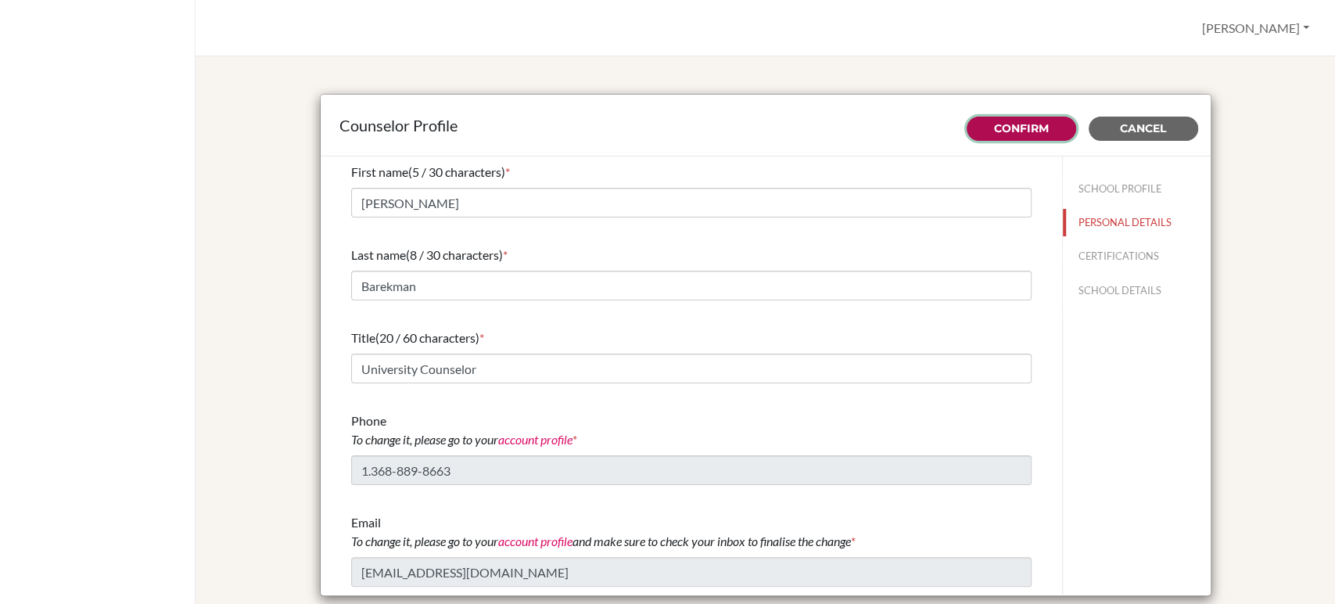
click at [1017, 130] on link "Confirm" at bounding box center [1021, 128] width 55 height 14
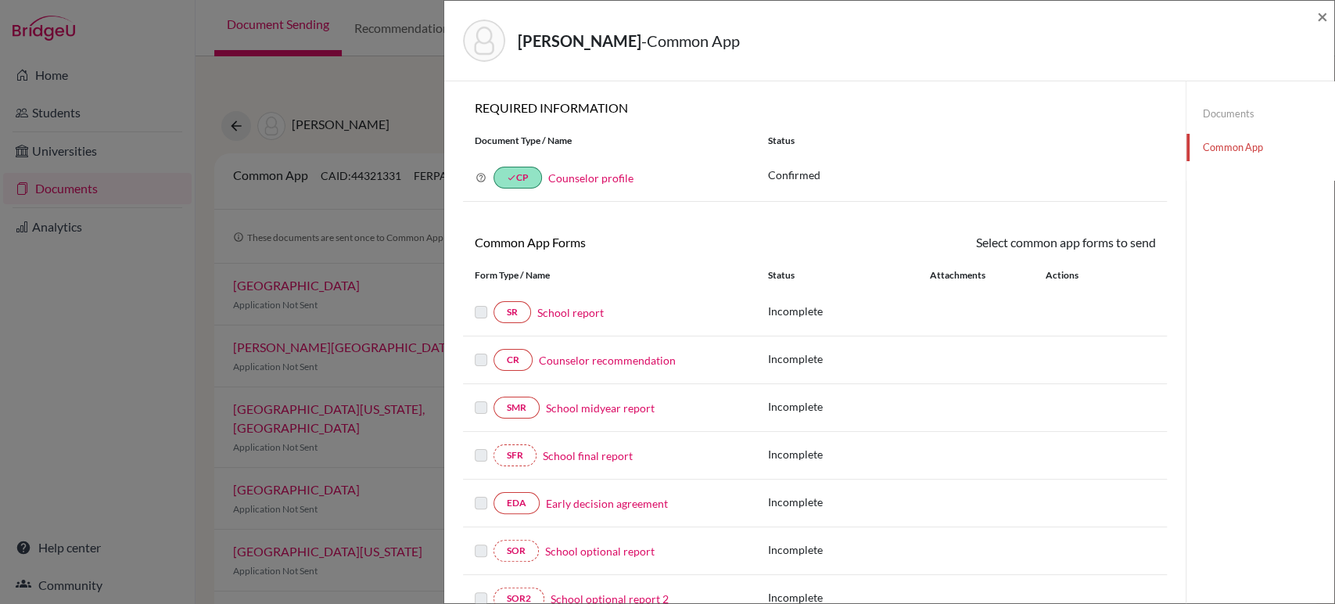
click at [601, 179] on link "Counselor profile" at bounding box center [590, 177] width 85 height 13
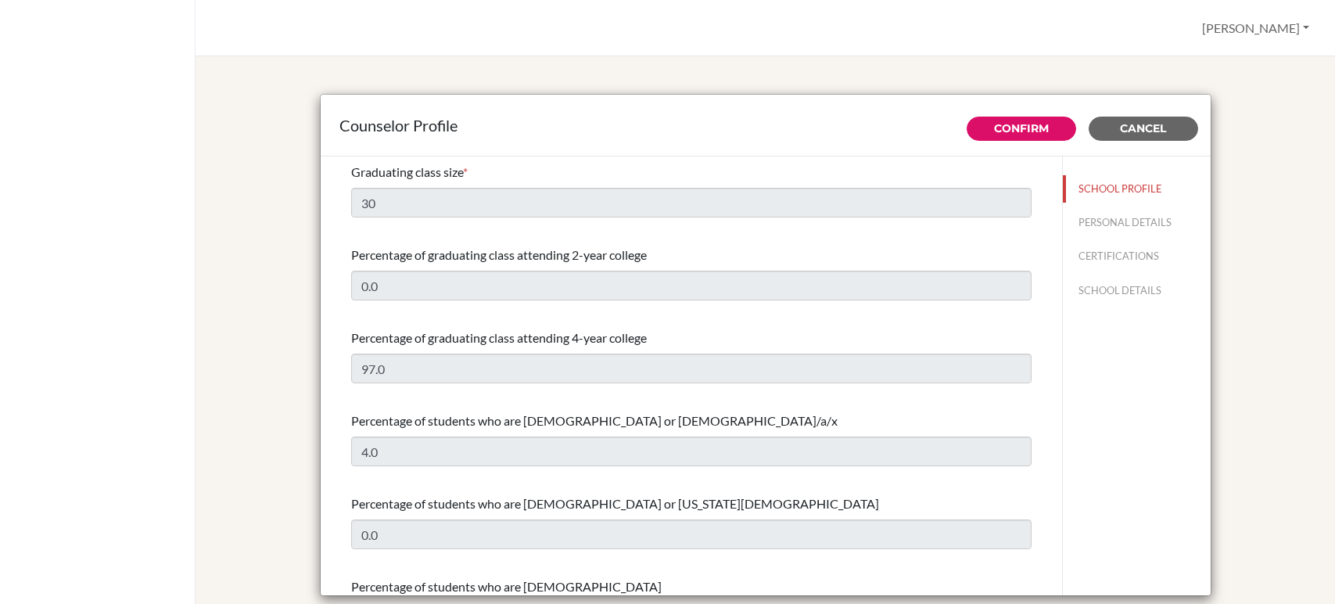
select select "0"
select select "326375"
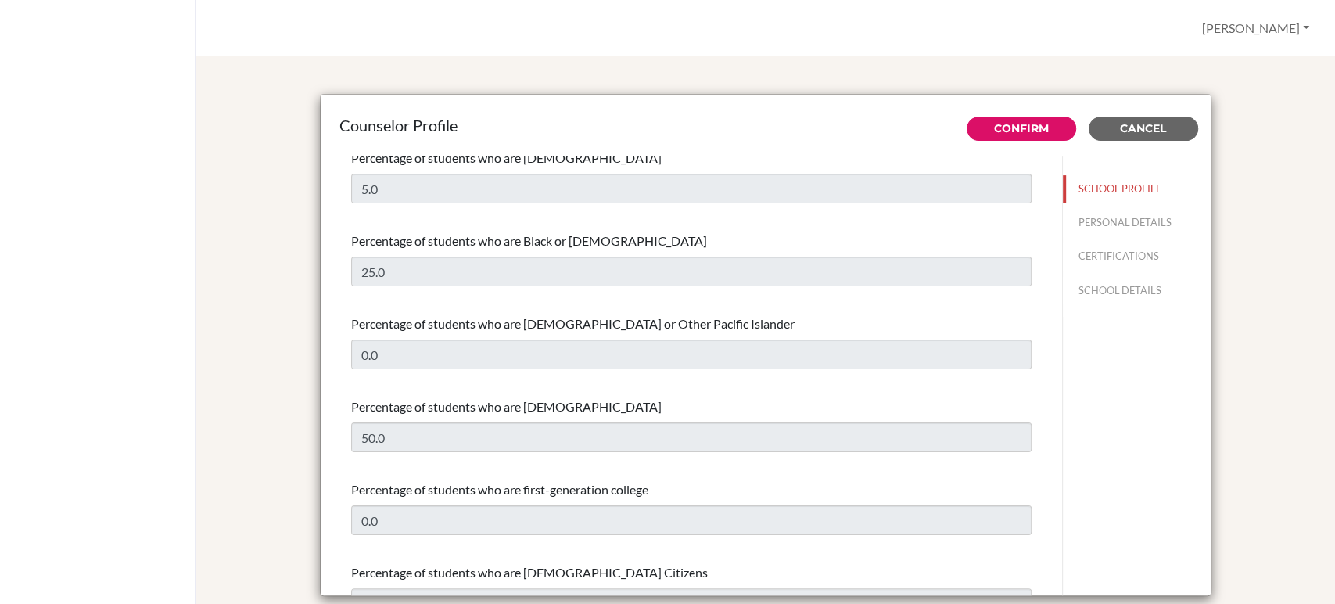
scroll to position [434, 0]
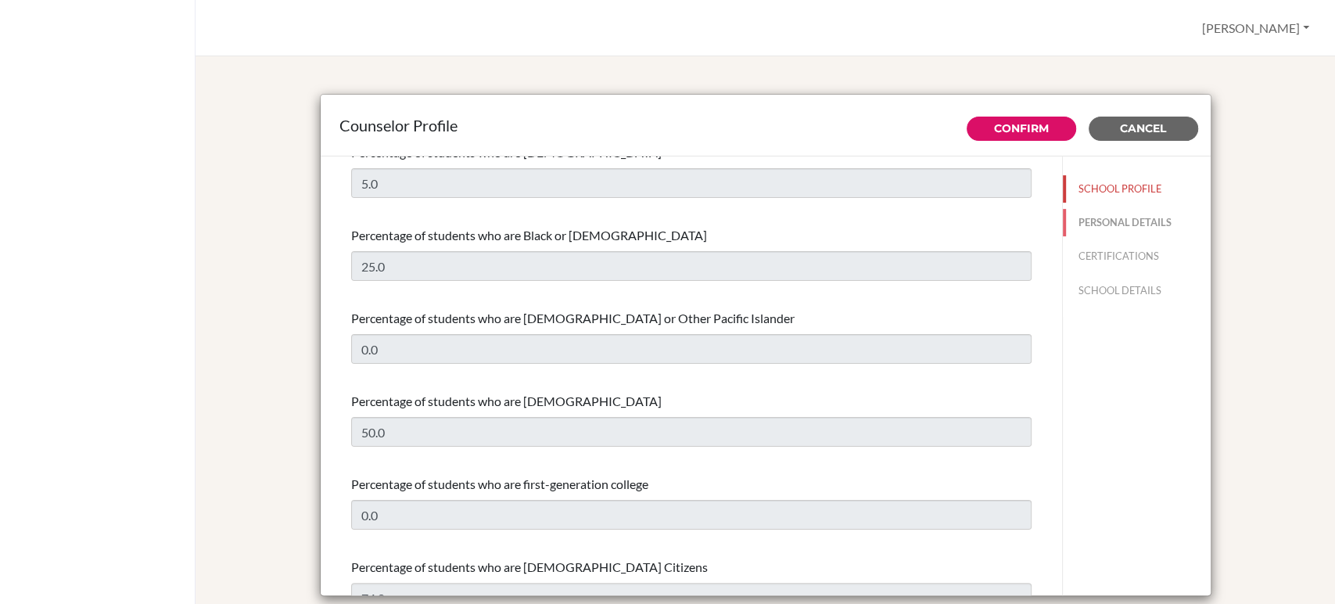
click at [1092, 224] on button "PERSONAL DETAILS" at bounding box center [1137, 222] width 148 height 27
type input "[PERSON_NAME]"
type input "Barekman"
type input "University Counselor"
type input "1.368-889-8663"
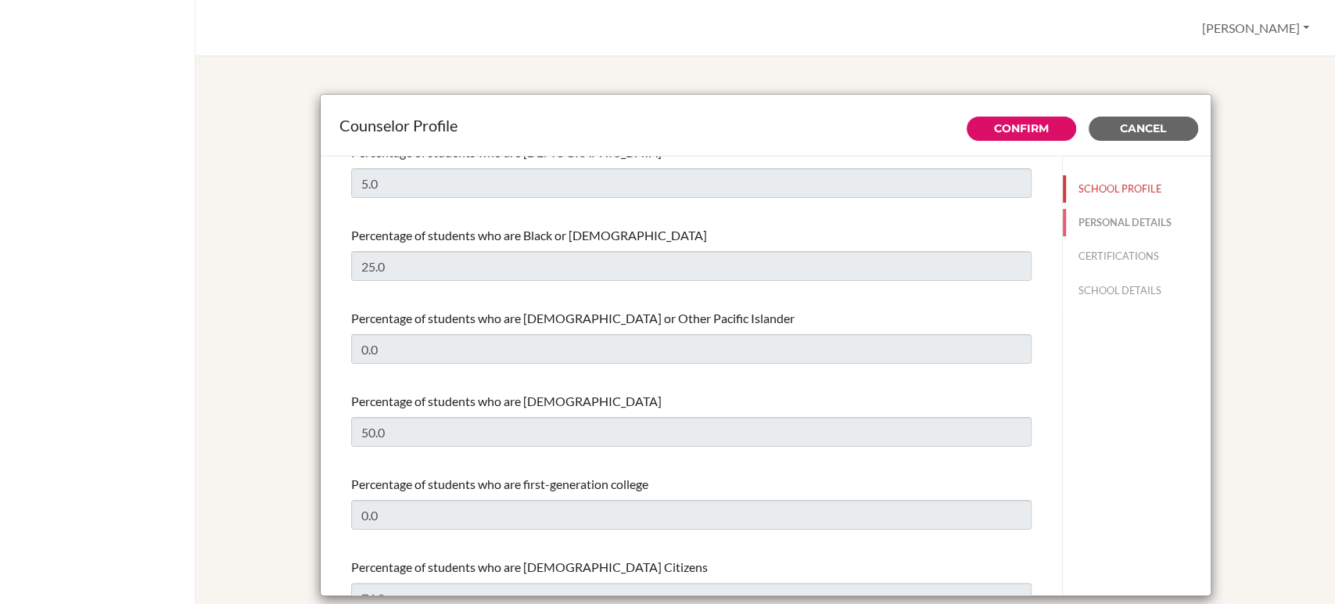
type input "jbarekman@ras.ma"
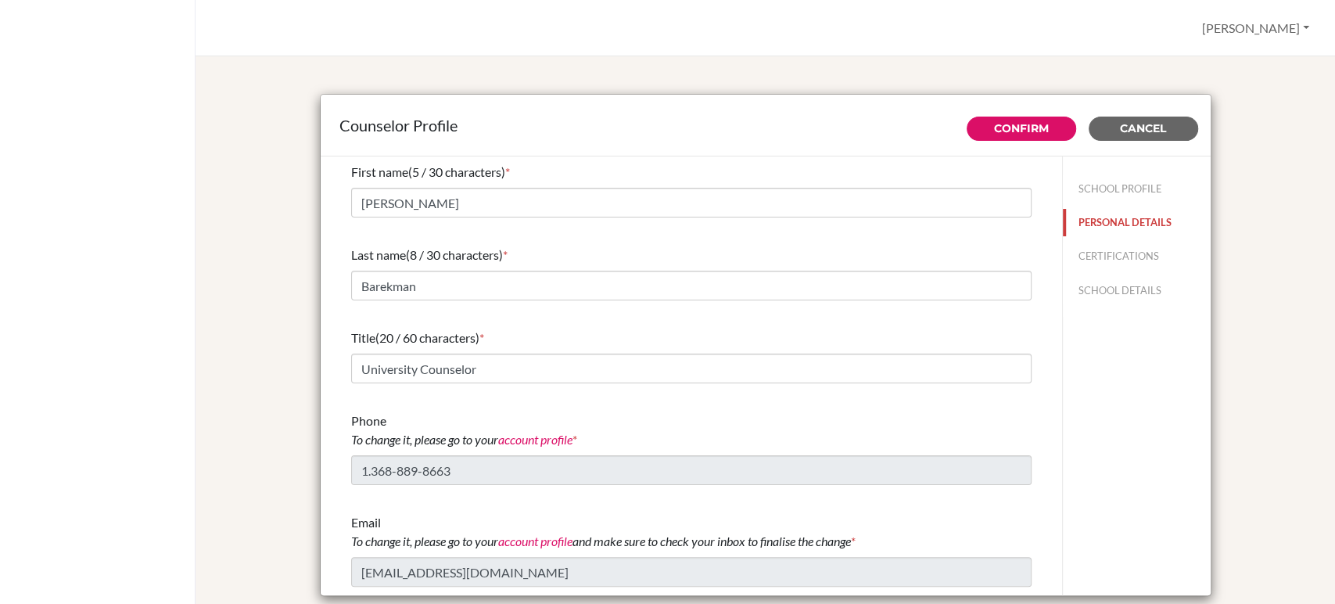
scroll to position [0, 0]
click at [1104, 254] on button "CERTIFICATIONS" at bounding box center [1137, 256] width 148 height 27
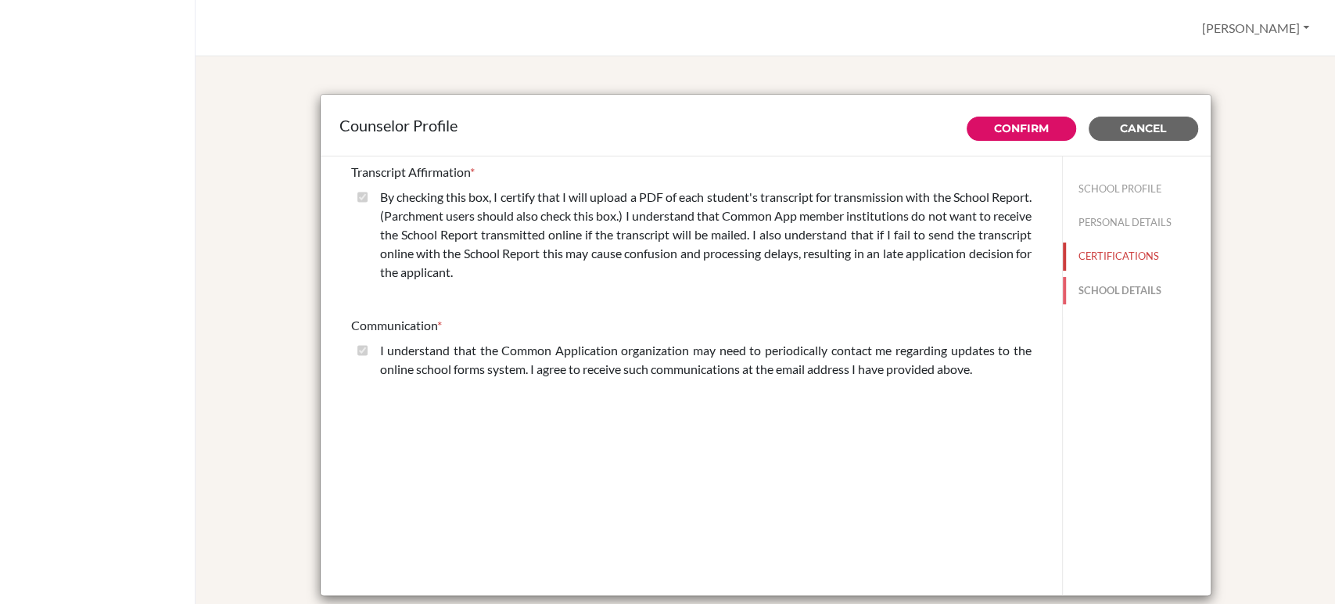
click at [1087, 289] on button "SCHOOL DETAILS" at bounding box center [1137, 290] width 148 height 27
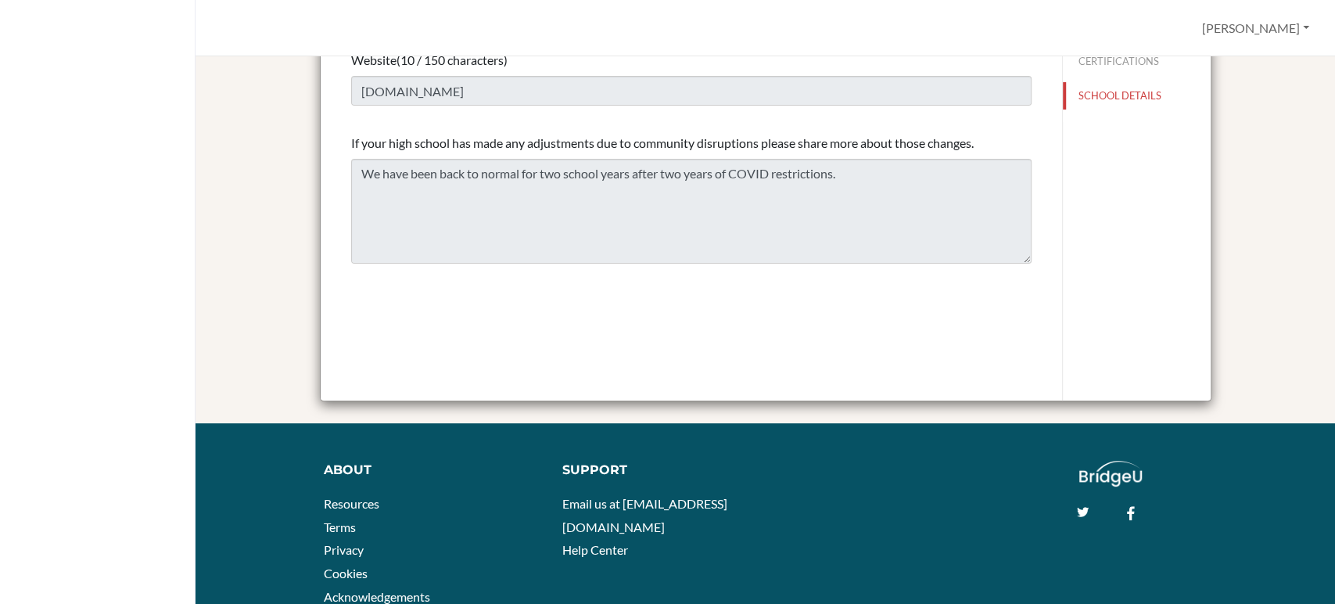
scroll to position [87, 0]
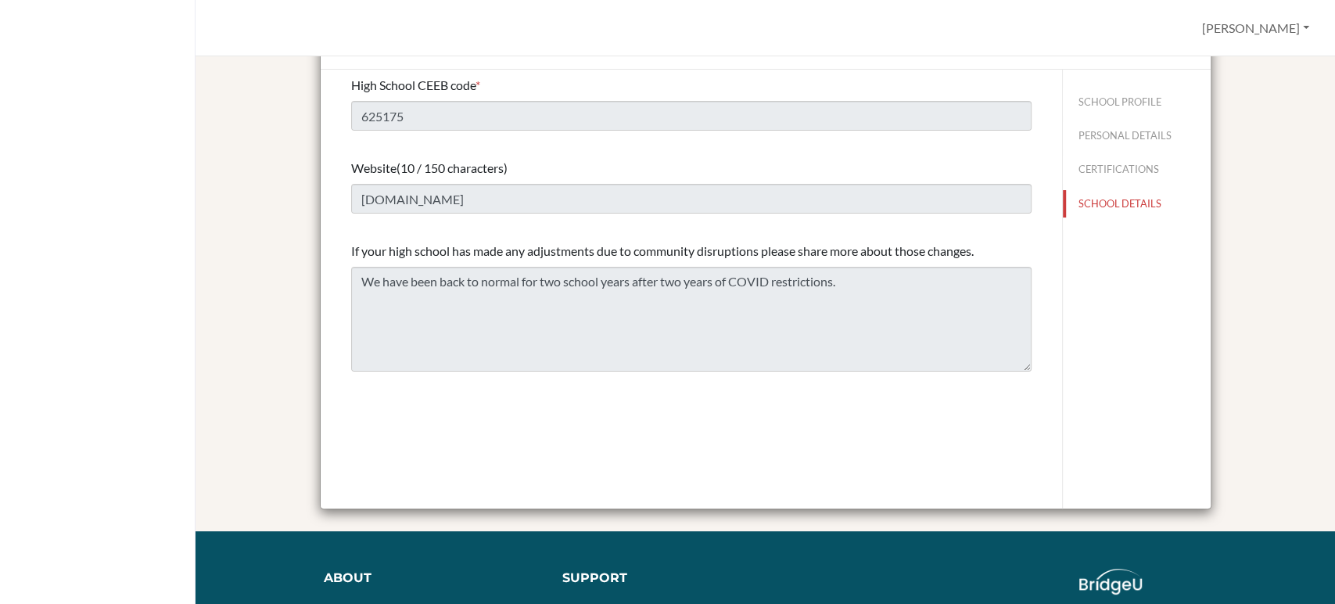
click at [611, 402] on div "High School CEEB code * 625175 Website (10 / 150 characters) www.ras.ma If your…" at bounding box center [692, 290] width 742 height 440
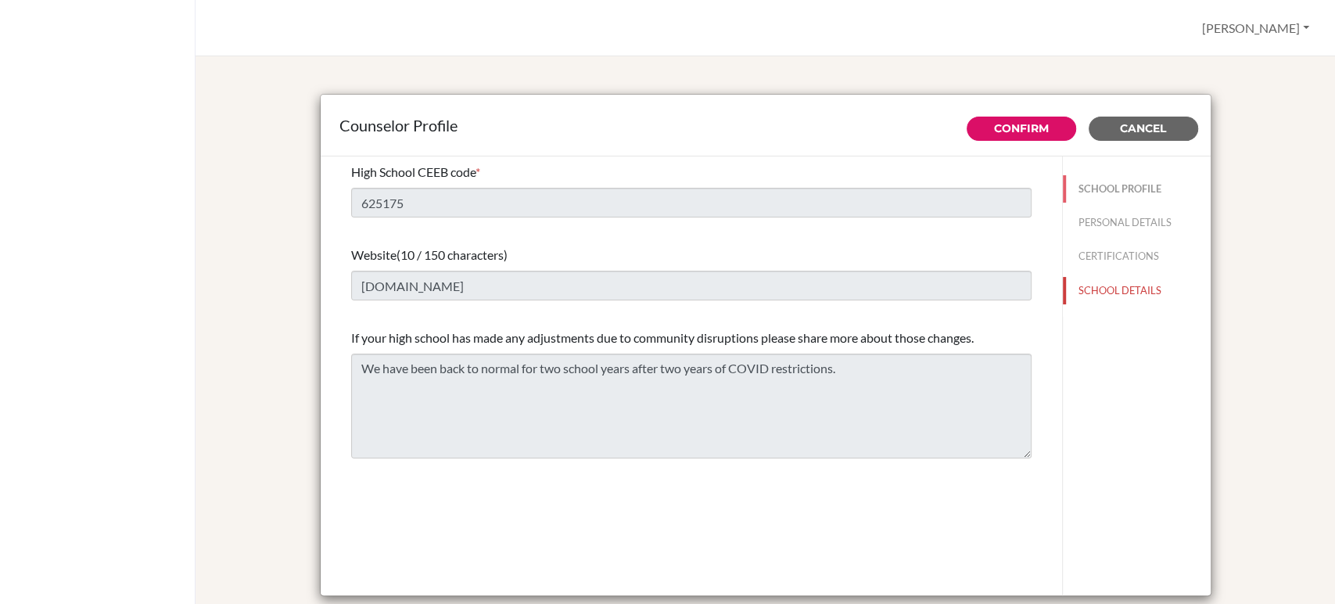
click at [1112, 186] on button "SCHOOL PROFILE" at bounding box center [1137, 188] width 148 height 27
type input "30"
type input "0.0"
select select "0"
select select "326375"
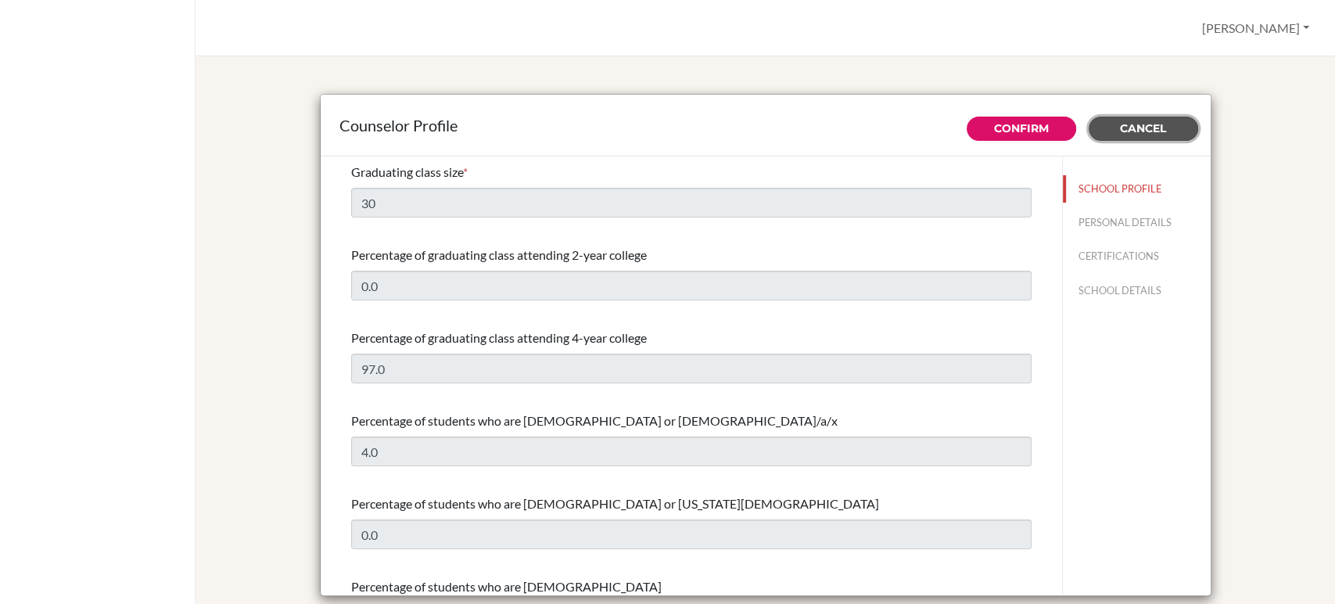
click at [1133, 127] on span "Cancel" at bounding box center [1143, 128] width 46 height 14
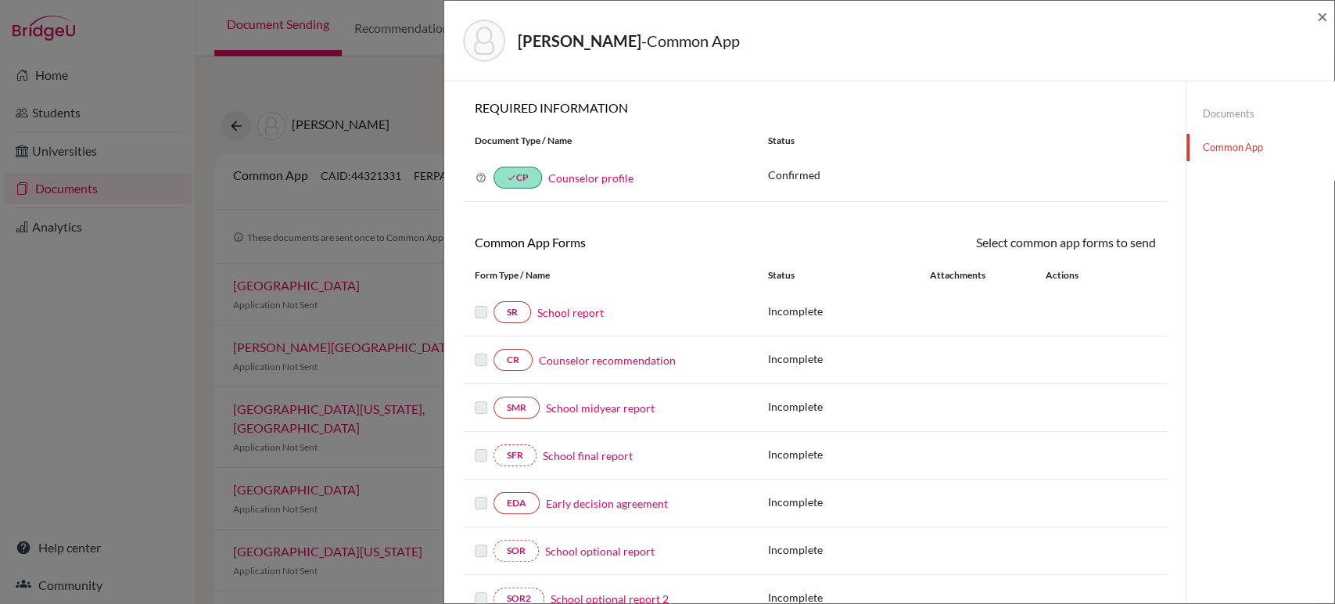
click at [595, 179] on link "Counselor profile" at bounding box center [590, 177] width 85 height 13
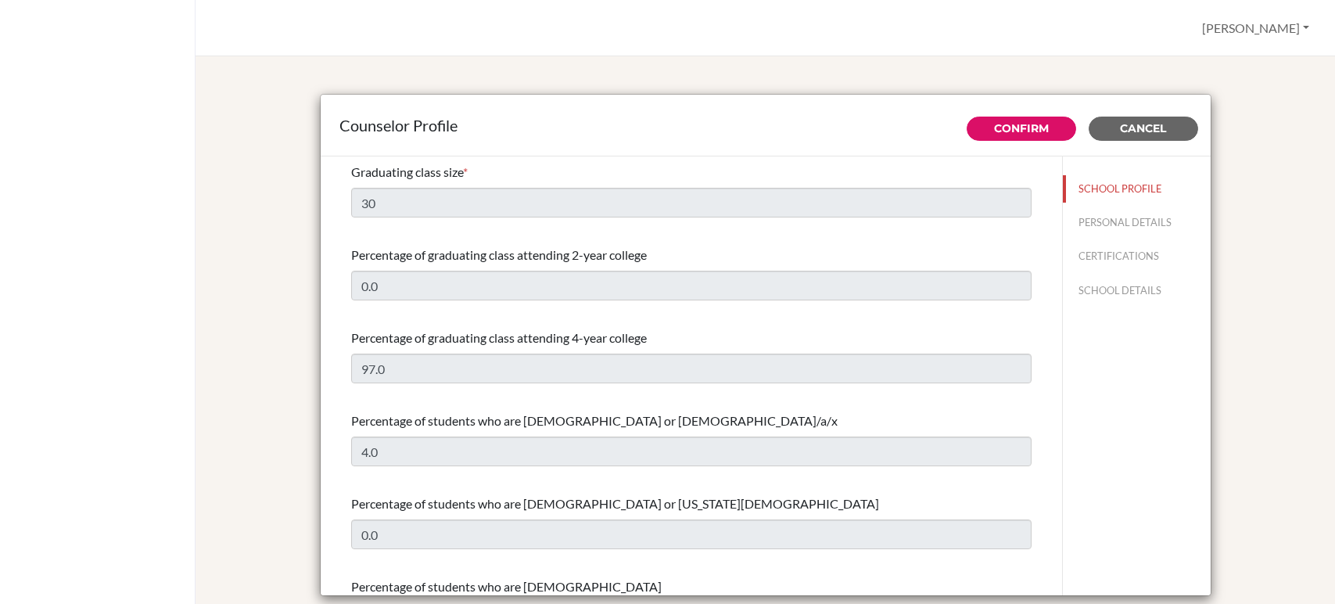
select select "0"
select select "326375"
click at [1127, 217] on button "PERSONAL DETAILS" at bounding box center [1137, 222] width 148 height 27
type input "[PERSON_NAME]"
type input "Barekman"
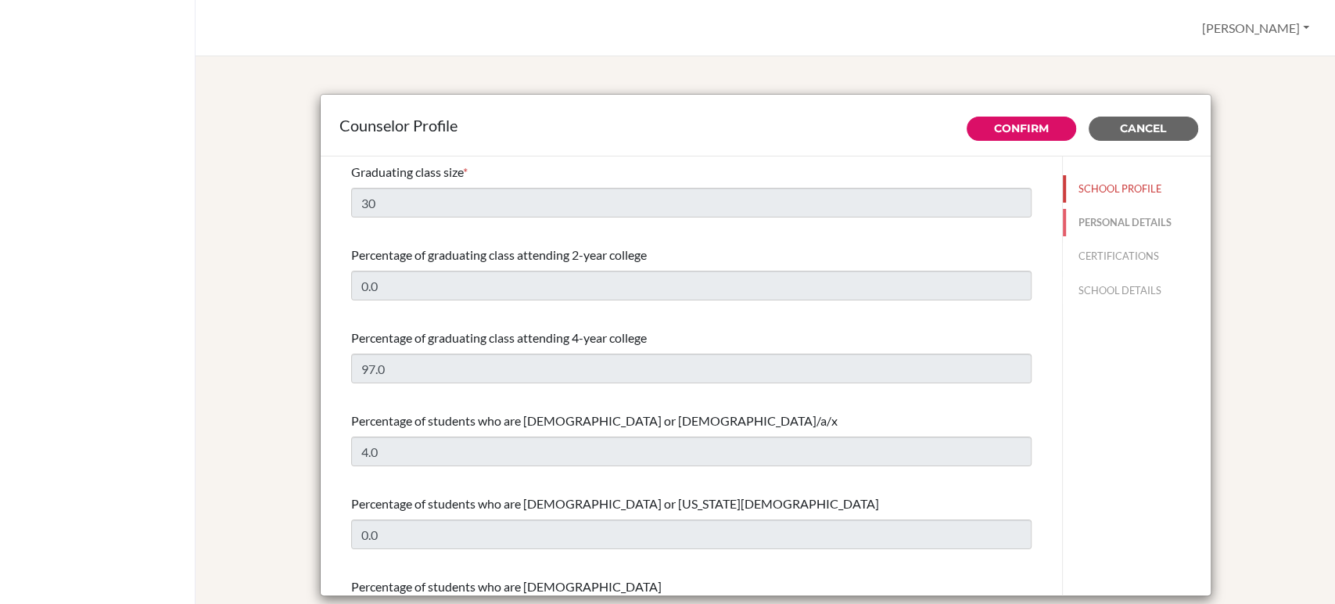
type input "University Counselor"
type input "1.368-889-8663"
type input "[EMAIL_ADDRESS][DOMAIN_NAME]"
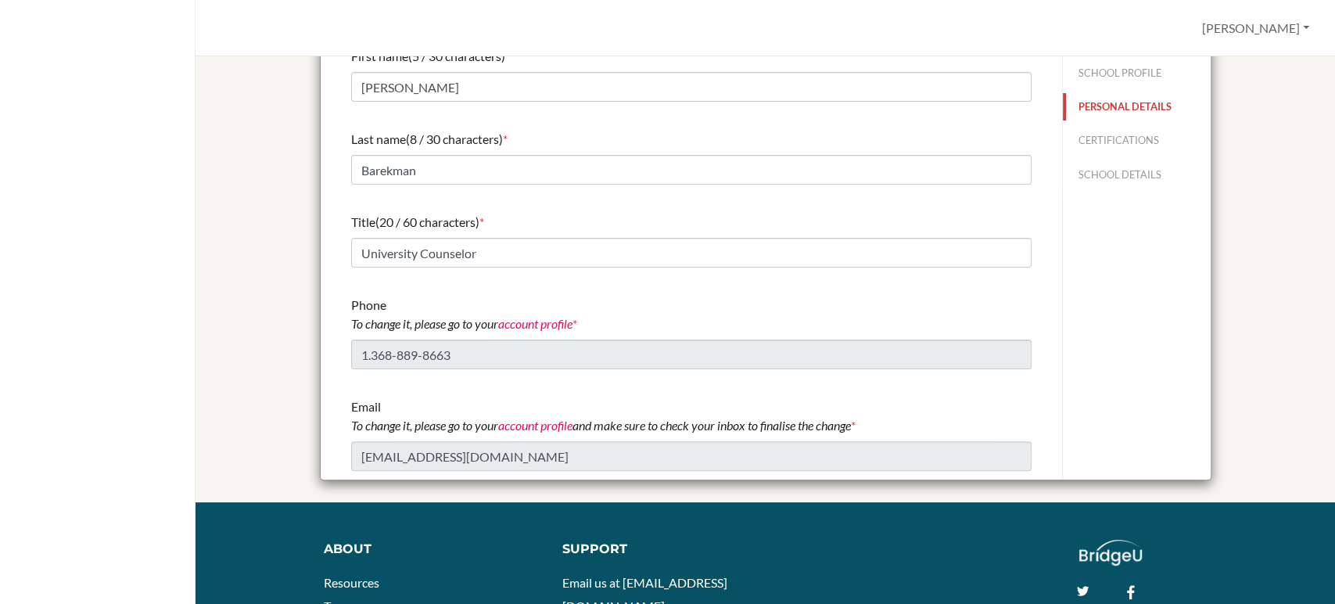
scroll to position [13, 0]
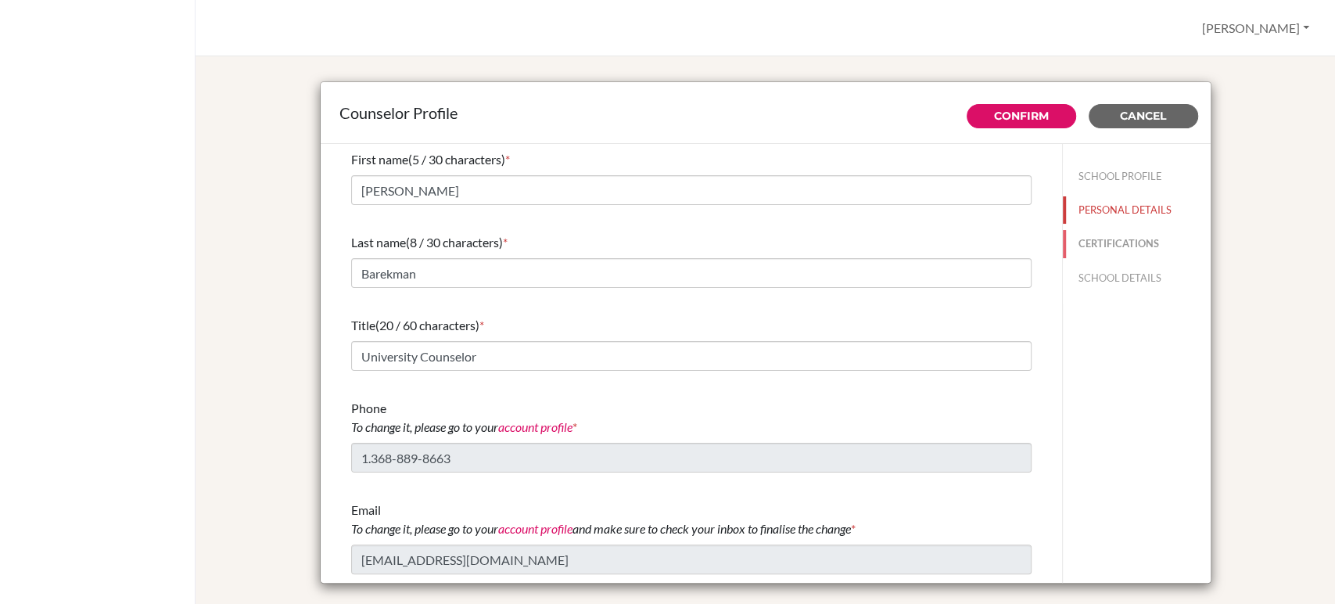
click at [1122, 245] on button "CERTIFICATIONS" at bounding box center [1137, 243] width 148 height 27
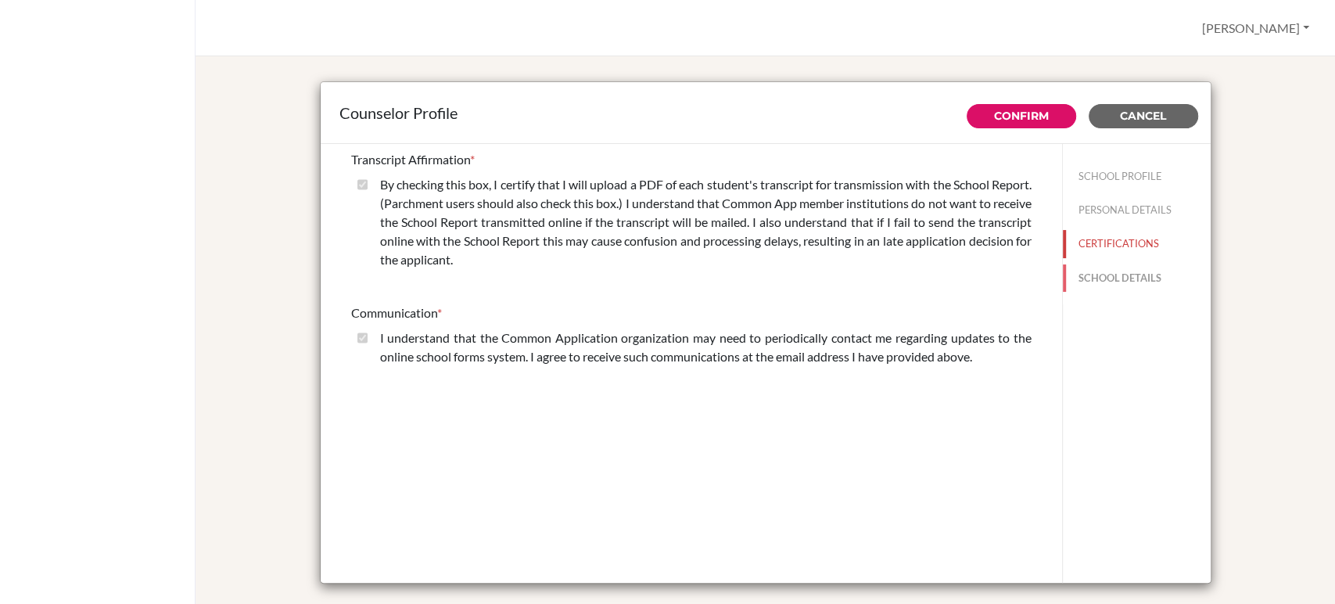
click at [1114, 283] on button "SCHOOL DETAILS" at bounding box center [1137, 277] width 148 height 27
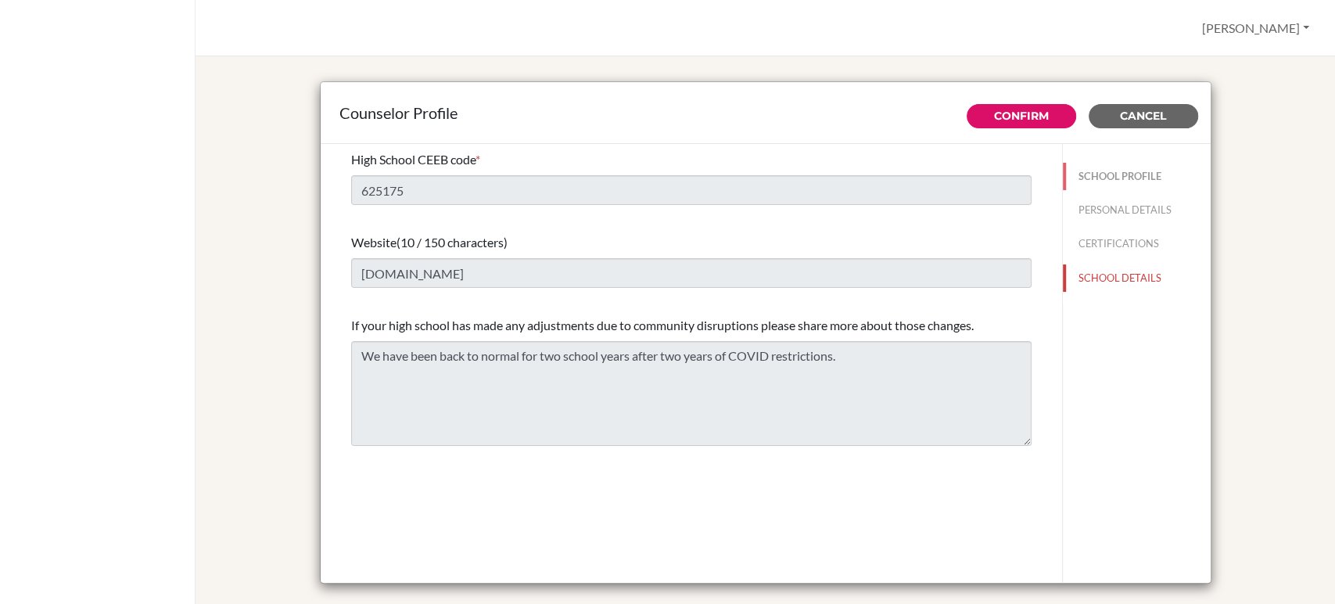
click at [1089, 169] on button "SCHOOL PROFILE" at bounding box center [1137, 176] width 148 height 27
type input "30"
type input "0.0"
select select "0"
select select "326375"
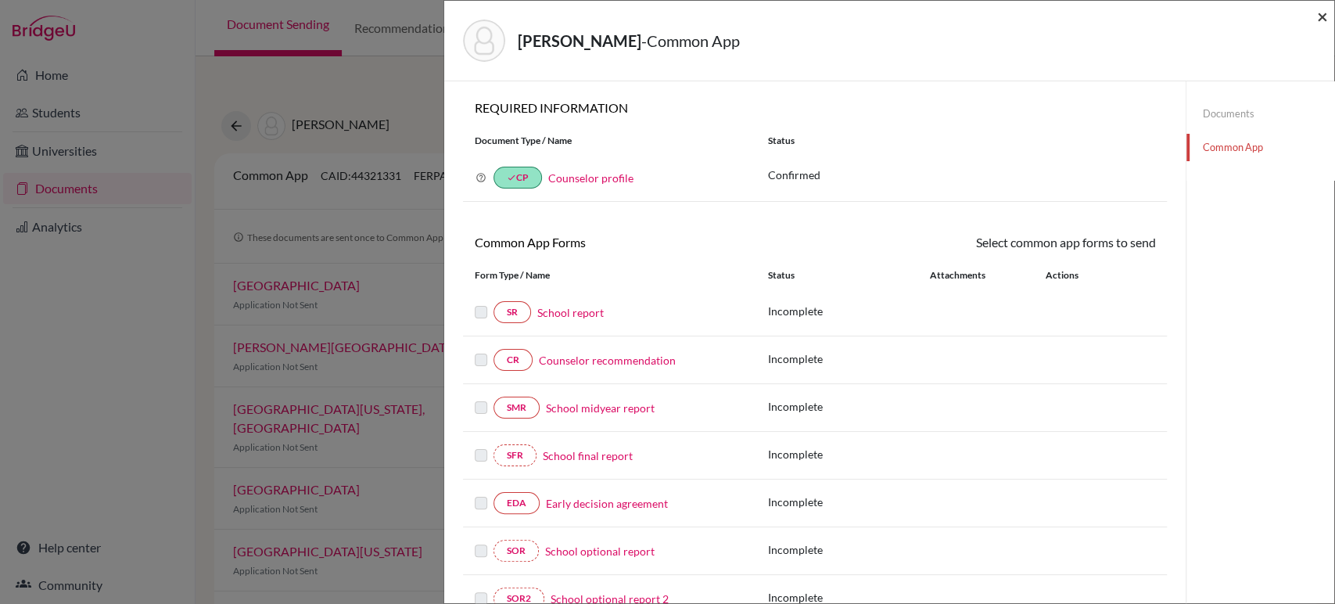
click at [1326, 23] on span "×" at bounding box center [1322, 16] width 11 height 23
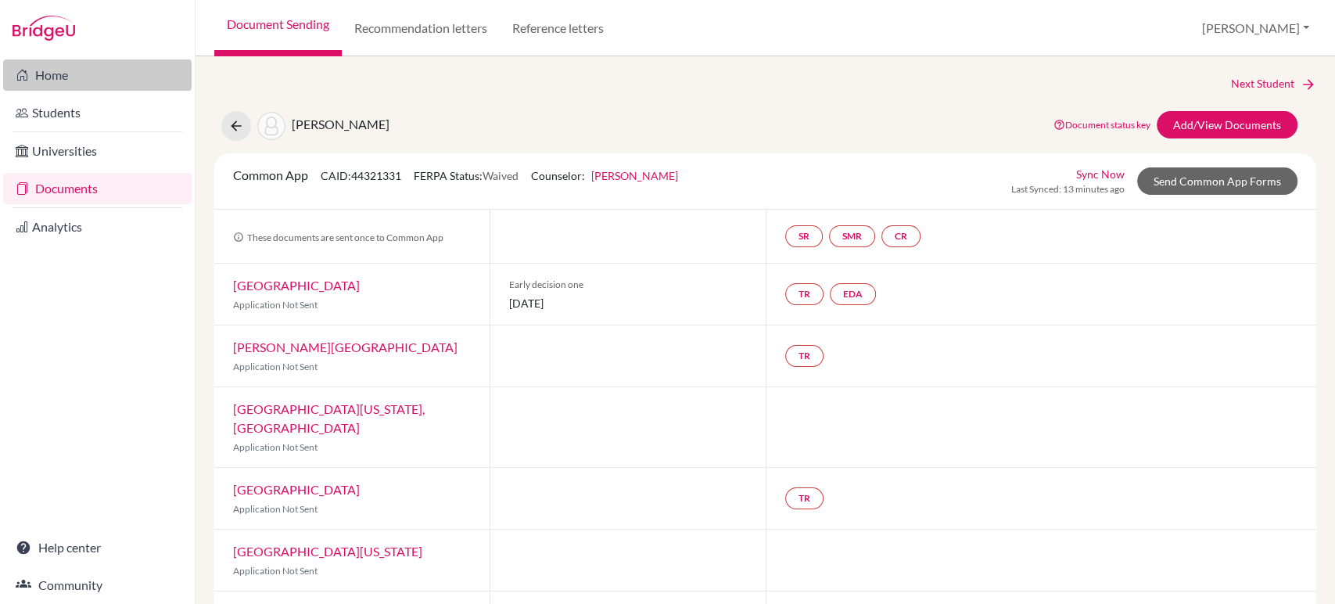
click at [59, 74] on link "Home" at bounding box center [97, 74] width 189 height 31
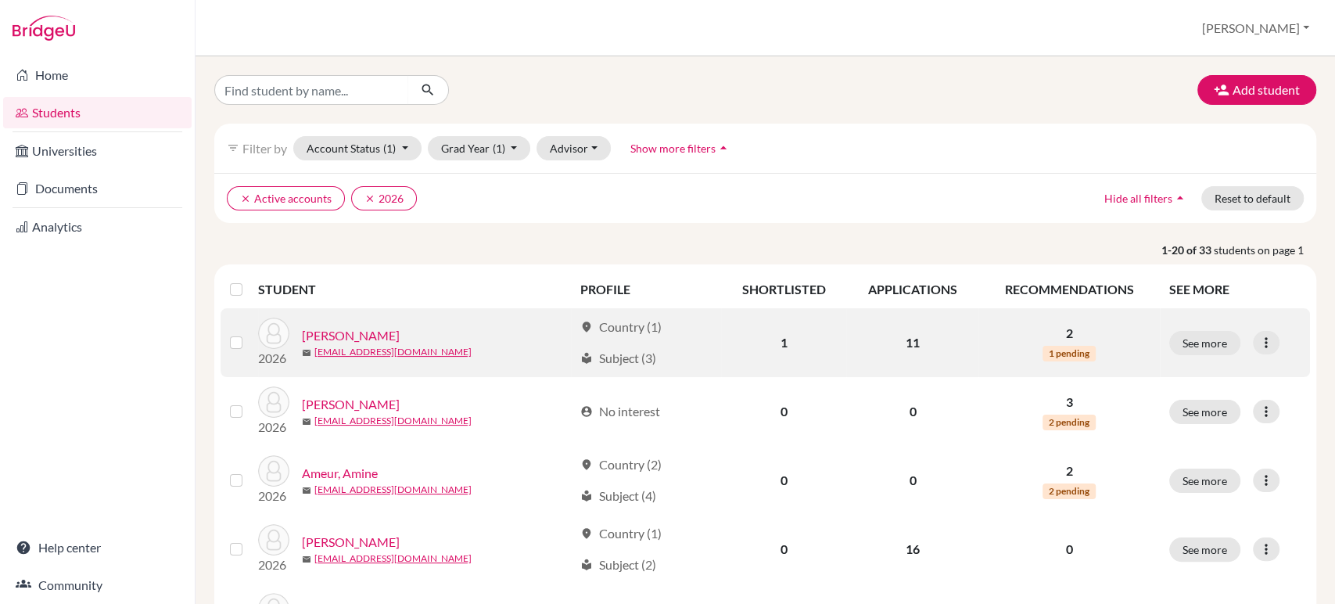
click at [353, 337] on link "[PERSON_NAME]" at bounding box center [351, 335] width 98 height 19
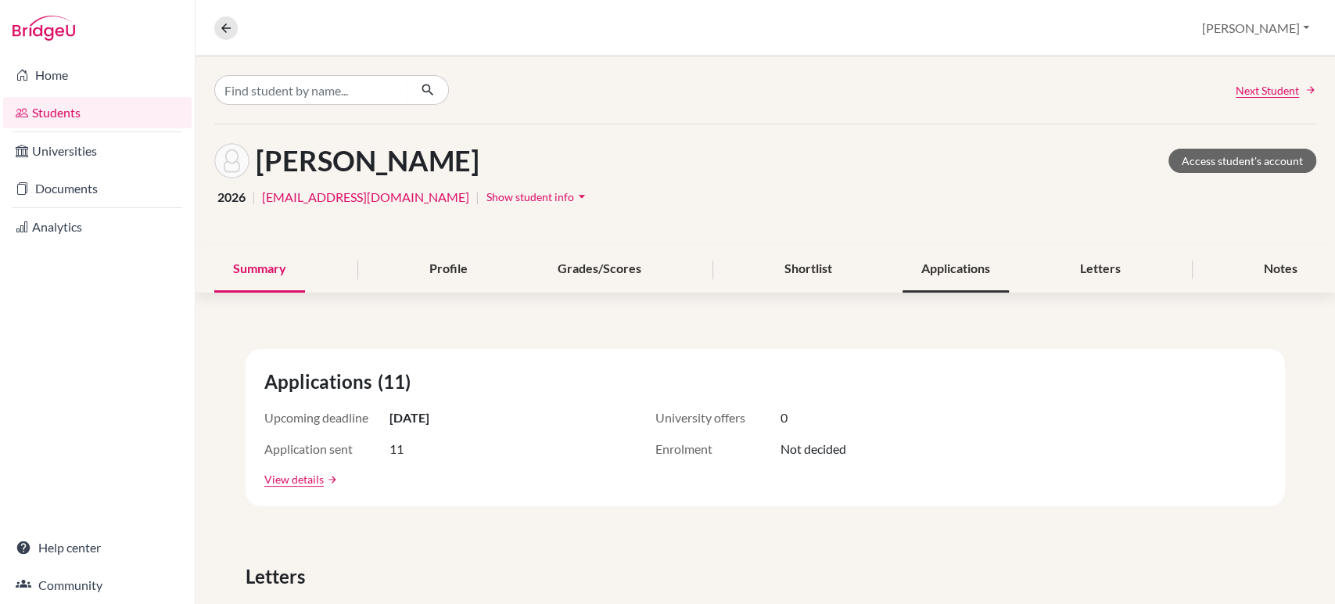
click at [972, 279] on div "Applications" at bounding box center [956, 269] width 106 height 46
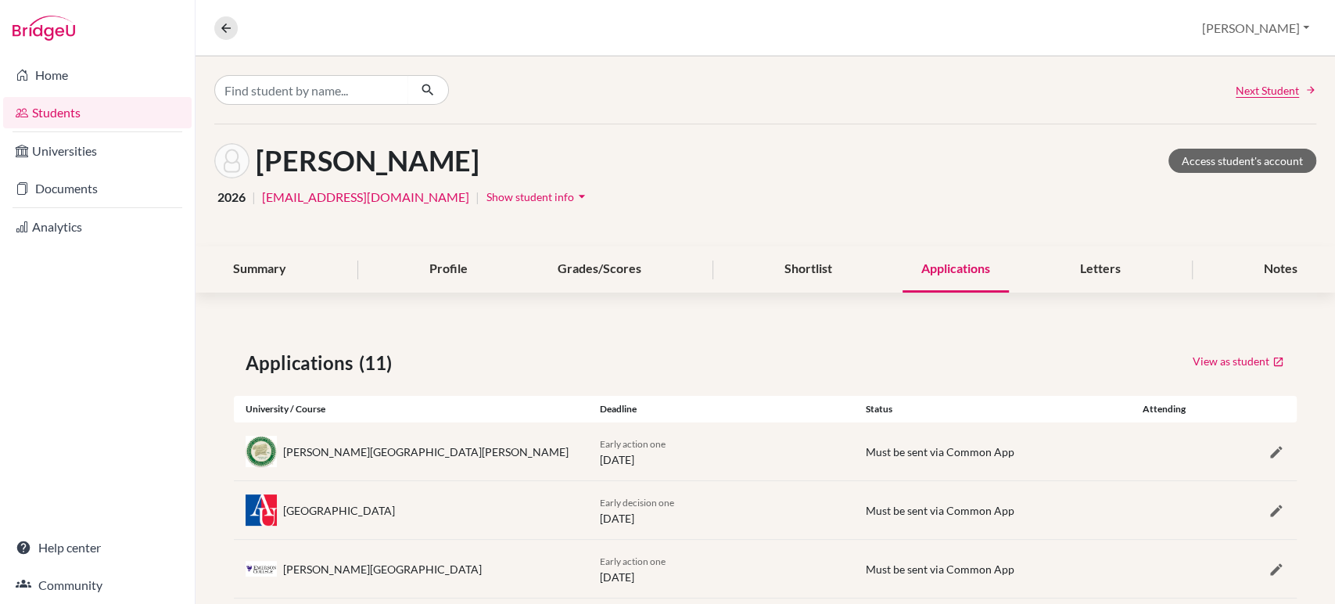
click at [75, 112] on link "Students" at bounding box center [97, 112] width 189 height 31
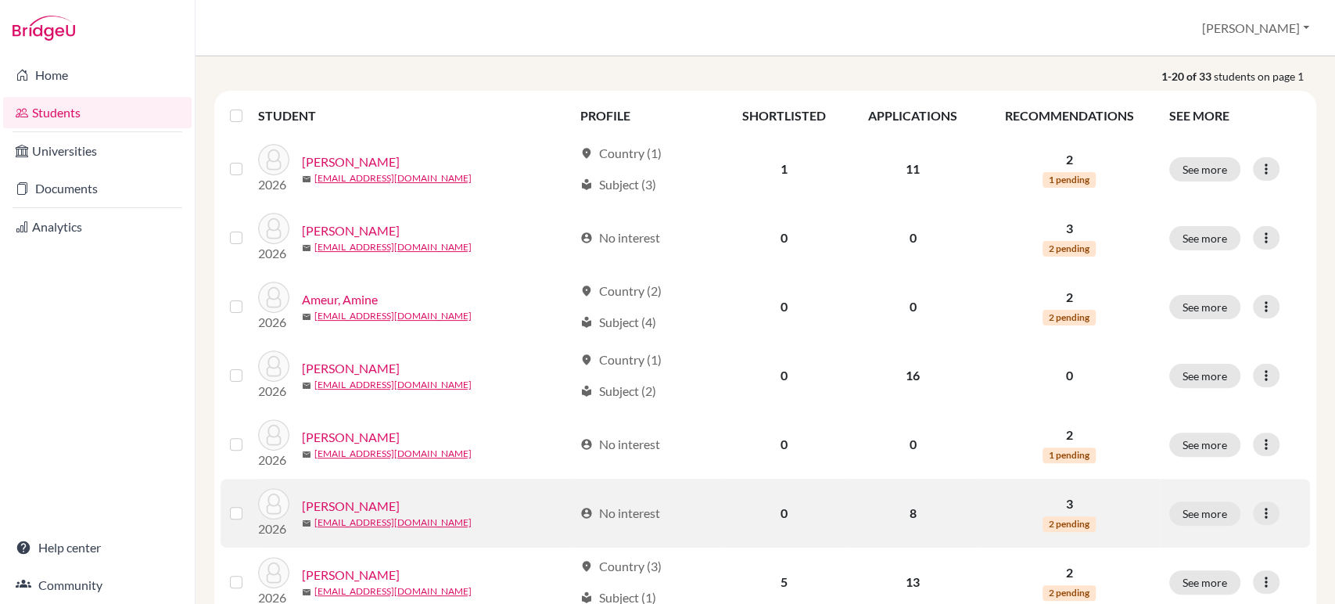
scroll to position [261, 0]
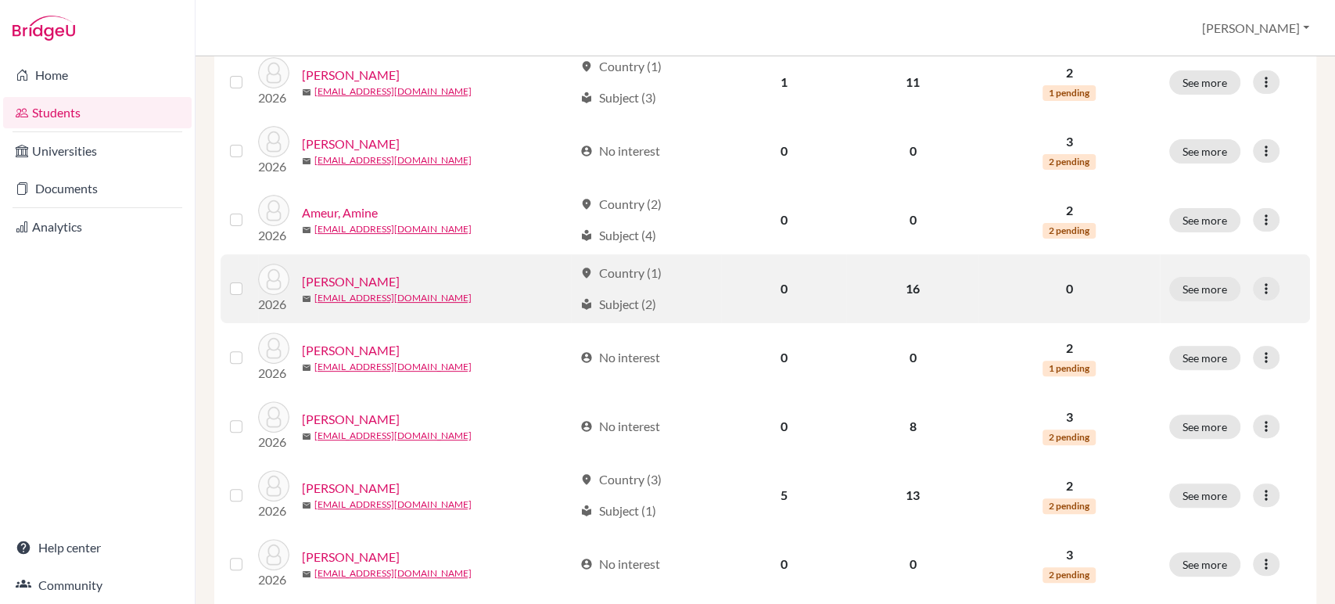
click at [339, 286] on link "[PERSON_NAME]" at bounding box center [351, 281] width 98 height 19
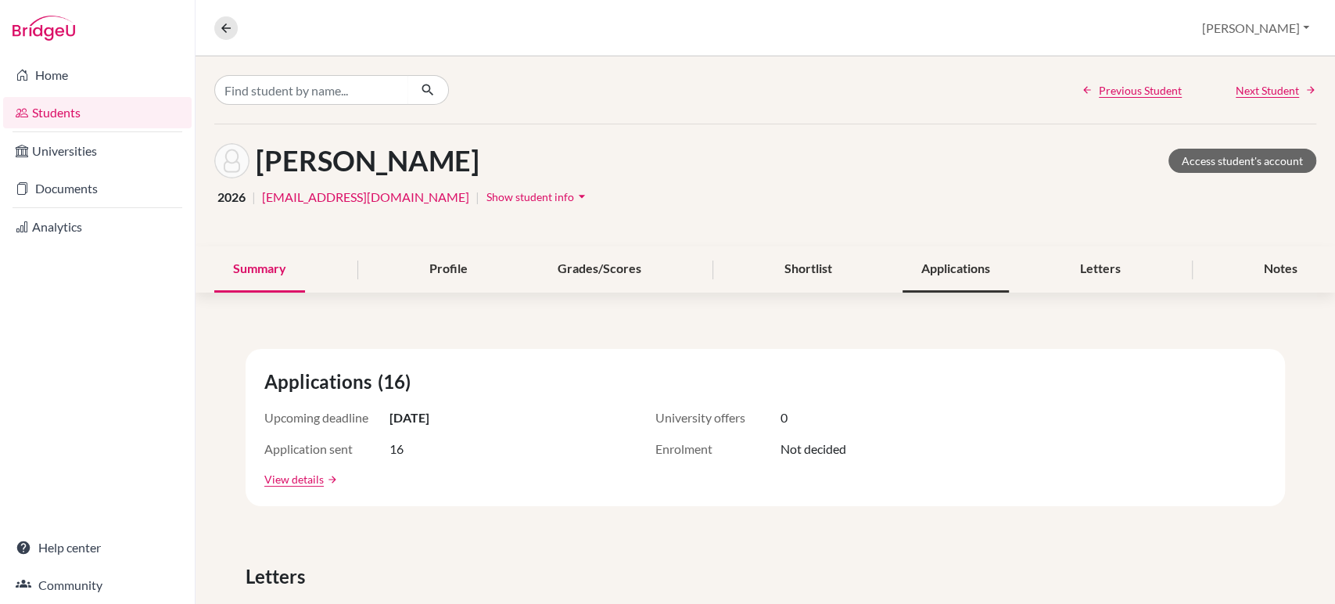
click at [942, 279] on div "Applications" at bounding box center [956, 269] width 106 height 46
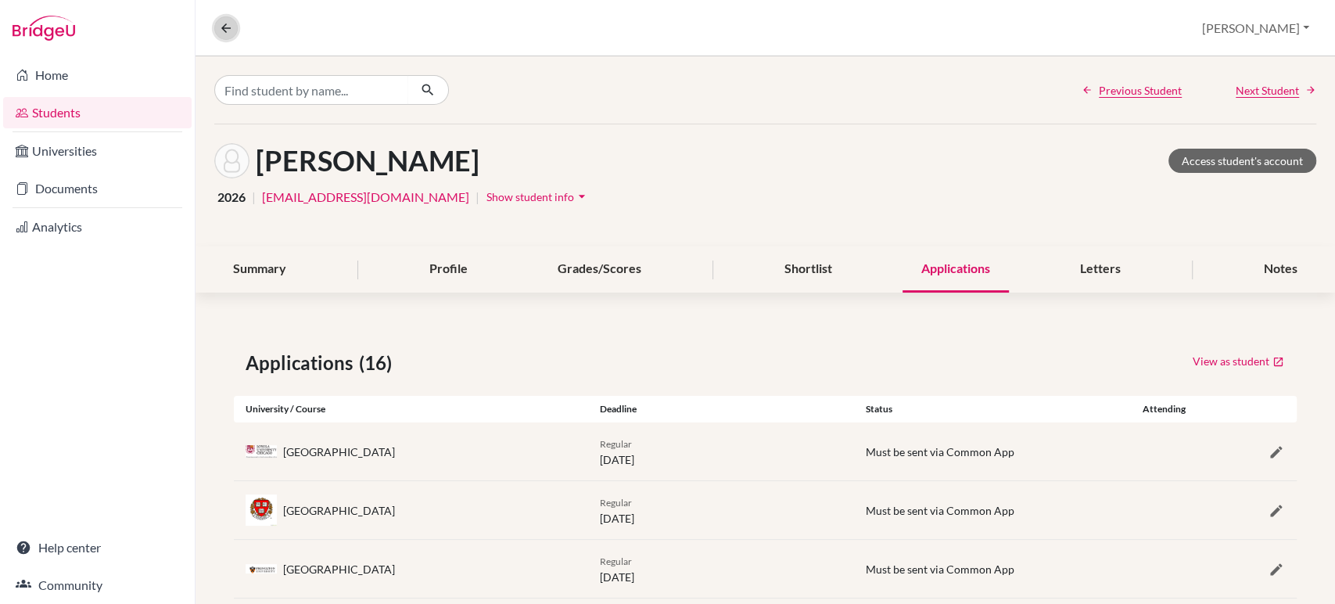
click at [231, 30] on icon at bounding box center [226, 28] width 14 height 14
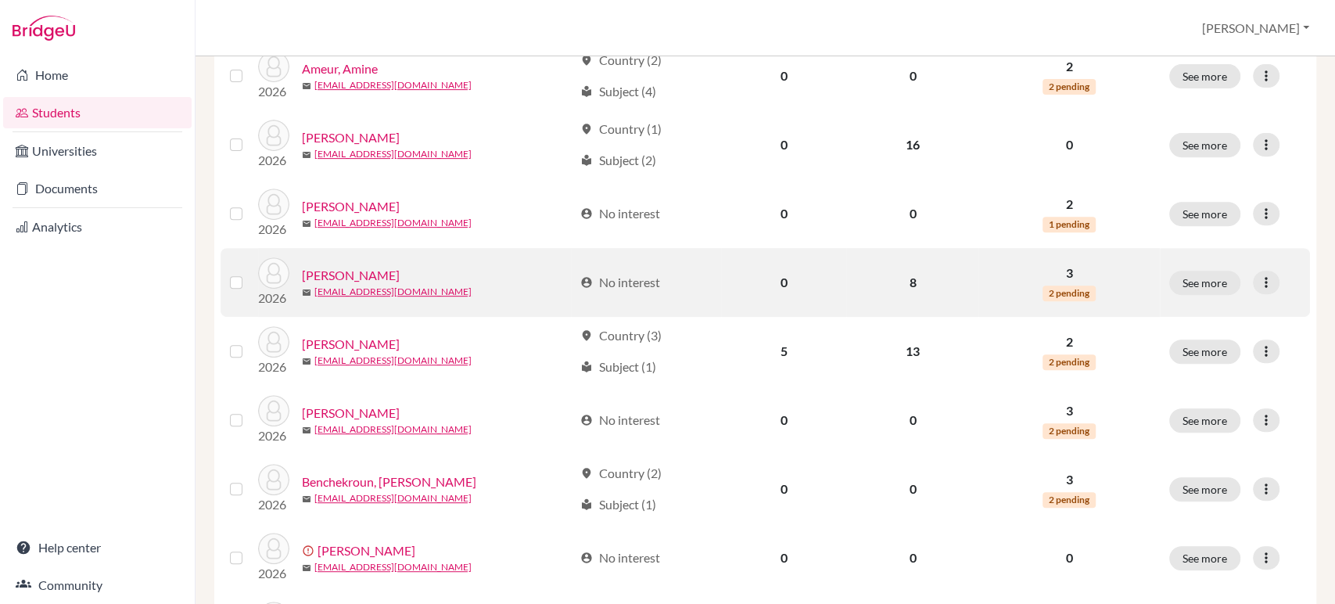
scroll to position [434, 0]
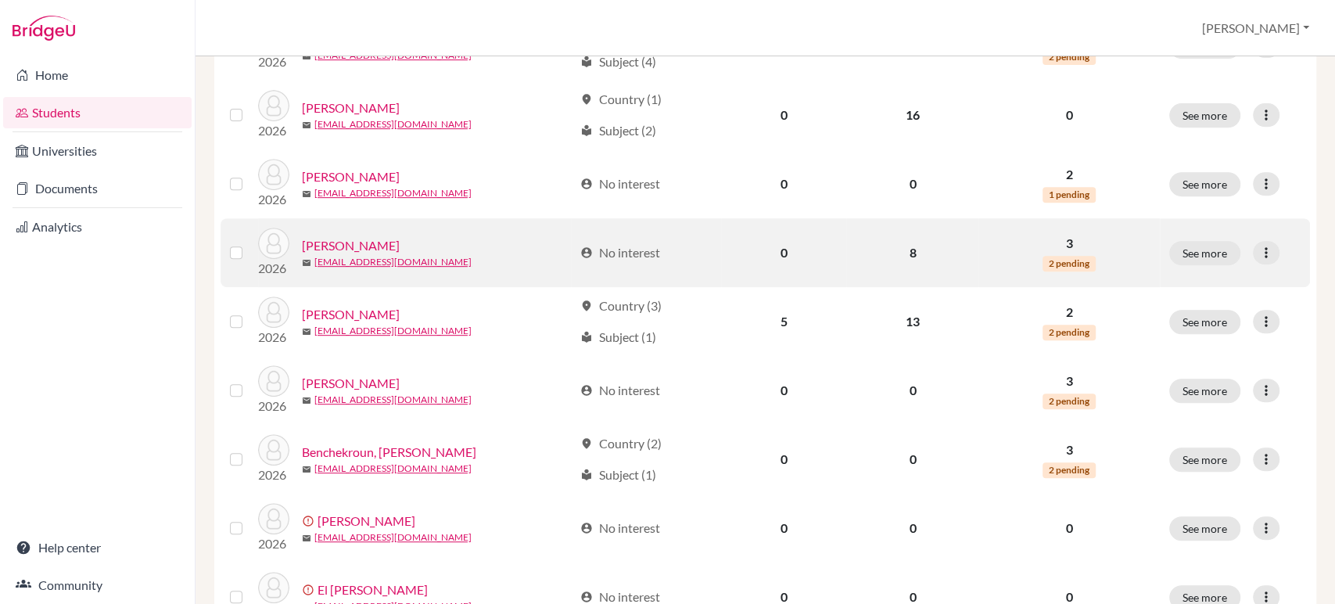
click at [380, 248] on link "[PERSON_NAME]" at bounding box center [351, 245] width 98 height 19
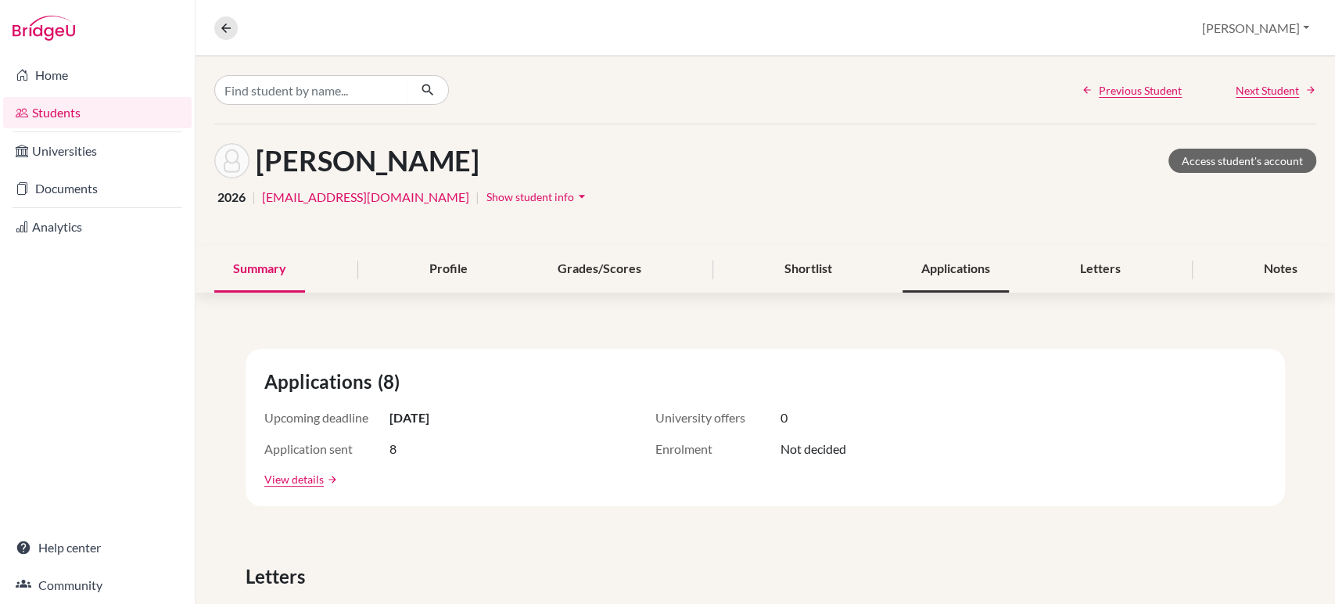
click at [959, 261] on div "Applications" at bounding box center [956, 269] width 106 height 46
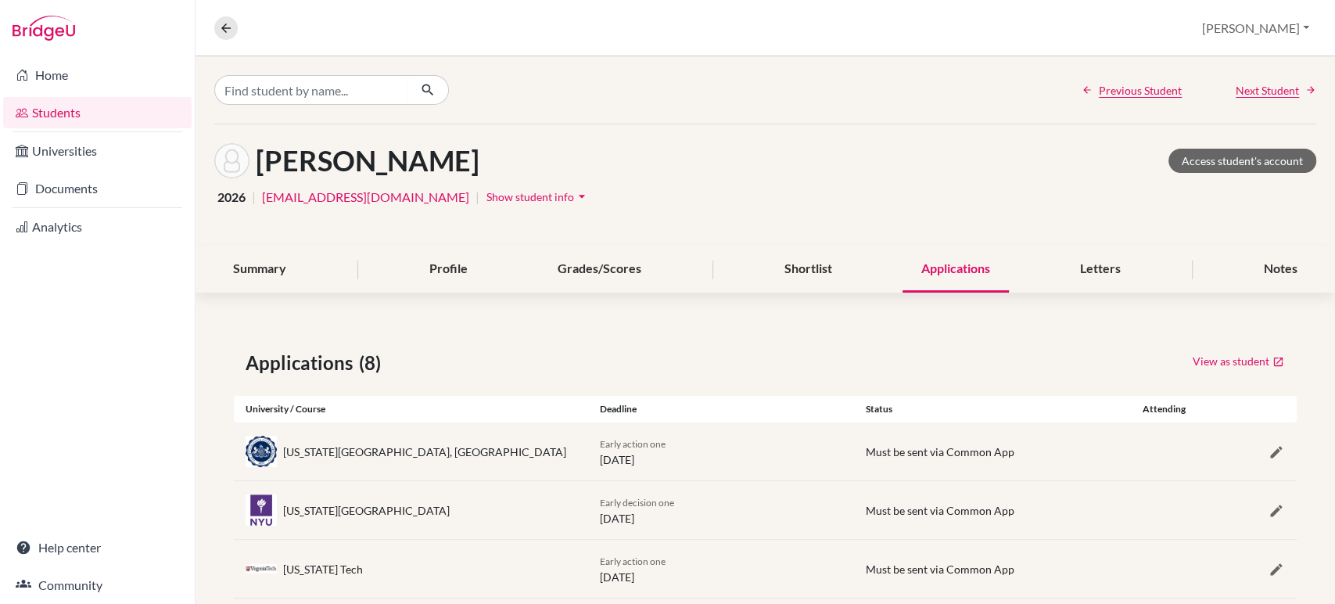
click at [77, 116] on link "Students" at bounding box center [97, 112] width 189 height 31
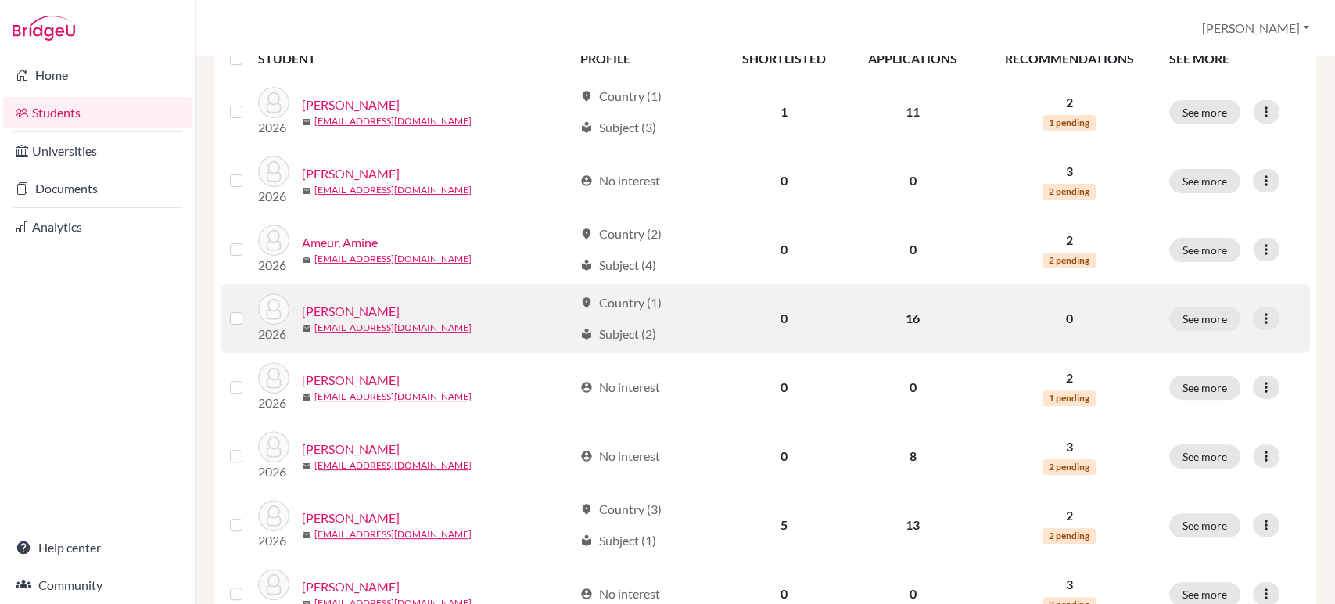
scroll to position [347, 0]
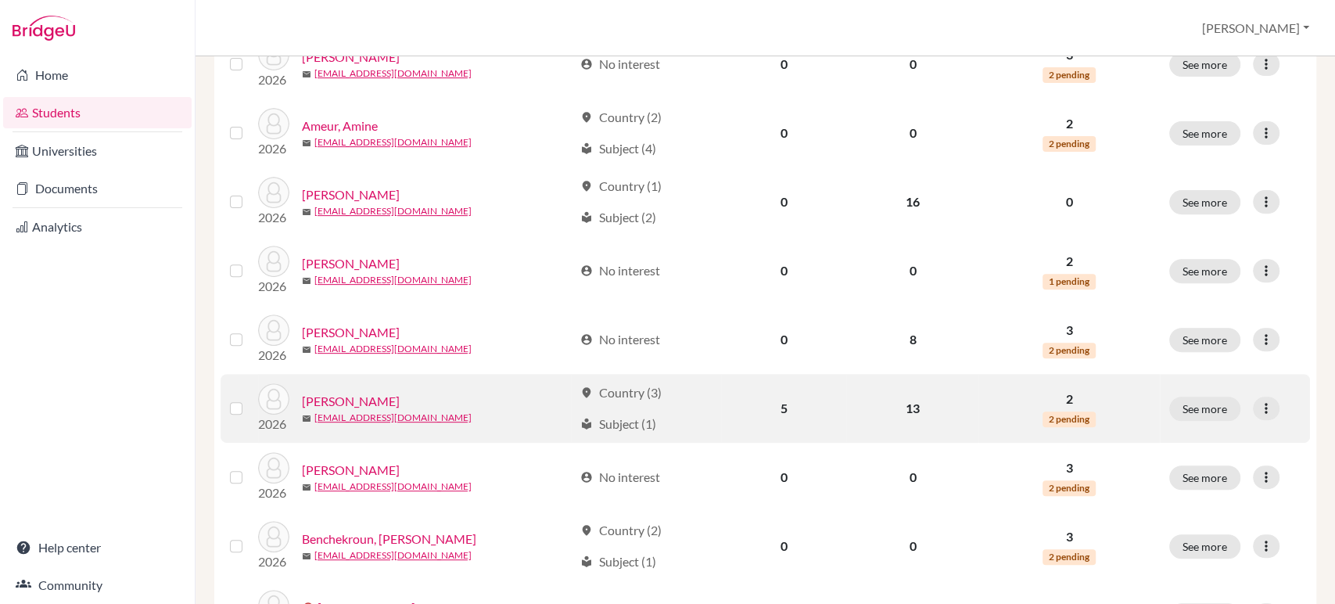
click at [366, 399] on link "[PERSON_NAME]" at bounding box center [351, 401] width 98 height 19
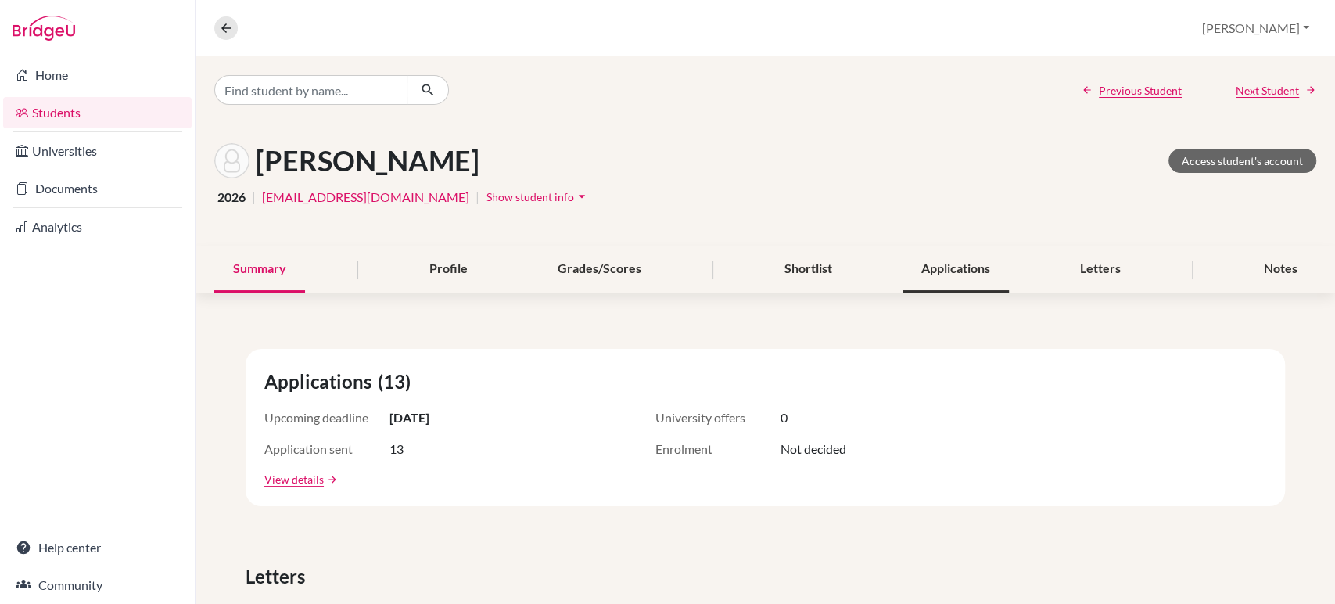
click at [937, 279] on div "Applications" at bounding box center [956, 269] width 106 height 46
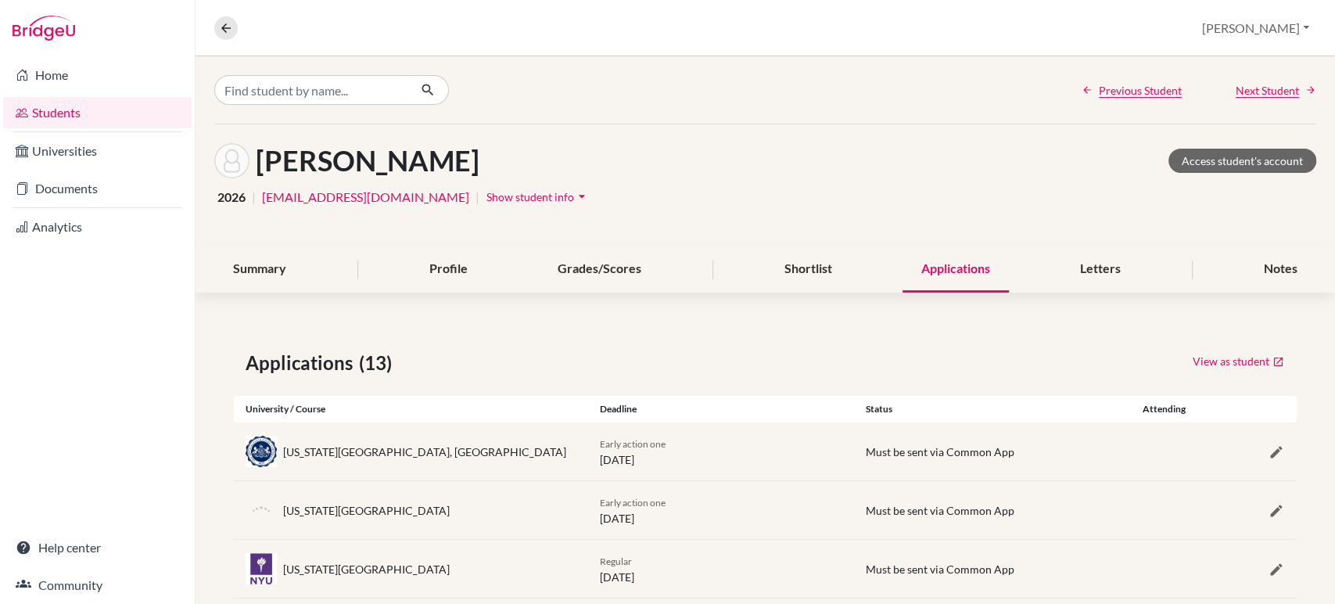
click at [56, 110] on link "Students" at bounding box center [97, 112] width 189 height 31
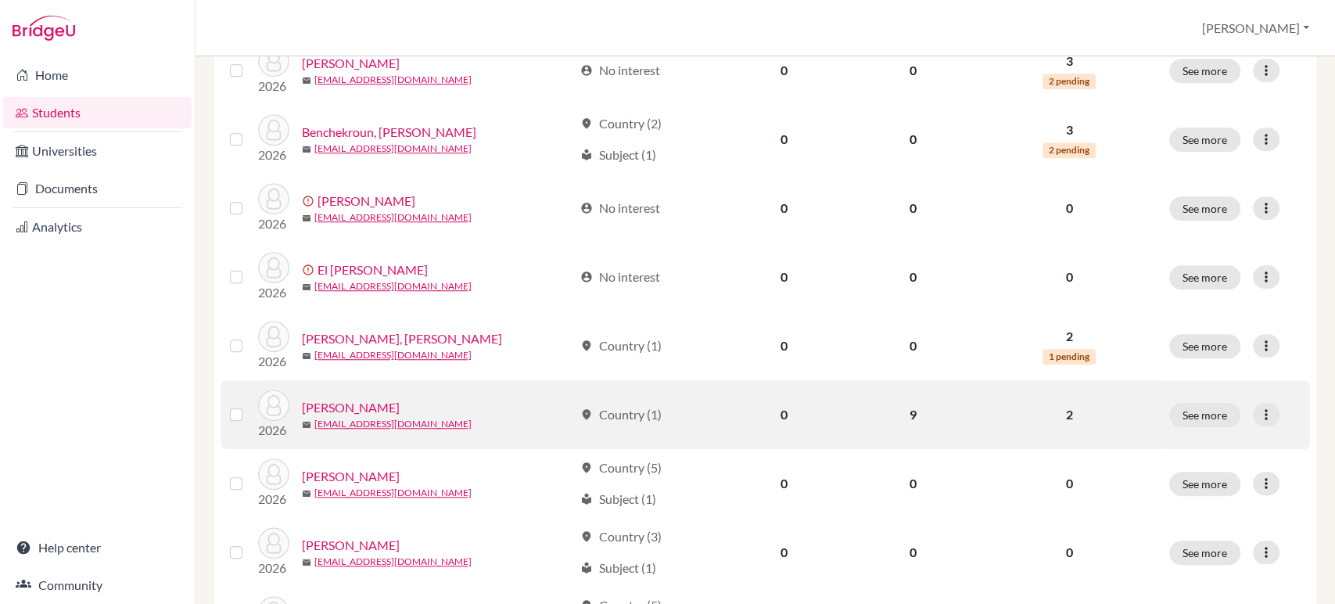
scroll to position [782, 0]
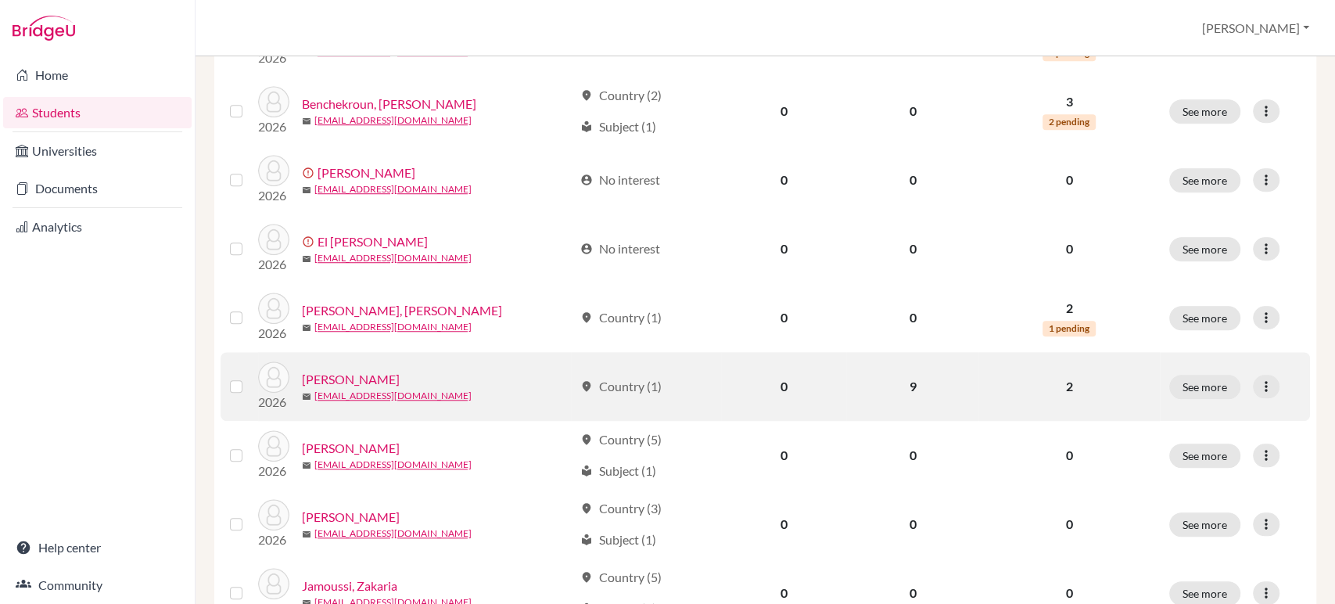
click at [359, 381] on link "[PERSON_NAME]" at bounding box center [351, 379] width 98 height 19
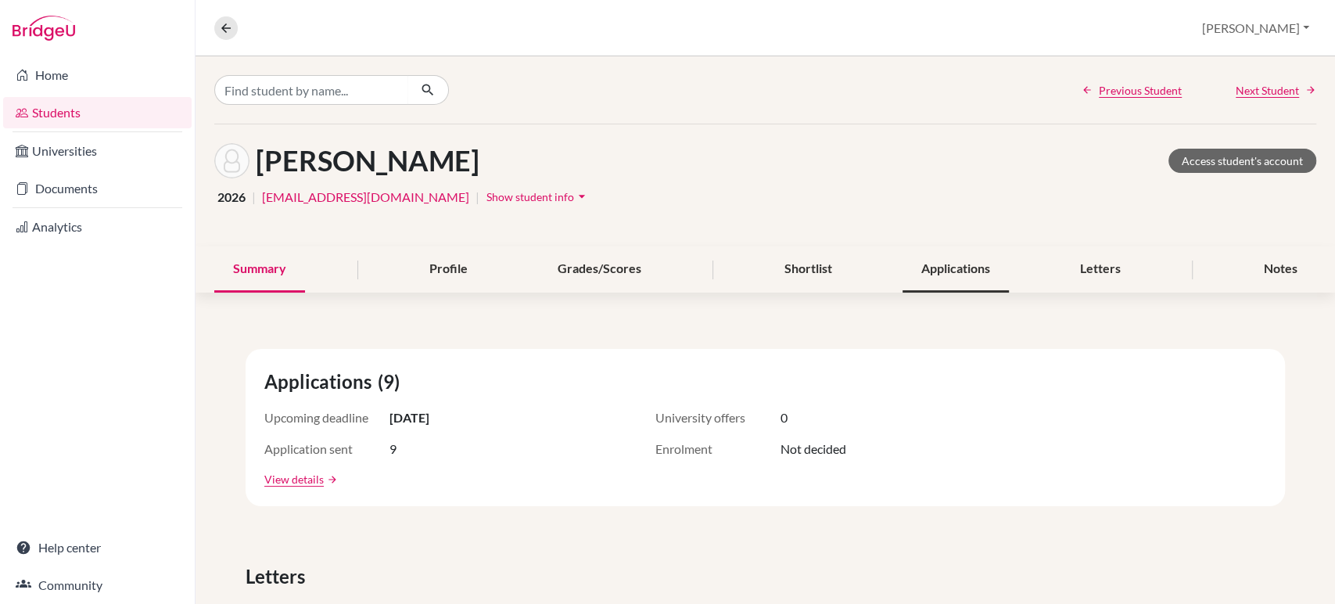
click at [972, 276] on div "Applications" at bounding box center [956, 269] width 106 height 46
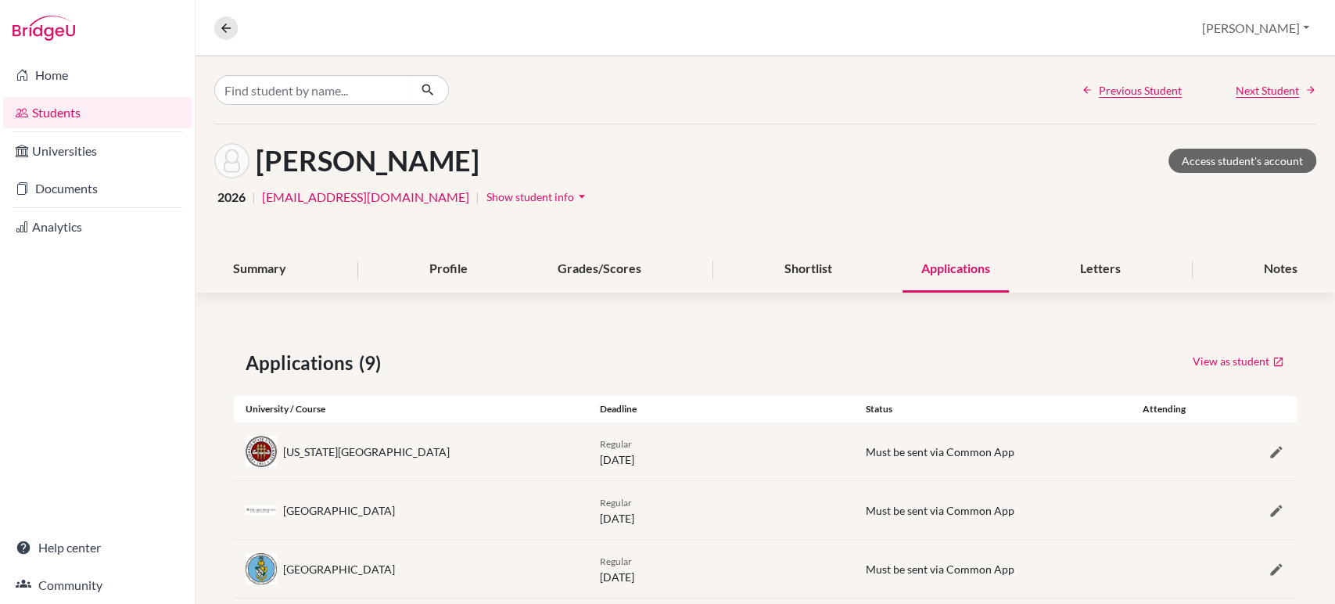
click at [75, 108] on link "Students" at bounding box center [97, 112] width 189 height 31
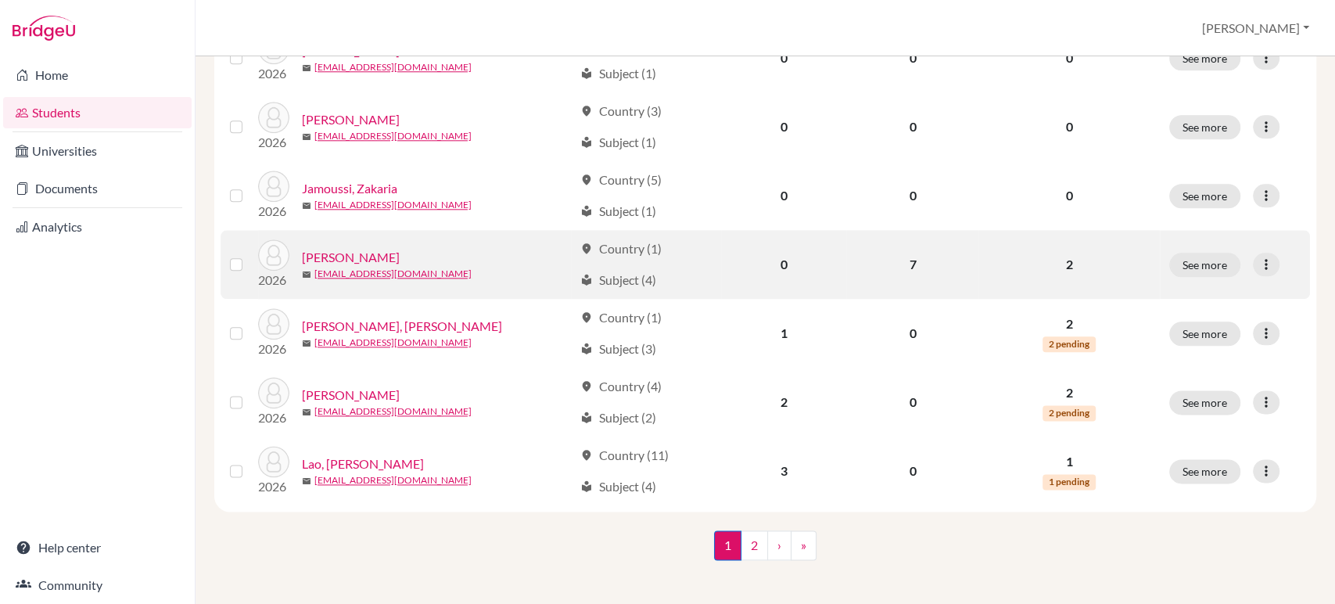
scroll to position [1184, 0]
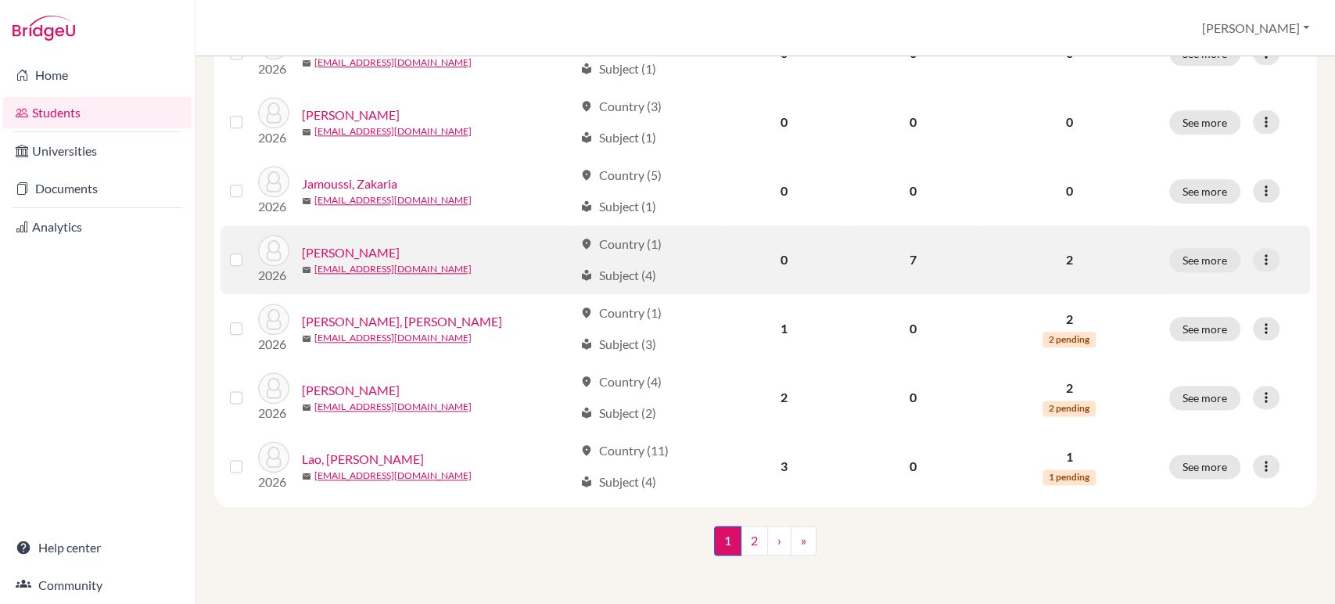
click at [368, 249] on link "[PERSON_NAME]" at bounding box center [351, 252] width 98 height 19
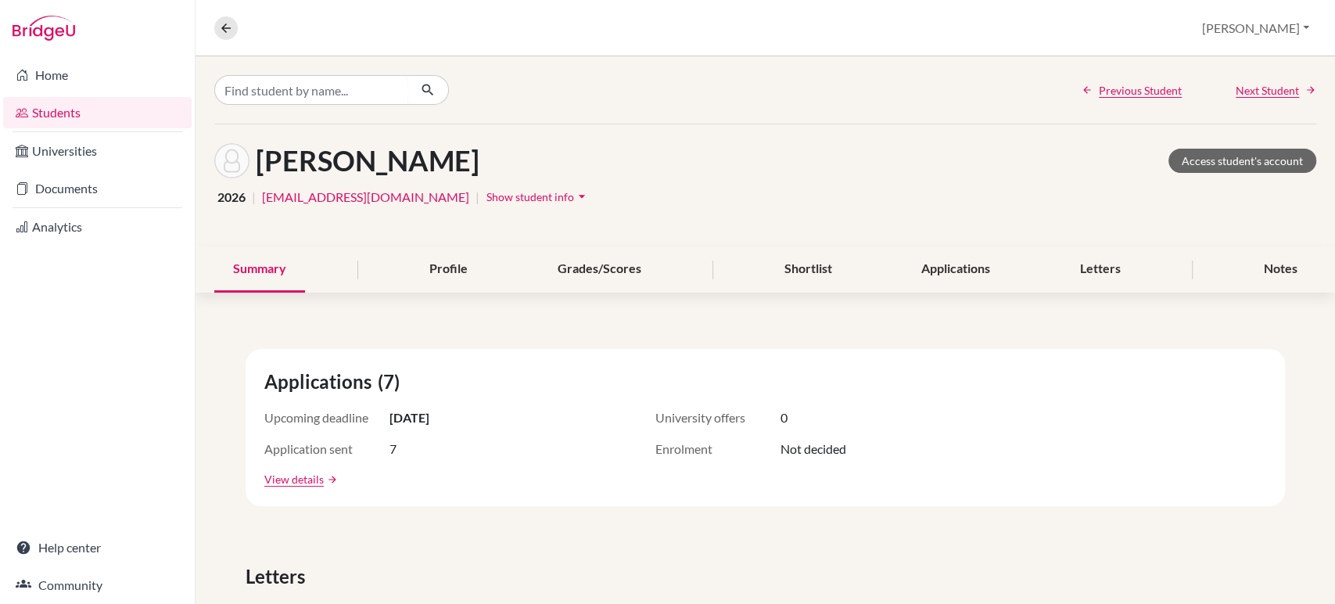
click at [1040, 279] on div "Summary Profile Grades/Scores Shortlist Applications Letters Notes" at bounding box center [765, 269] width 1102 height 46
click at [980, 273] on div "Applications" at bounding box center [956, 269] width 106 height 46
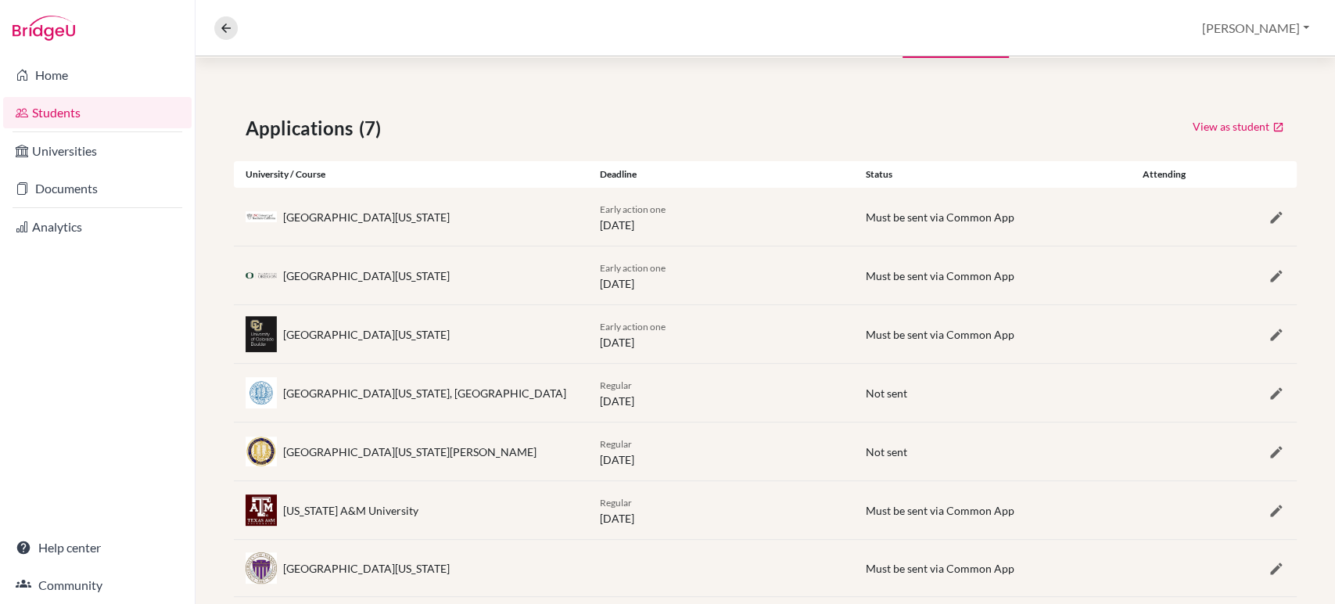
scroll to position [261, 0]
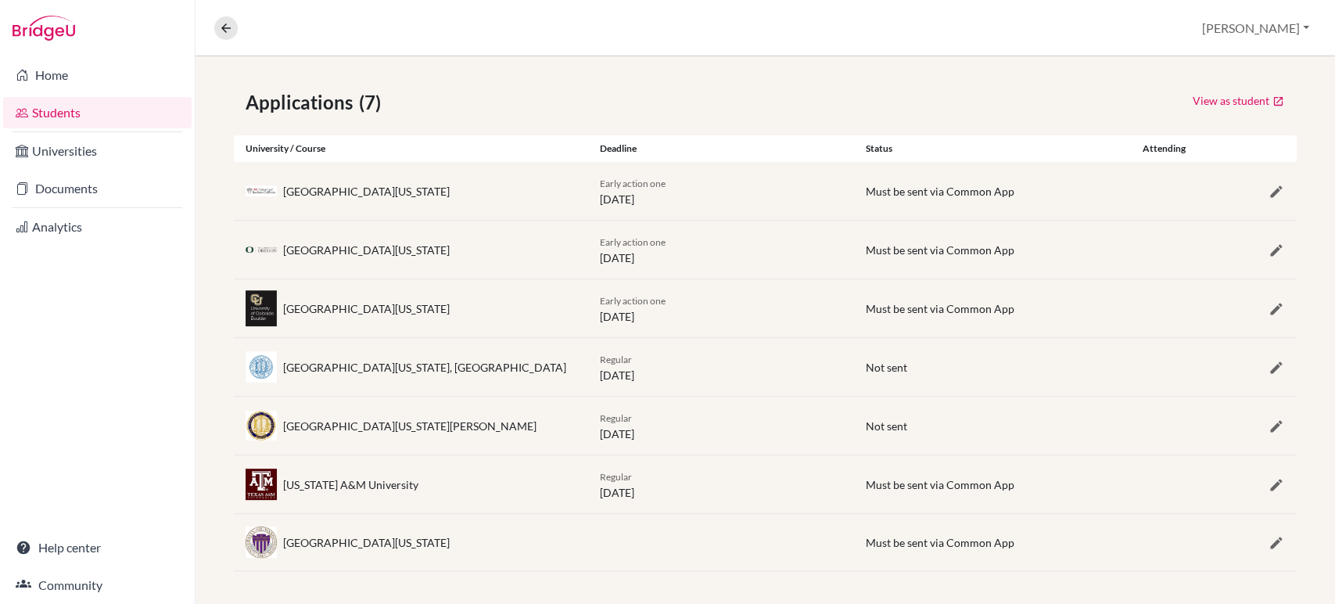
click at [38, 107] on link "Students" at bounding box center [97, 112] width 189 height 31
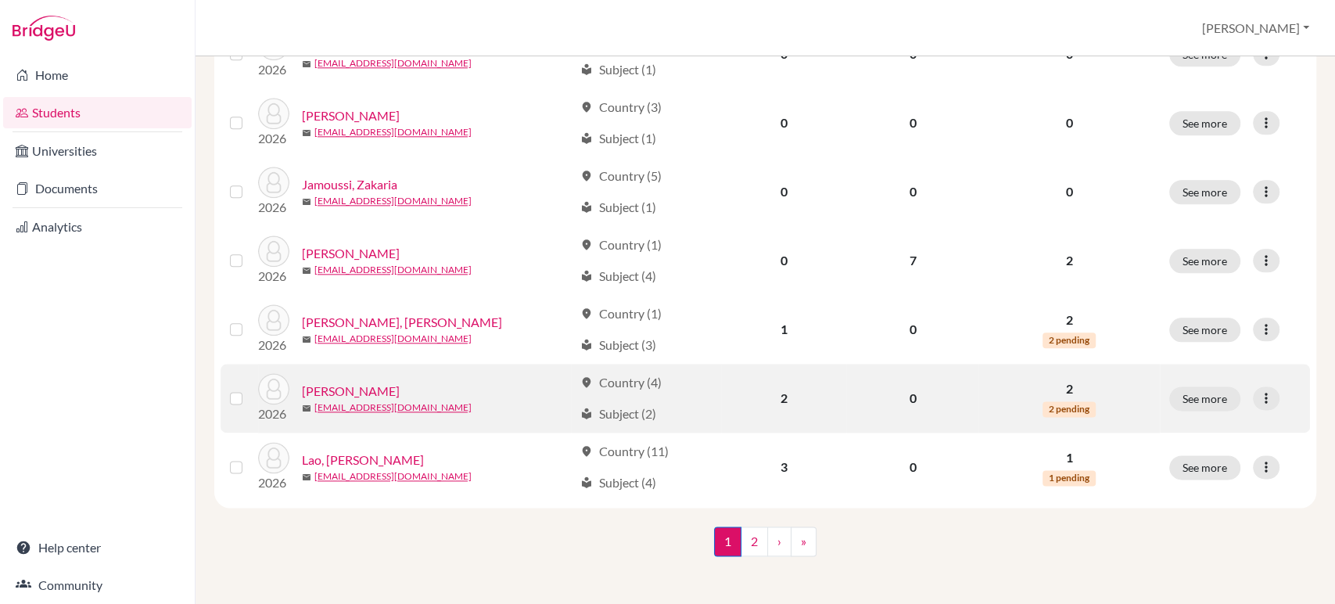
scroll to position [1184, 0]
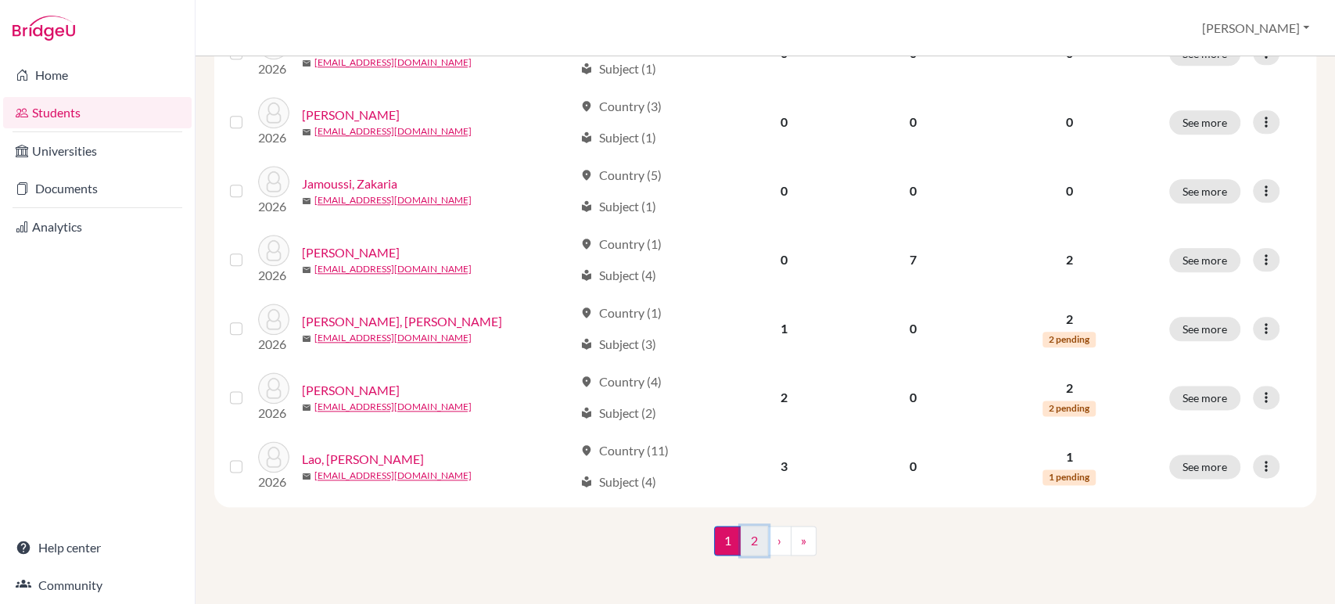
click at [749, 541] on link "2" at bounding box center [754, 541] width 27 height 30
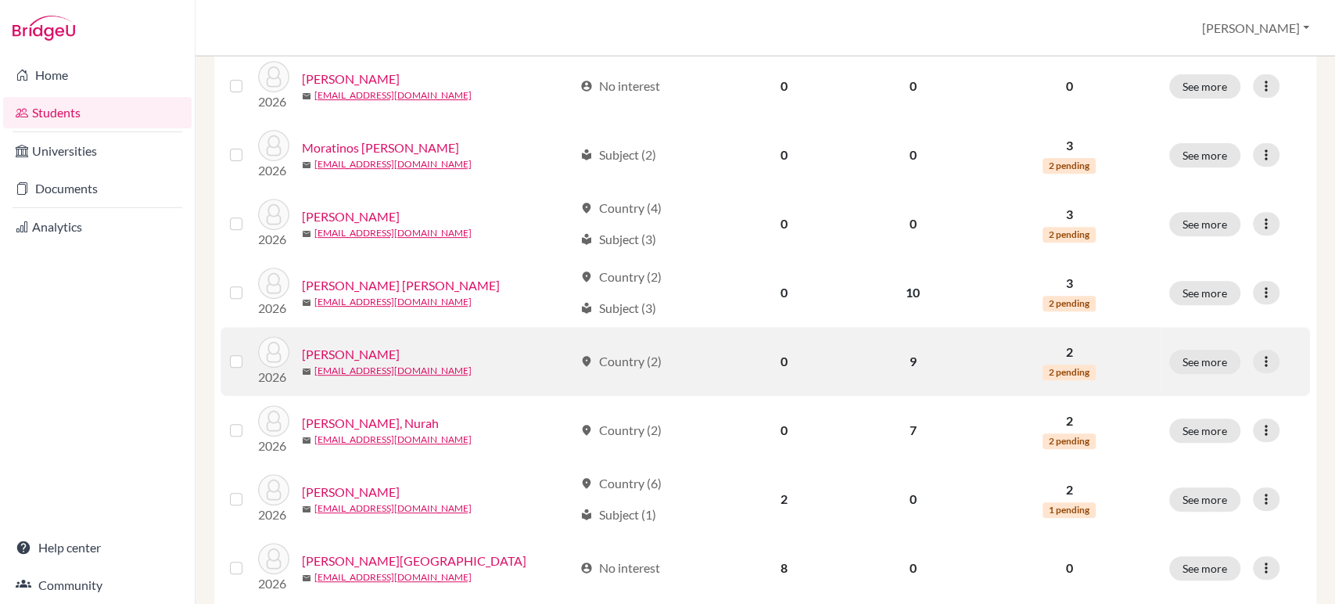
scroll to position [434, 0]
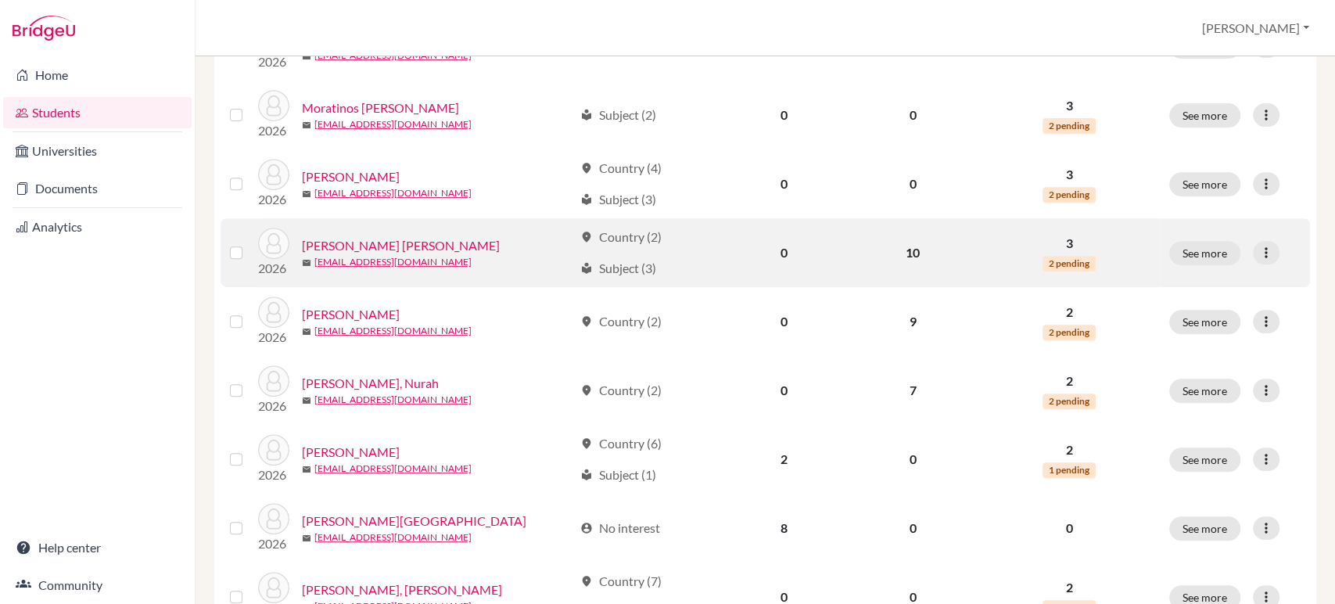
click at [390, 243] on link "[PERSON_NAME] [PERSON_NAME]" at bounding box center [401, 245] width 198 height 19
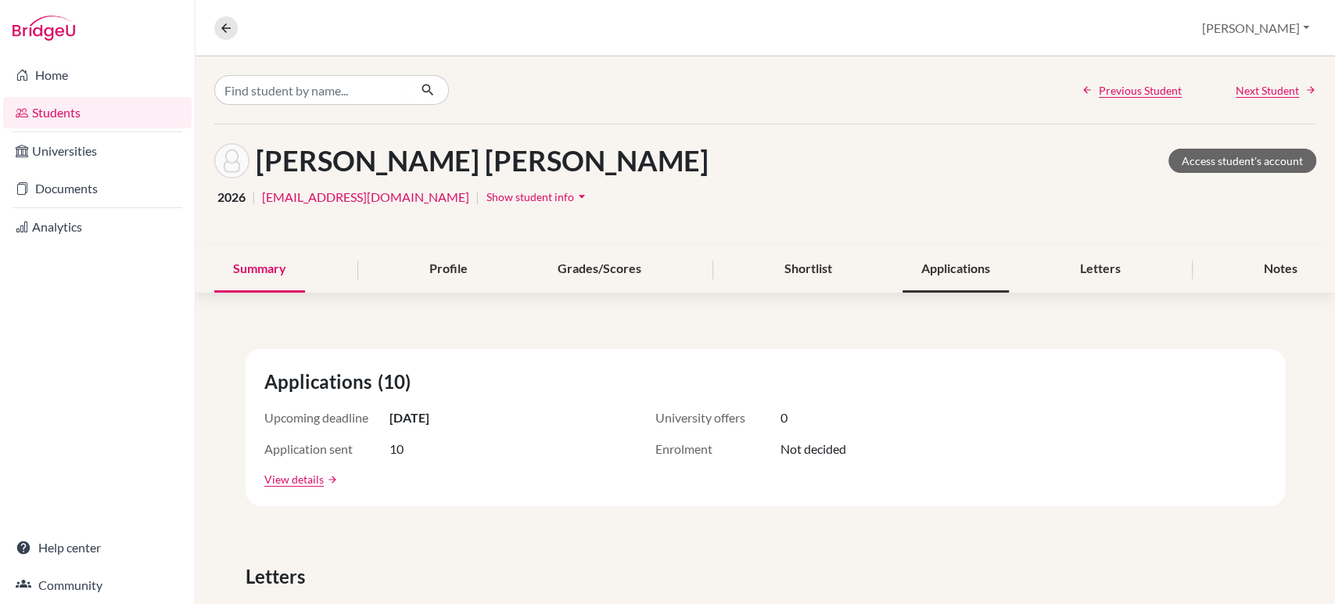
click at [933, 268] on div "Applications" at bounding box center [956, 269] width 106 height 46
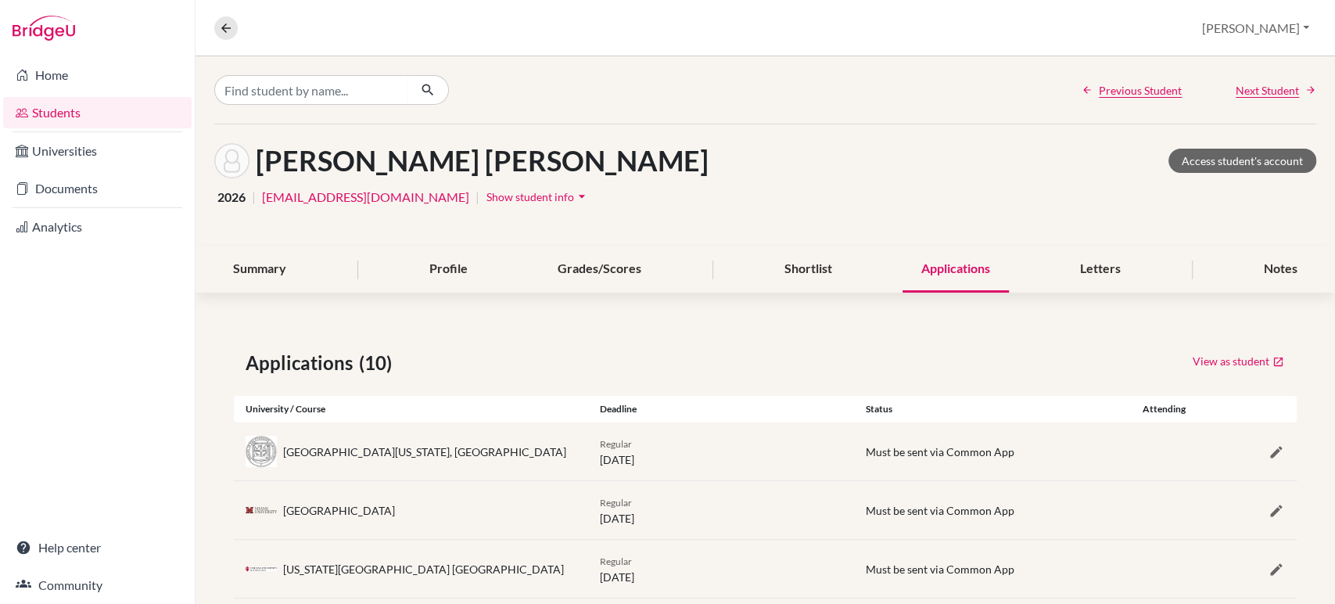
click at [75, 110] on link "Students" at bounding box center [97, 112] width 189 height 31
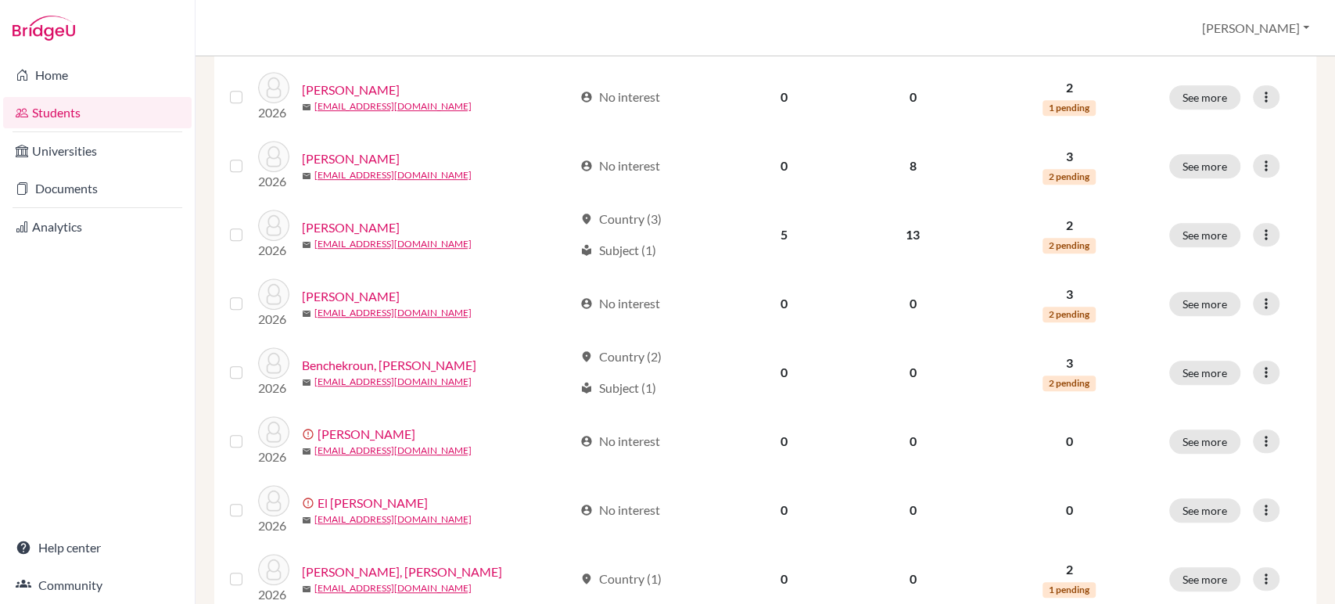
scroll to position [1184, 0]
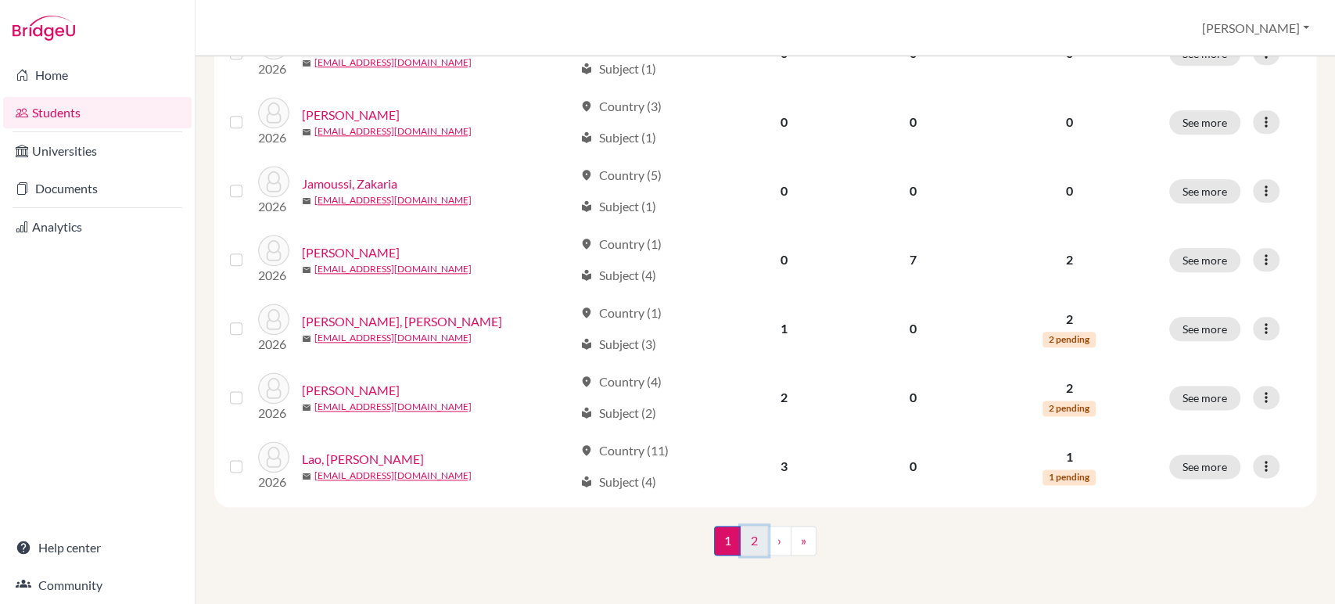
click at [750, 543] on link "2" at bounding box center [754, 541] width 27 height 30
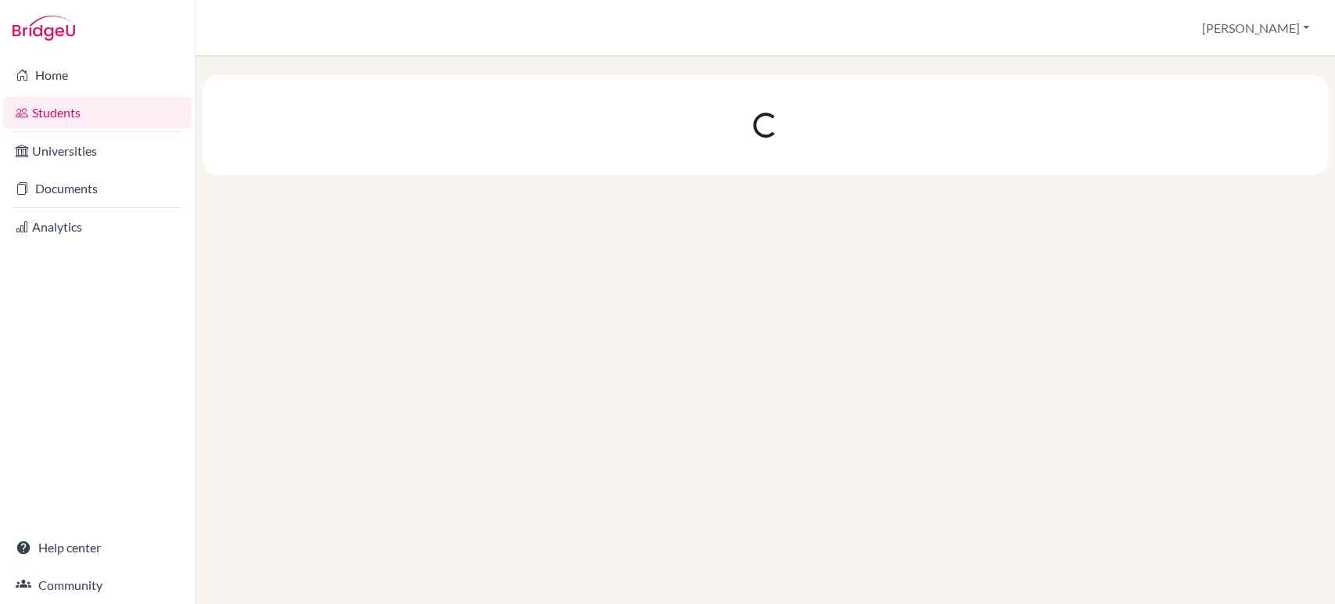
scroll to position [0, 0]
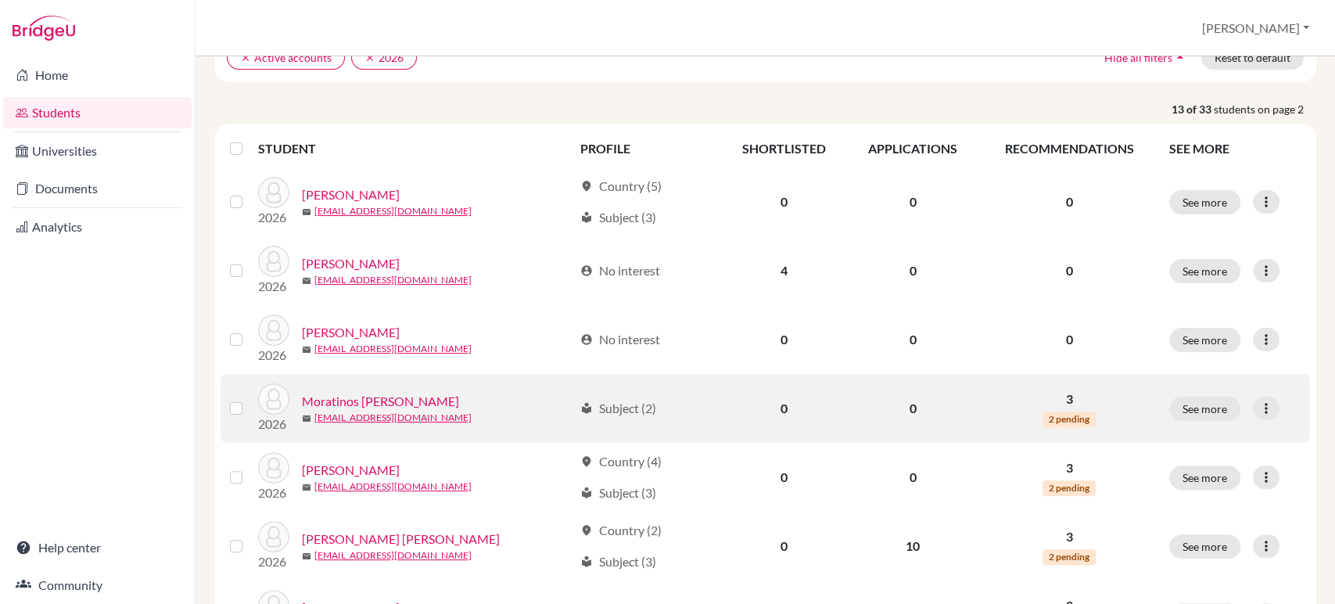
scroll to position [261, 0]
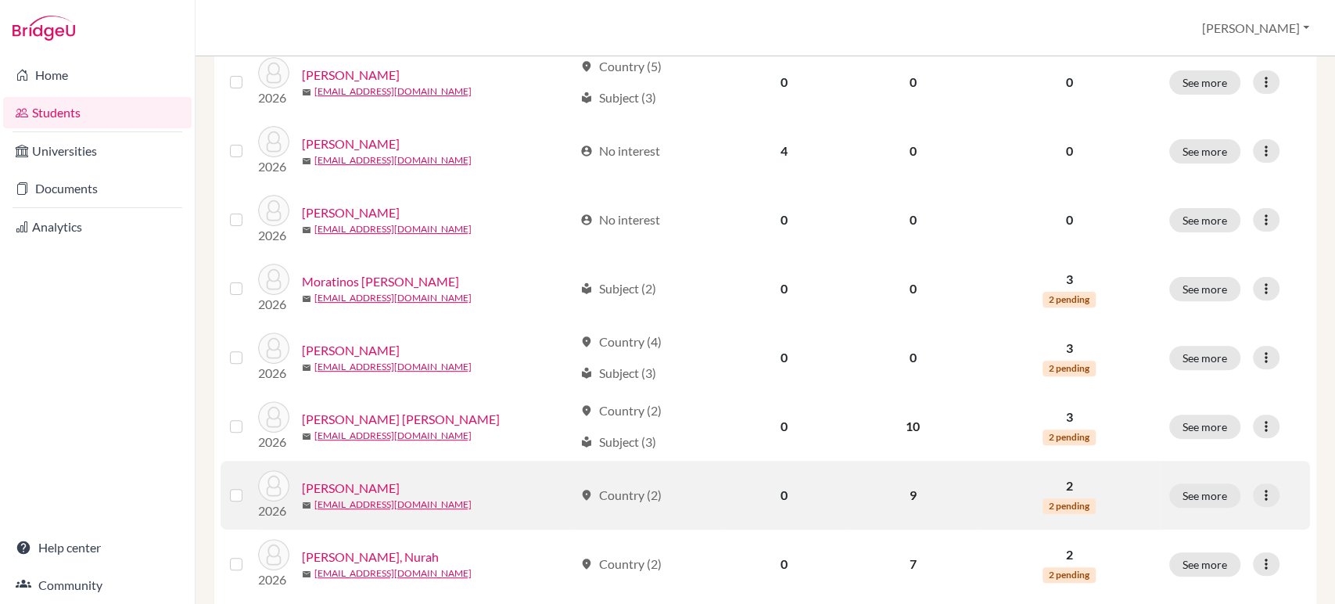
click at [344, 482] on link "[PERSON_NAME]" at bounding box center [351, 488] width 98 height 19
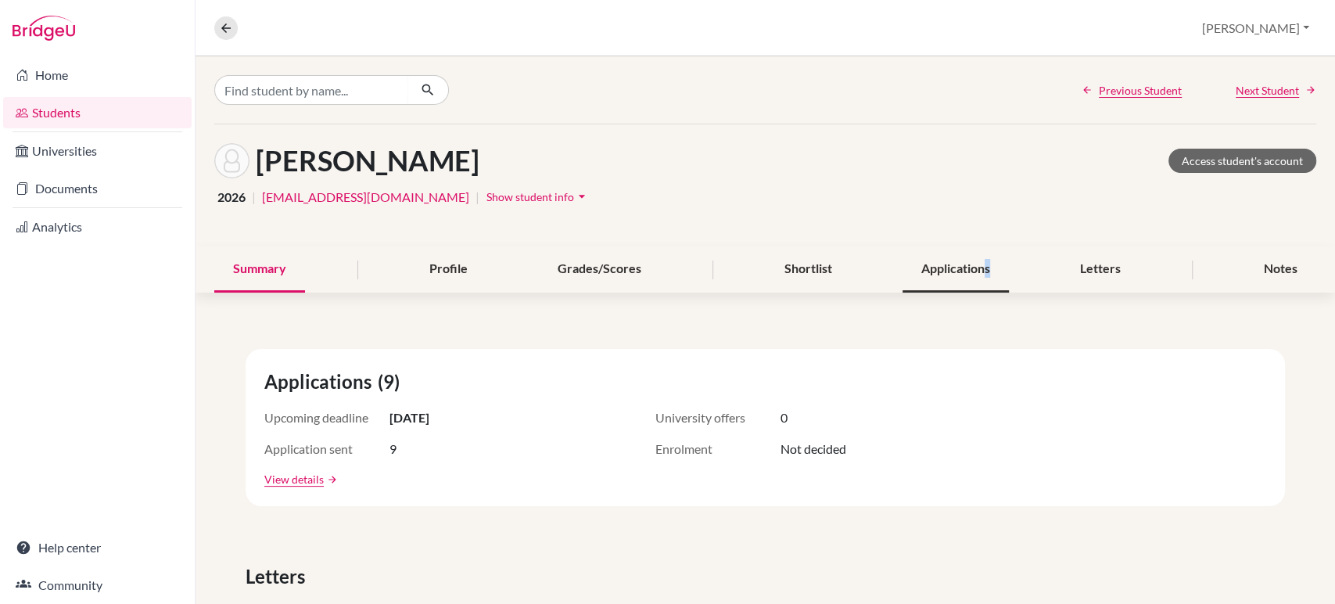
click at [978, 276] on div "Applications" at bounding box center [956, 269] width 106 height 46
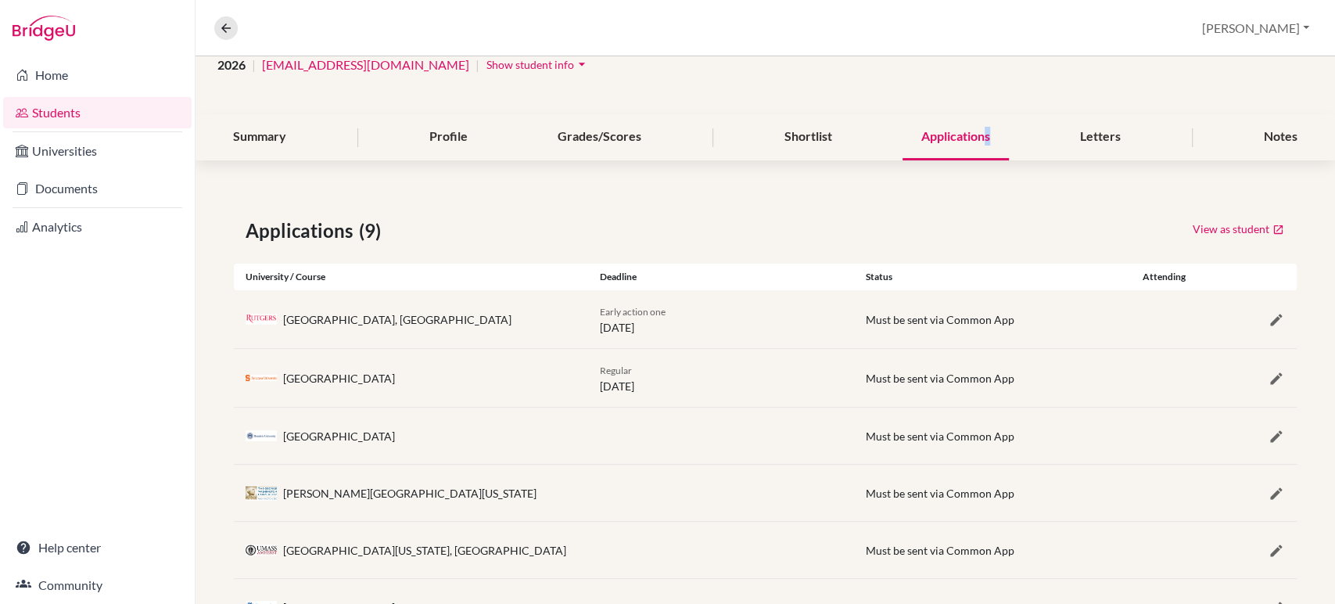
scroll to position [261, 0]
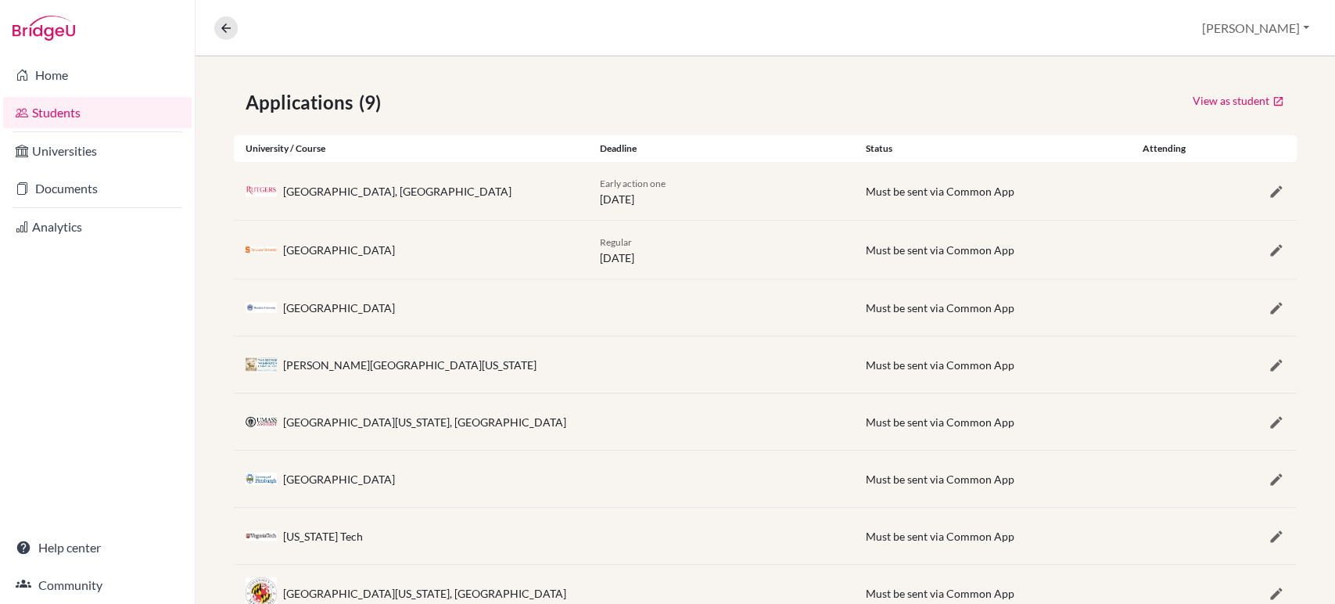
click at [44, 108] on link "Students" at bounding box center [97, 112] width 189 height 31
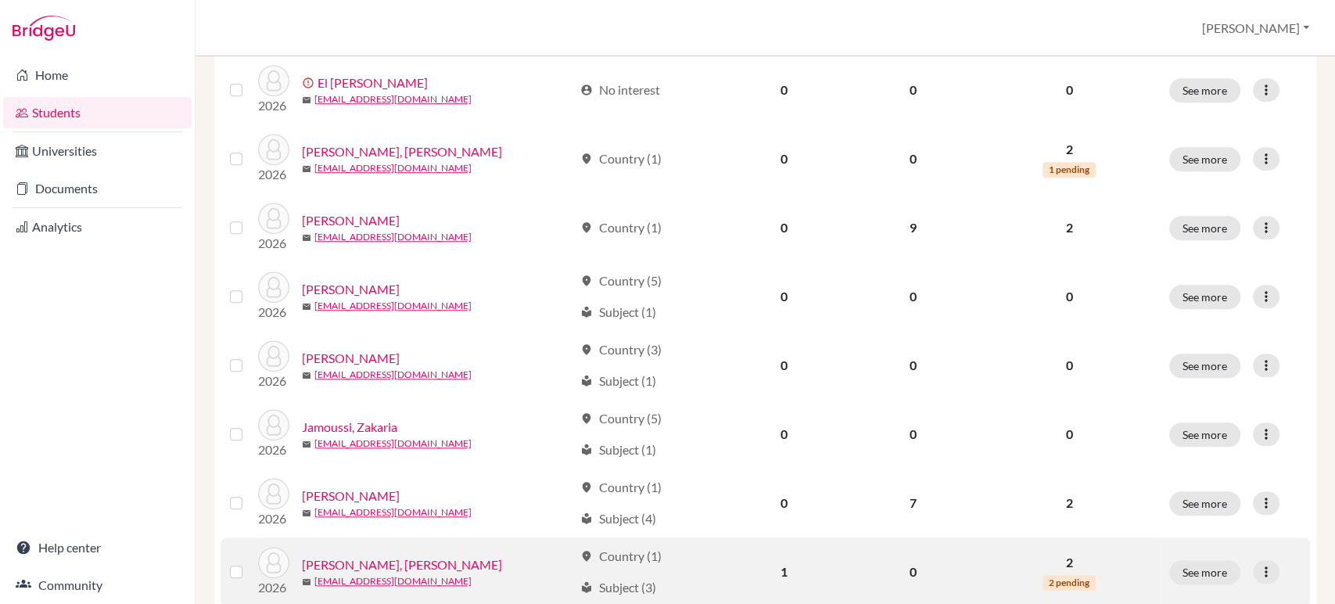
scroll to position [1184, 0]
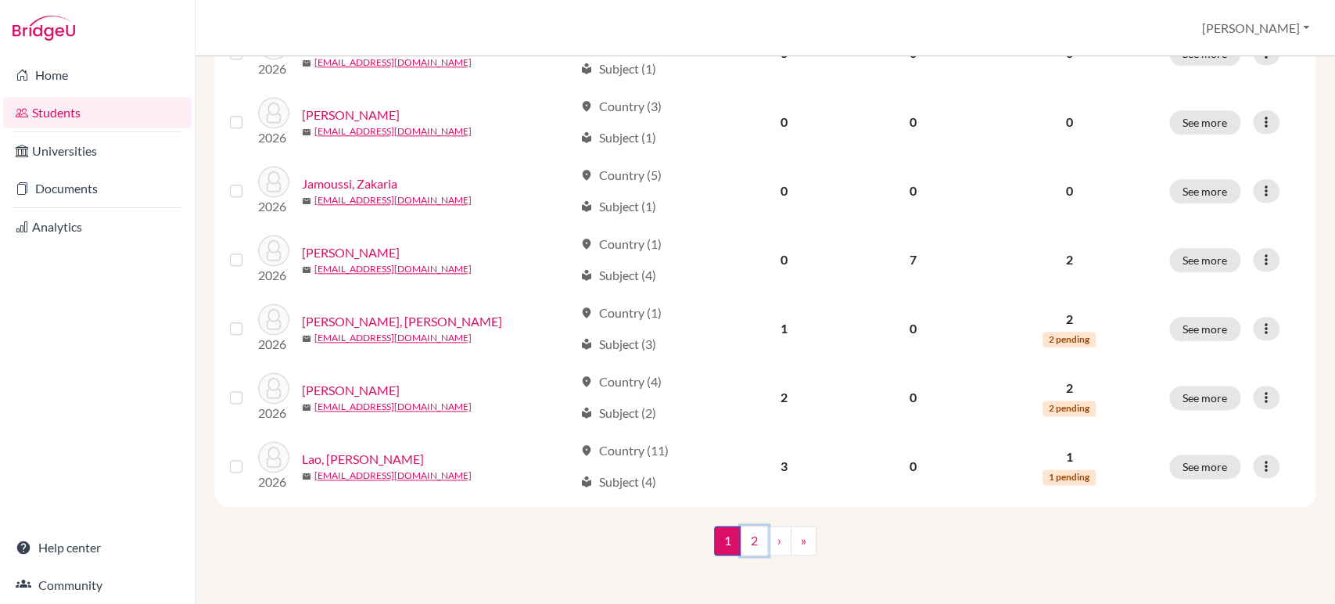
click at [749, 544] on link "2" at bounding box center [754, 541] width 27 height 30
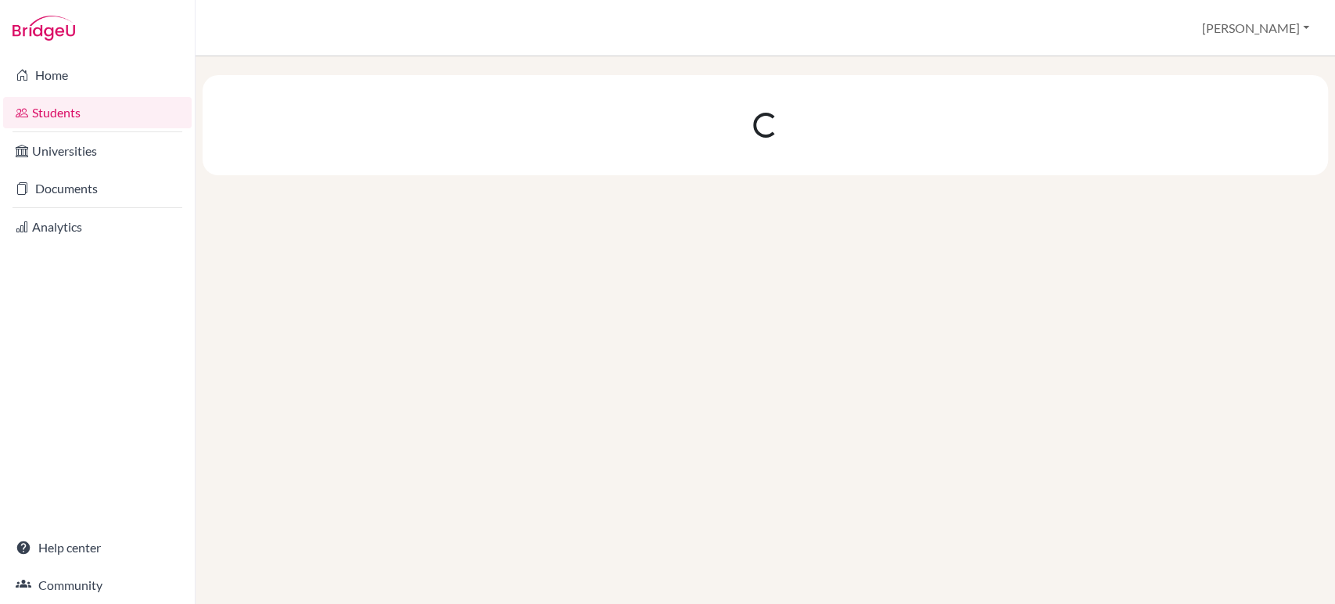
scroll to position [0, 0]
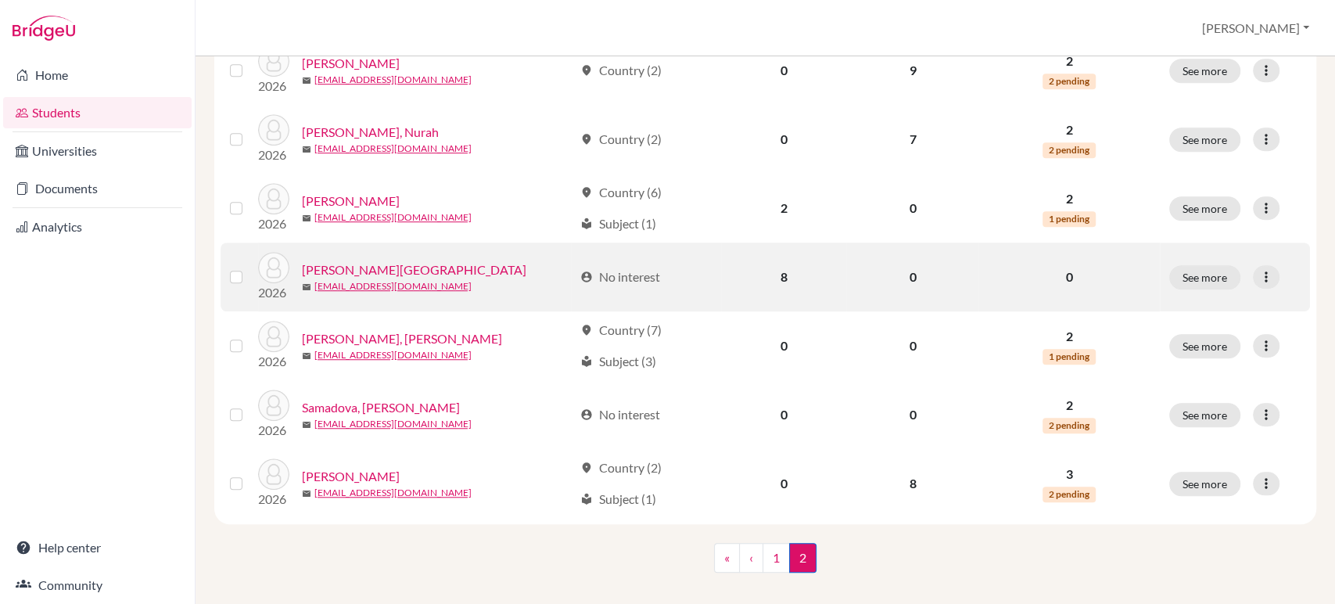
scroll to position [695, 0]
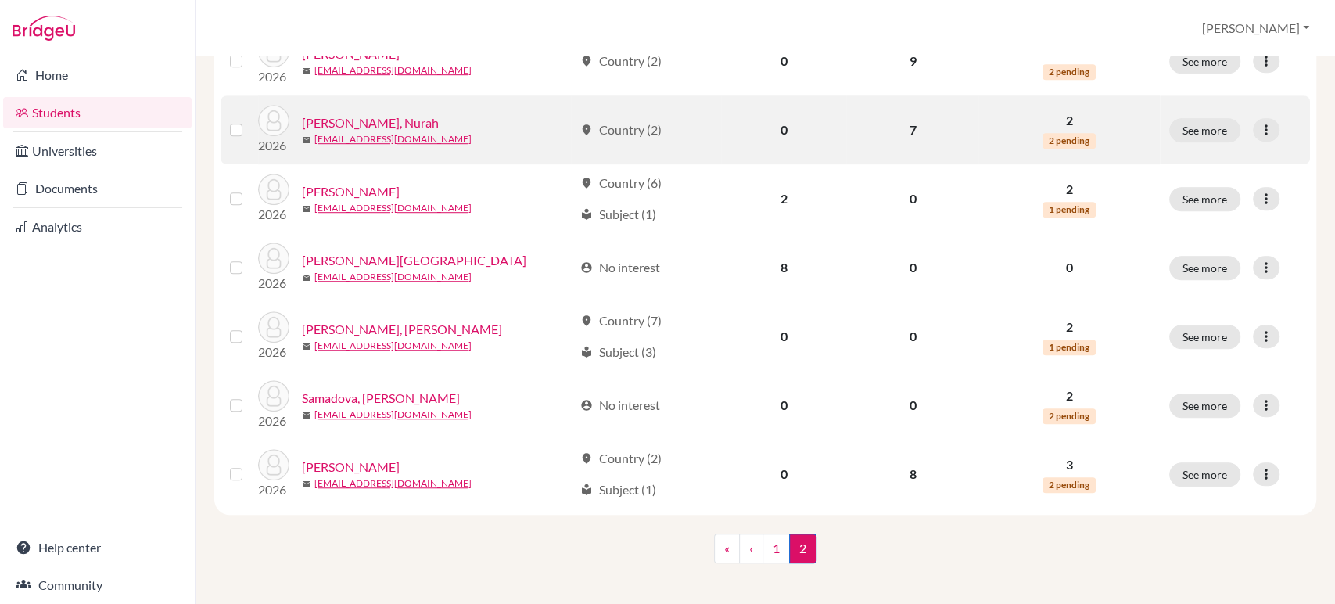
click at [357, 120] on link "[PERSON_NAME], Nurah" at bounding box center [370, 122] width 137 height 19
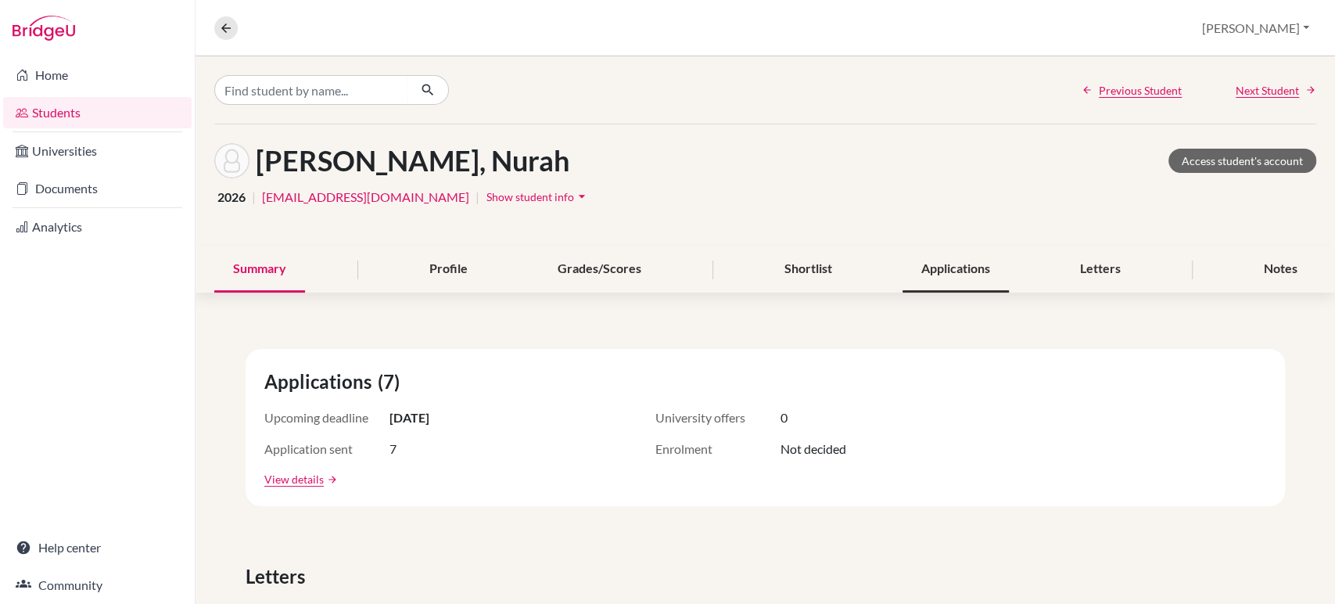
click at [964, 268] on div "Applications" at bounding box center [956, 269] width 106 height 46
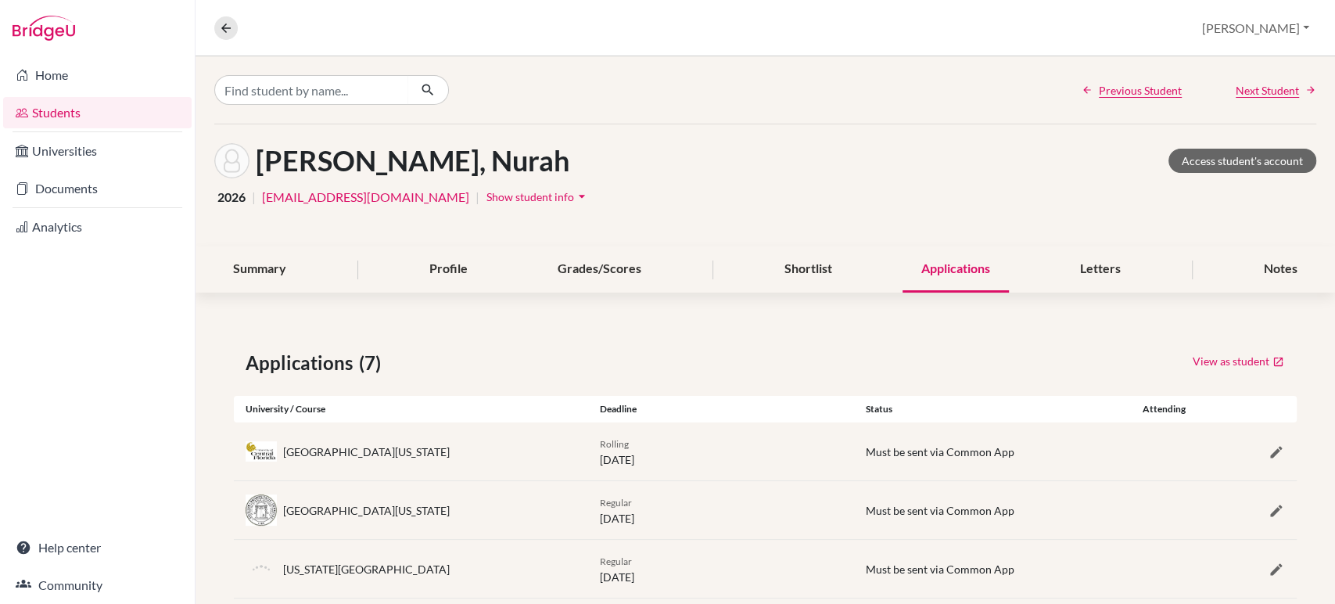
click at [53, 106] on link "Students" at bounding box center [97, 112] width 189 height 31
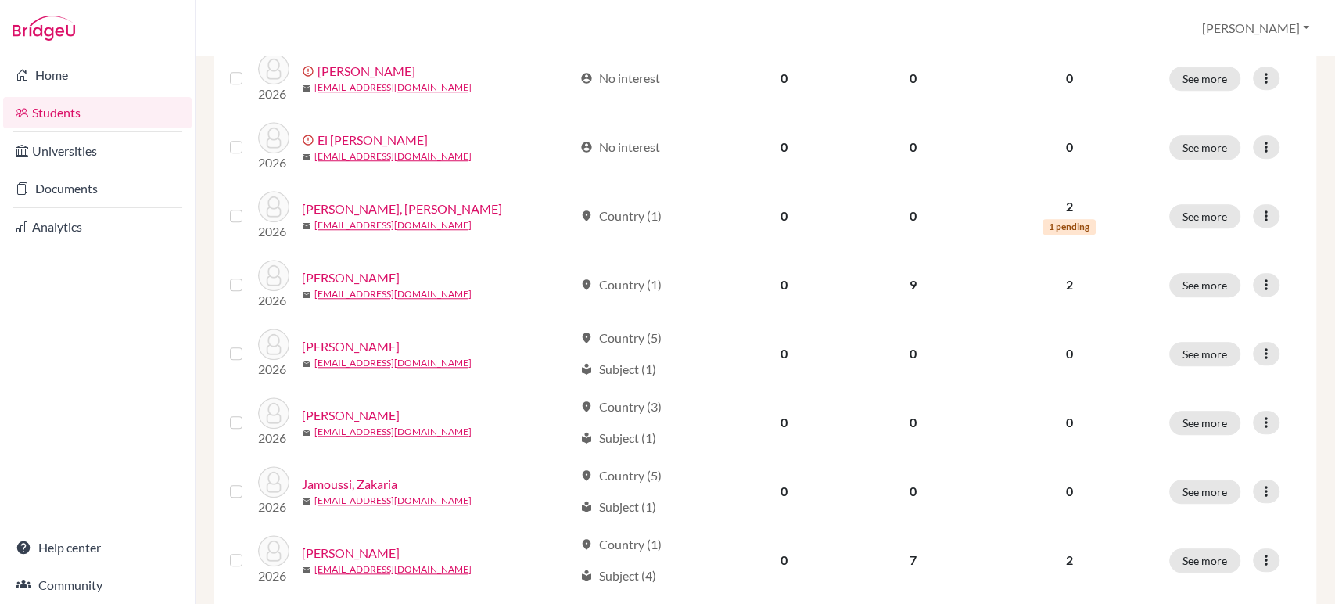
scroll to position [1184, 0]
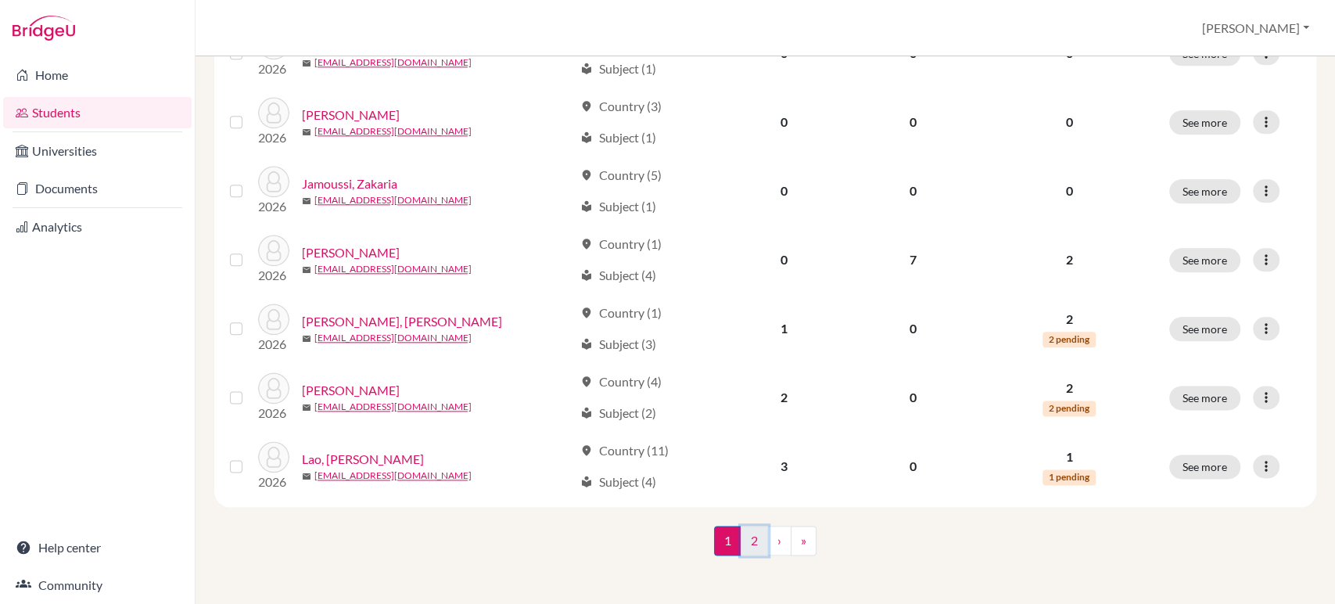
click at [747, 543] on link "2" at bounding box center [754, 541] width 27 height 30
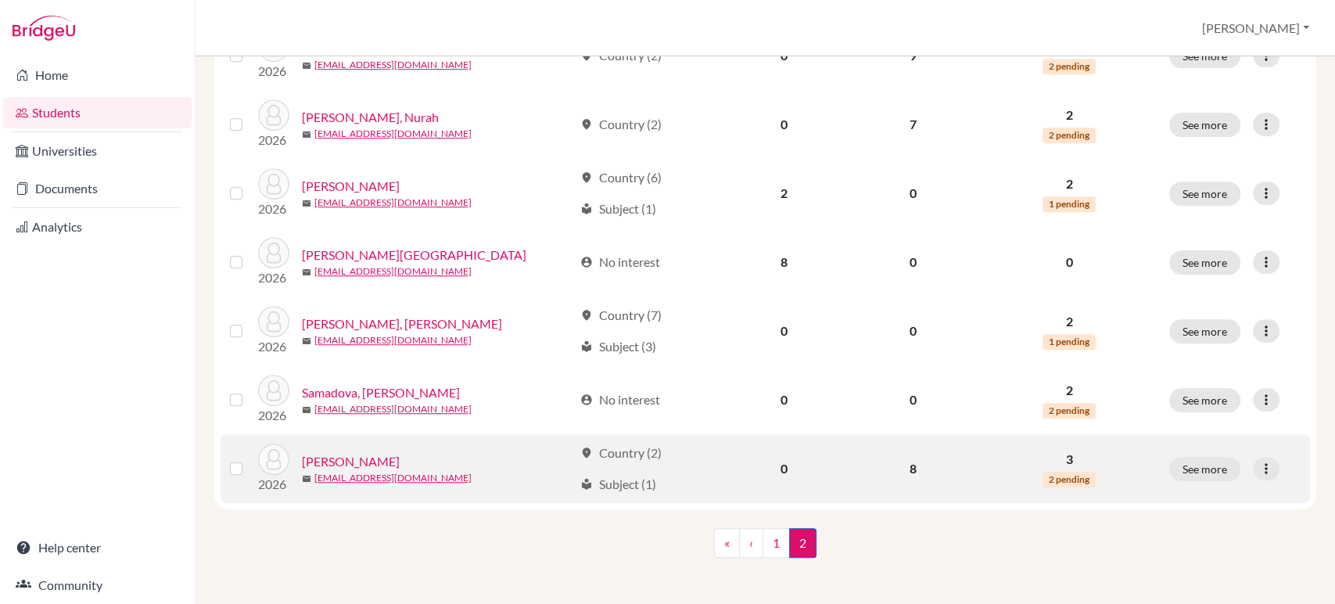
scroll to position [703, 0]
click at [369, 455] on link "[PERSON_NAME]" at bounding box center [351, 459] width 98 height 19
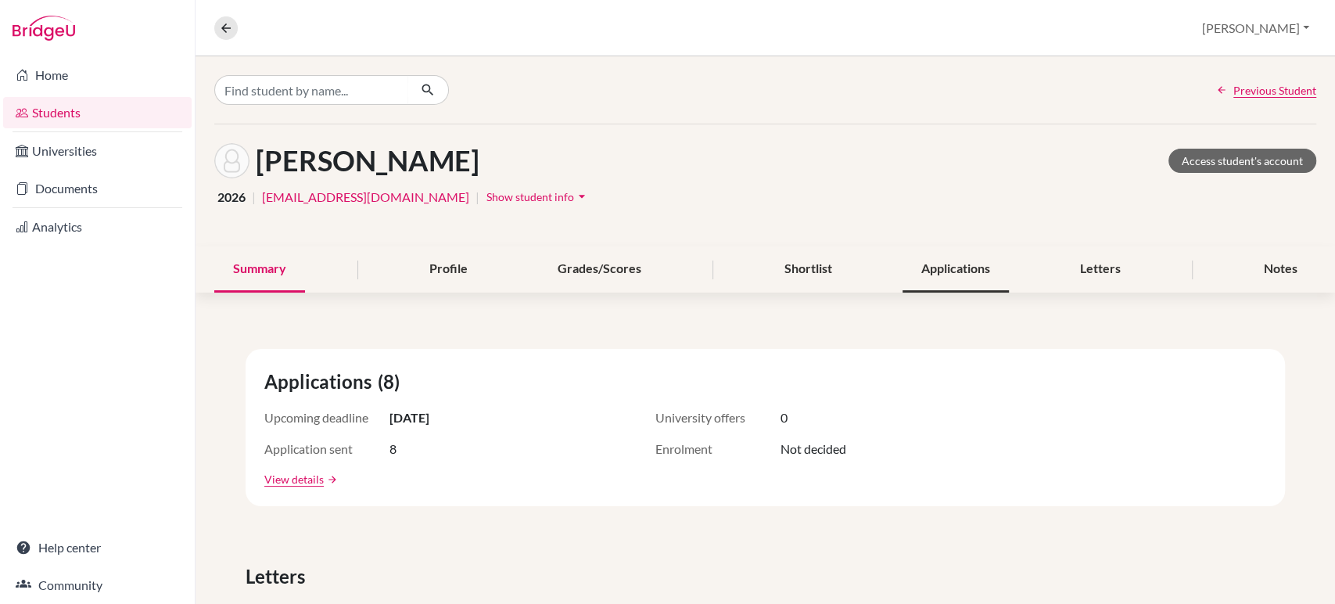
click at [945, 275] on div "Applications" at bounding box center [956, 269] width 106 height 46
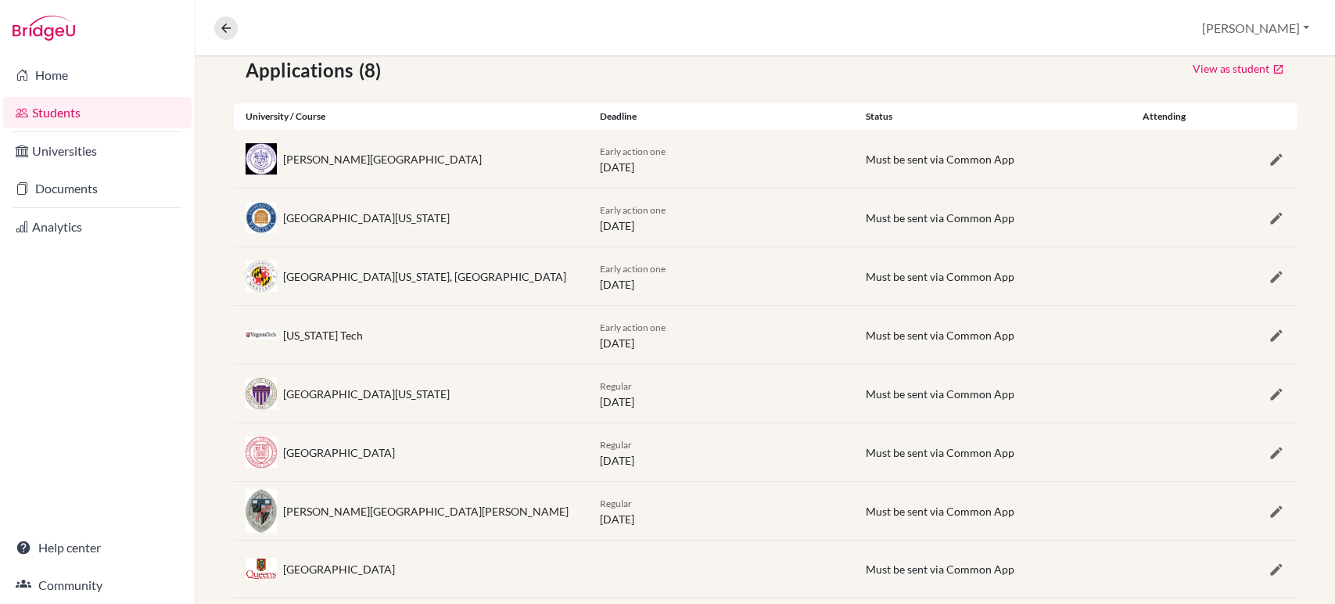
scroll to position [322, 0]
